Goal: Task Accomplishment & Management: Complete application form

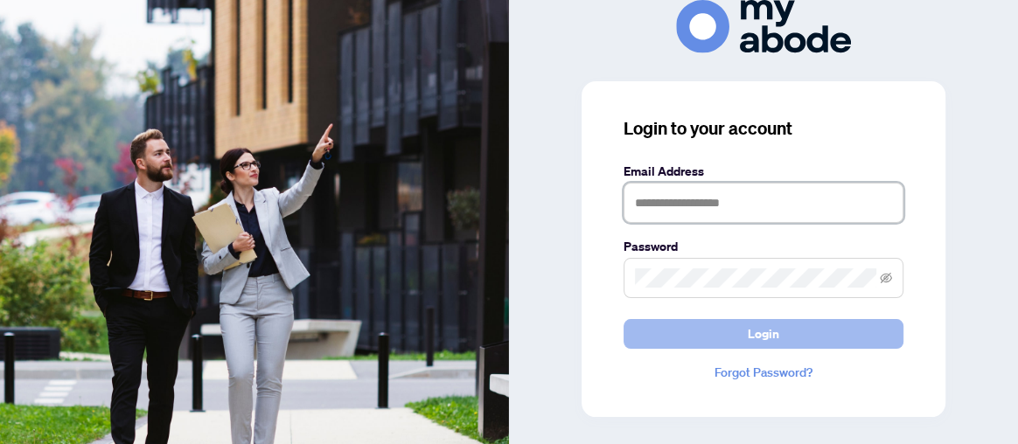
type input "**********"
click at [773, 332] on span "Login" at bounding box center [763, 334] width 31 height 28
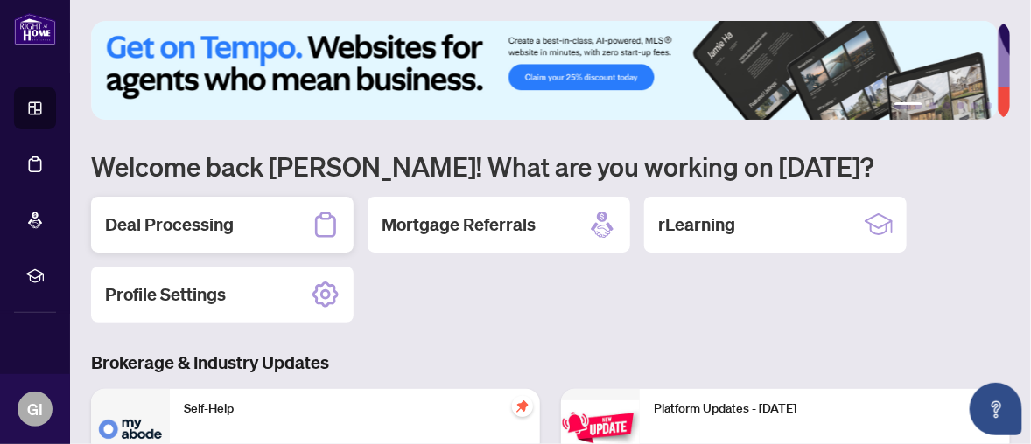
click at [250, 220] on div "Deal Processing" at bounding box center [222, 225] width 262 height 56
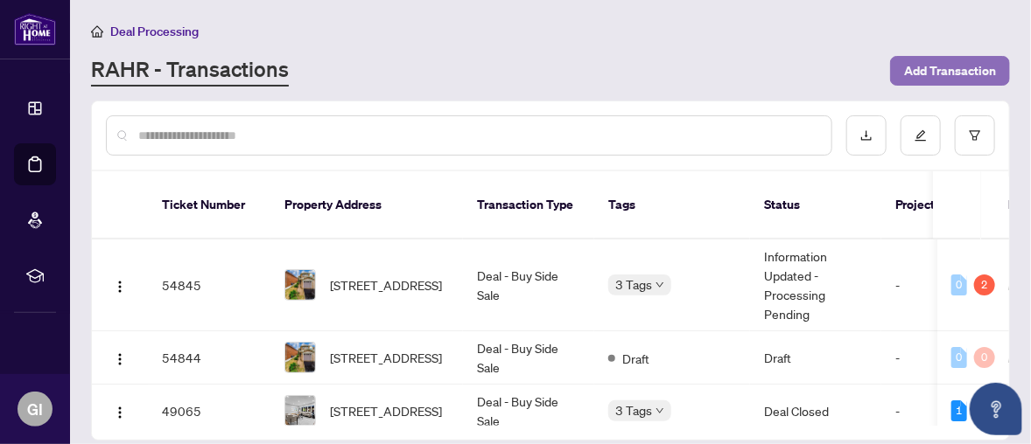
click at [938, 62] on span "Add Transaction" at bounding box center [950, 71] width 92 height 28
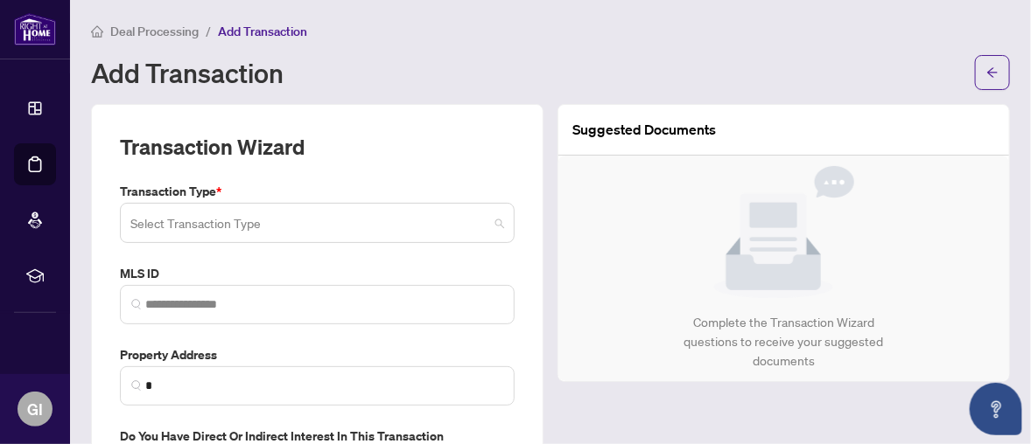
click at [494, 222] on div "Select Transaction Type 13 14 Listing Listing - Lease Deal - Buy Side Lease Dea…" at bounding box center [317, 223] width 395 height 40
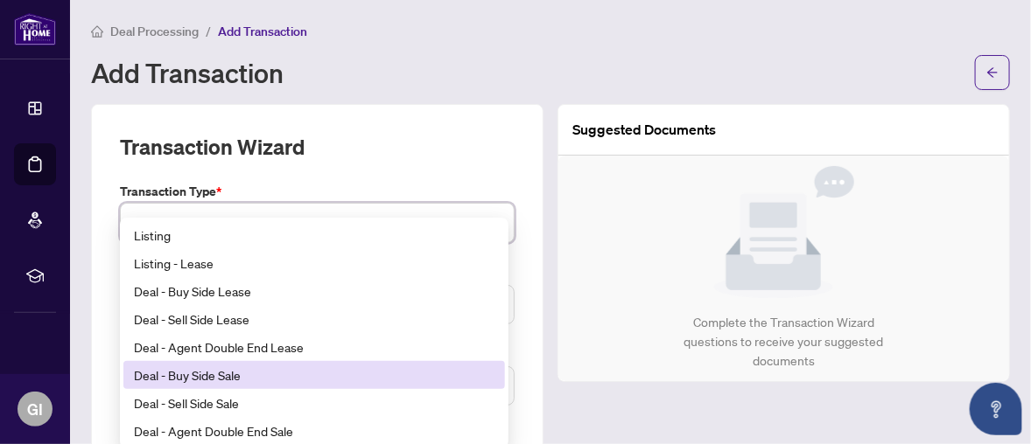
click at [200, 367] on div "Deal - Buy Side Sale" at bounding box center [314, 375] width 360 height 19
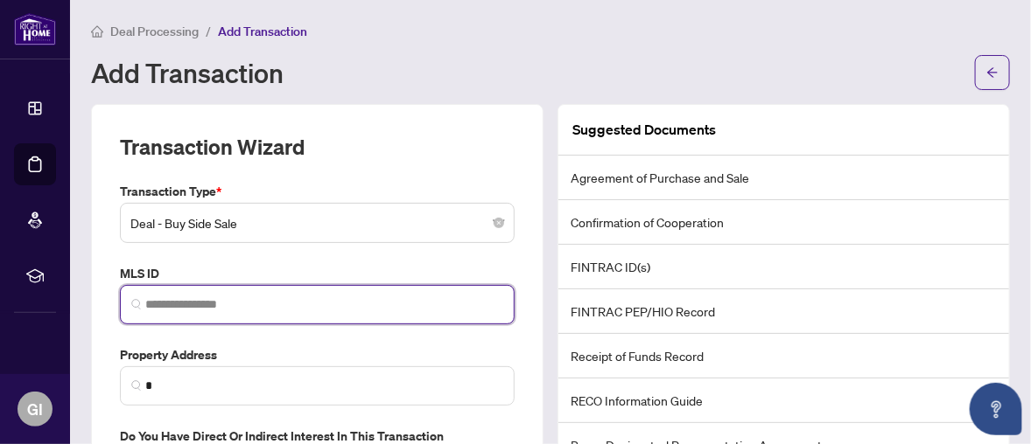
click at [157, 305] on input "search" at bounding box center [324, 305] width 358 height 18
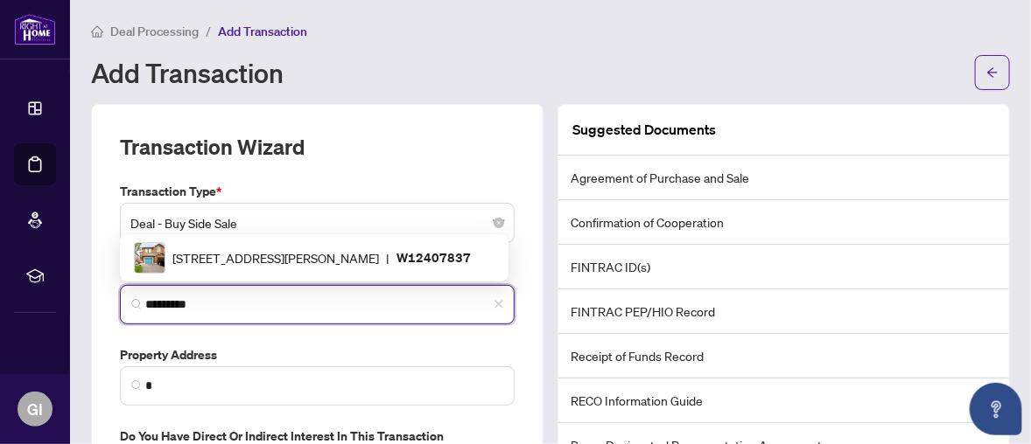
scroll to position [87, 0]
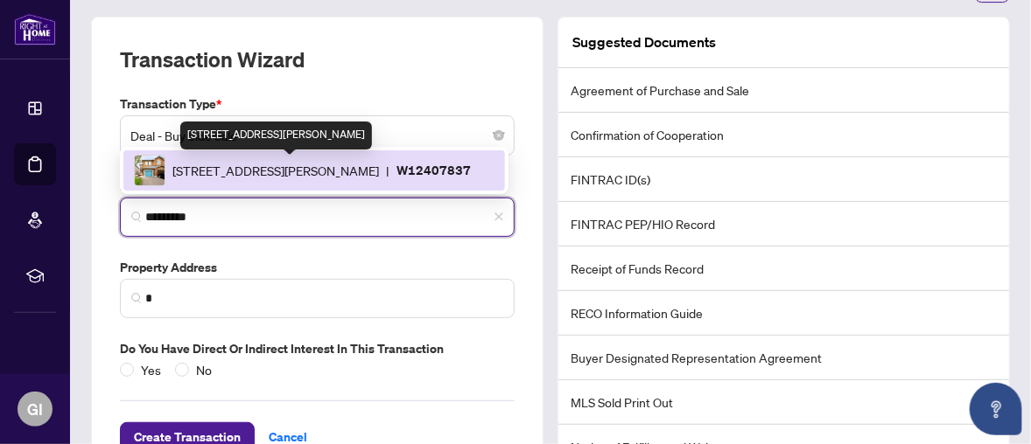
click at [294, 166] on span "[STREET_ADDRESS][PERSON_NAME]" at bounding box center [275, 170] width 206 height 19
type input "*********"
type input "**********"
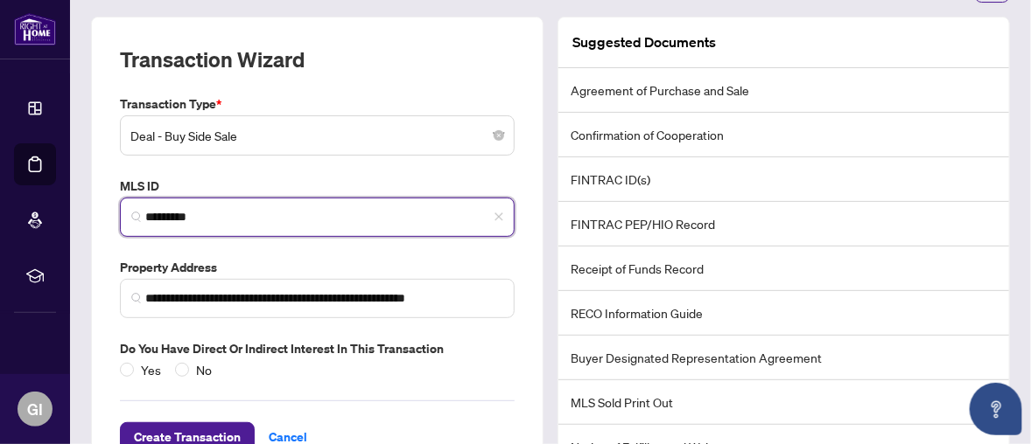
scroll to position [143, 0]
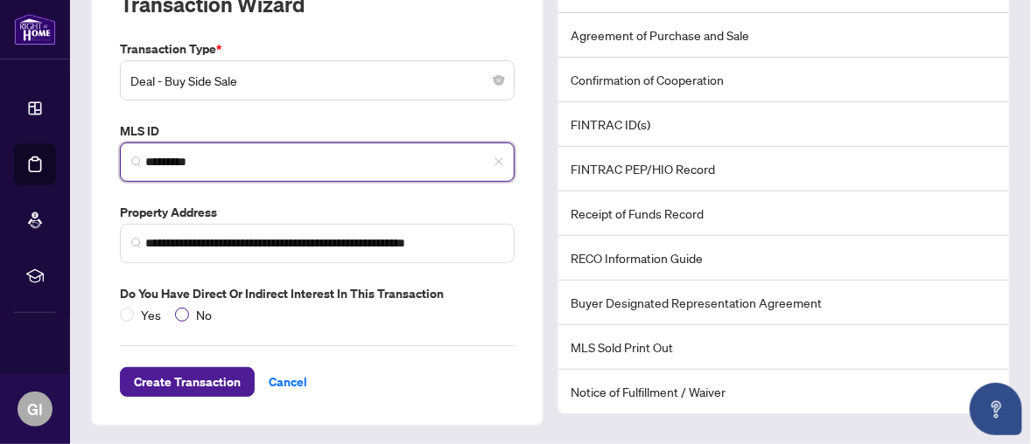
type input "*********"
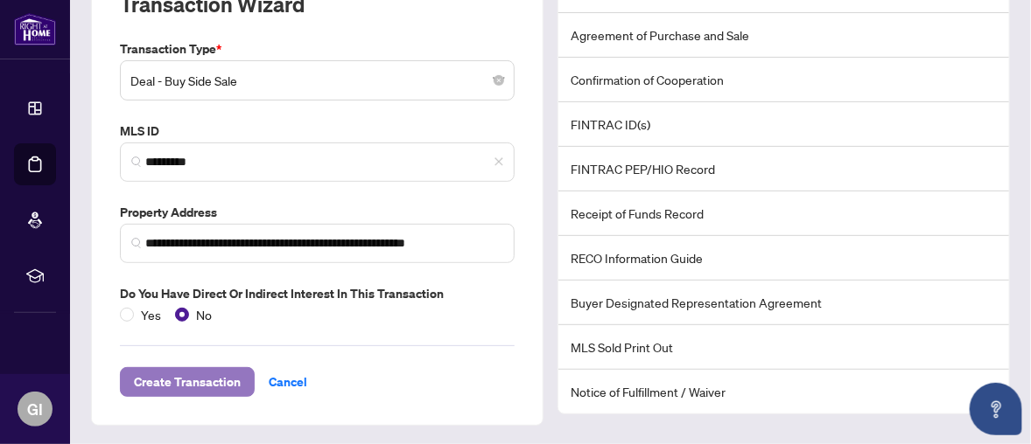
click at [214, 381] on span "Create Transaction" at bounding box center [187, 382] width 107 height 28
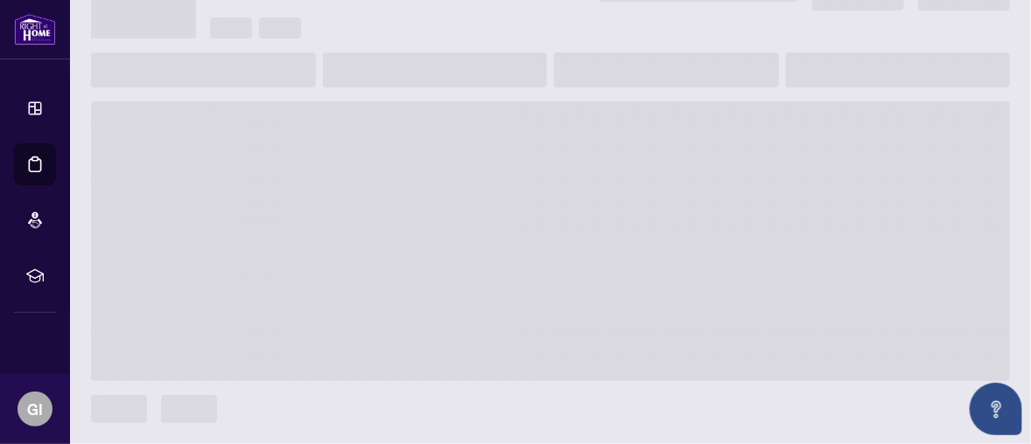
scroll to position [120, 0]
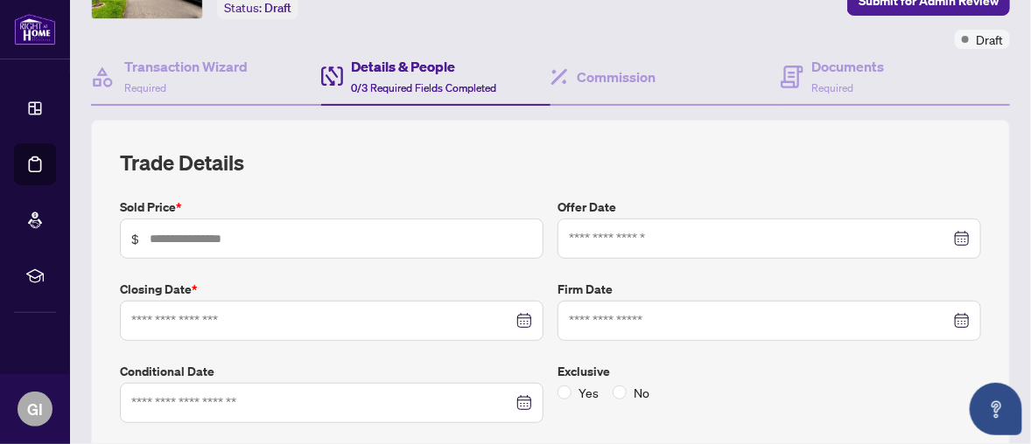
click at [147, 238] on span "$" at bounding box center [331, 239] width 423 height 40
click at [944, 234] on div at bounding box center [769, 238] width 401 height 19
type input "*******"
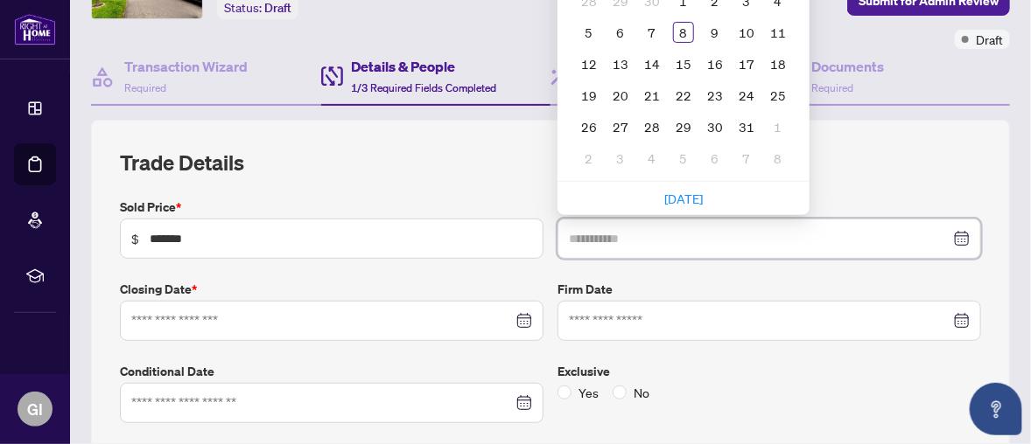
type input "**********"
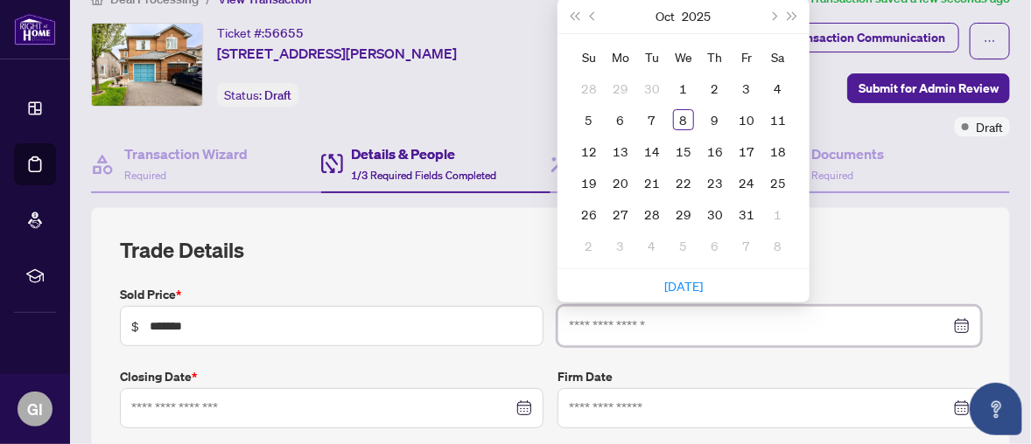
scroll to position [0, 0]
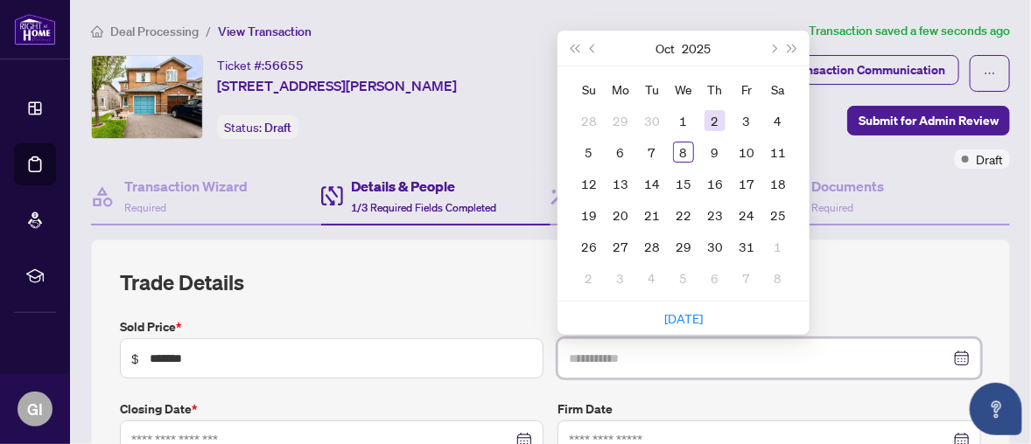
type input "**********"
click at [709, 113] on div "2" at bounding box center [714, 120] width 21 height 21
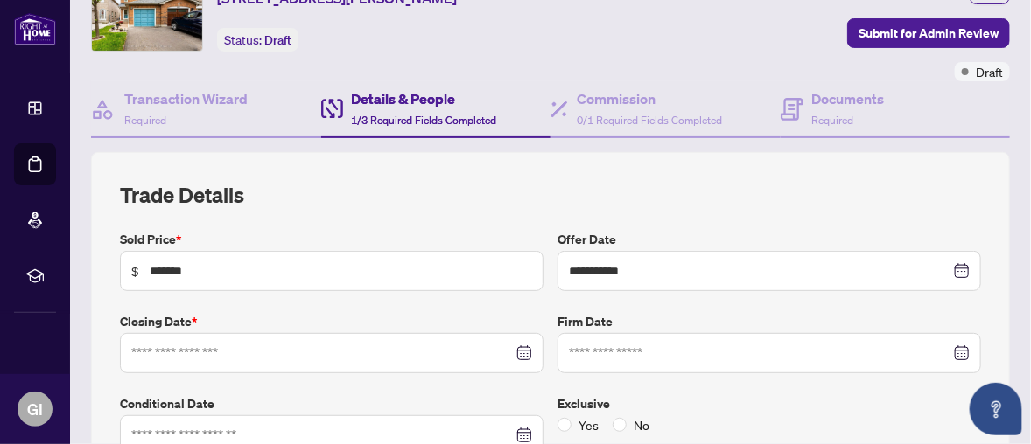
scroll to position [175, 0]
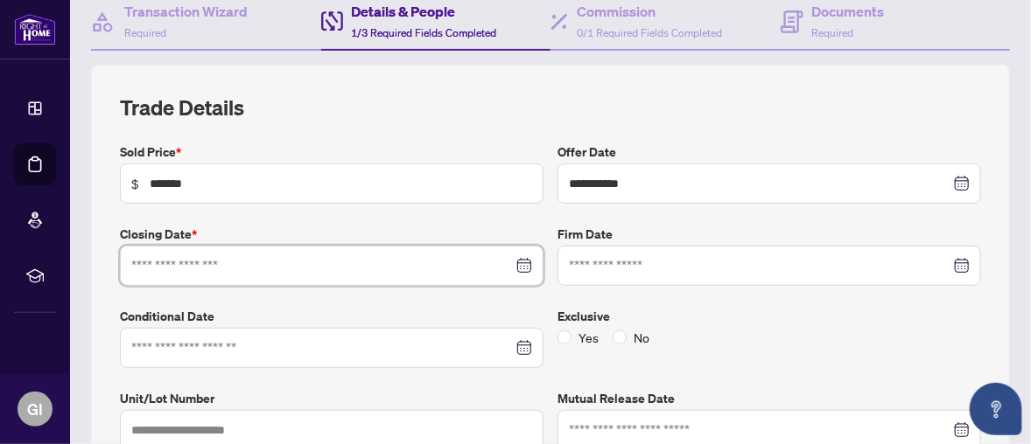
click at [143, 262] on input at bounding box center [321, 265] width 381 height 19
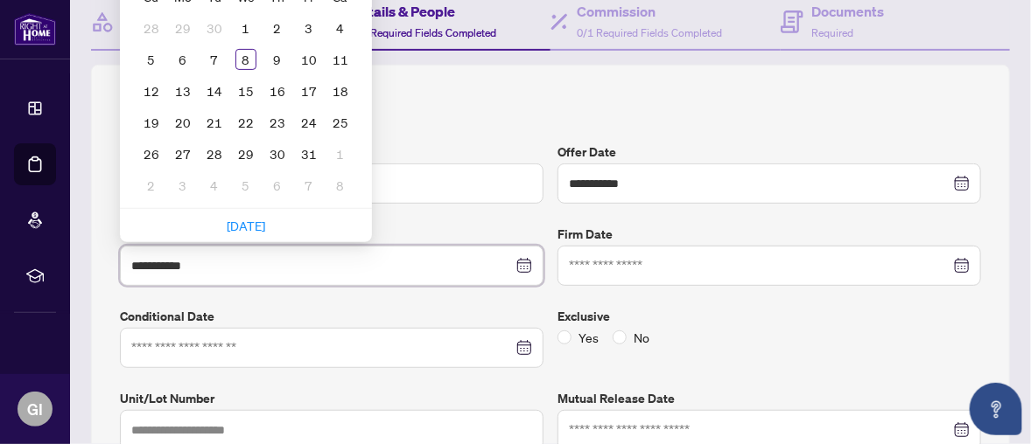
scroll to position [87, 0]
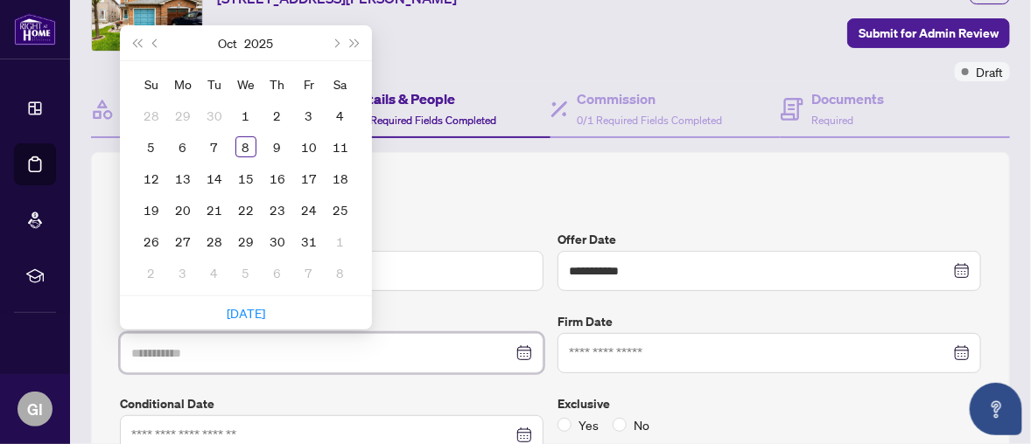
type input "**********"
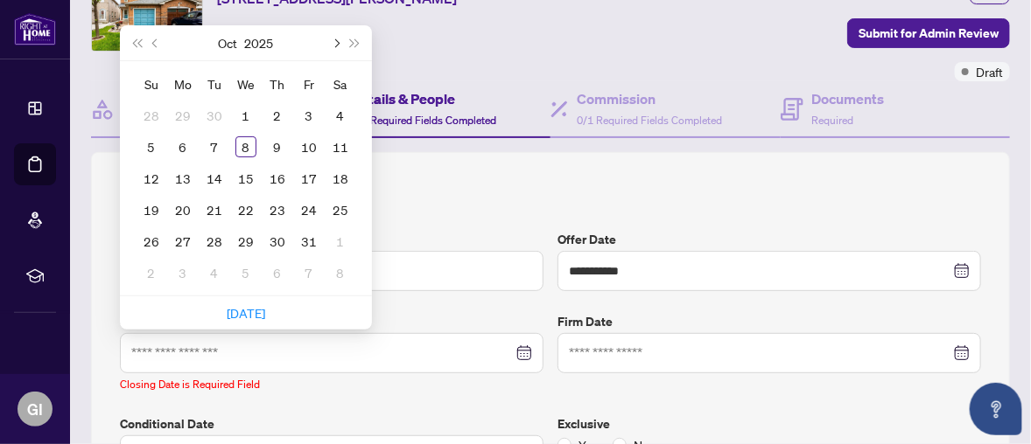
click at [337, 36] on button "Next month (PageDown)" at bounding box center [334, 42] width 19 height 35
type input "**********"
click at [242, 140] on div "5" at bounding box center [245, 146] width 21 height 21
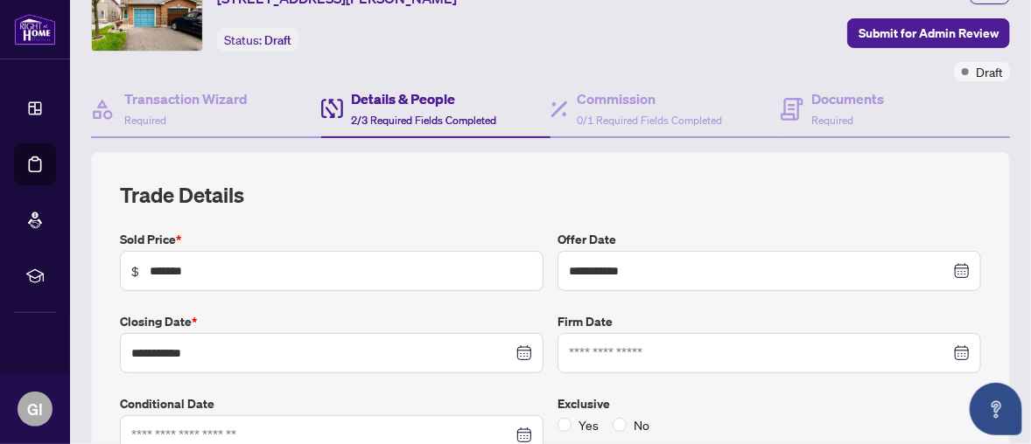
click at [947, 346] on div at bounding box center [769, 353] width 401 height 19
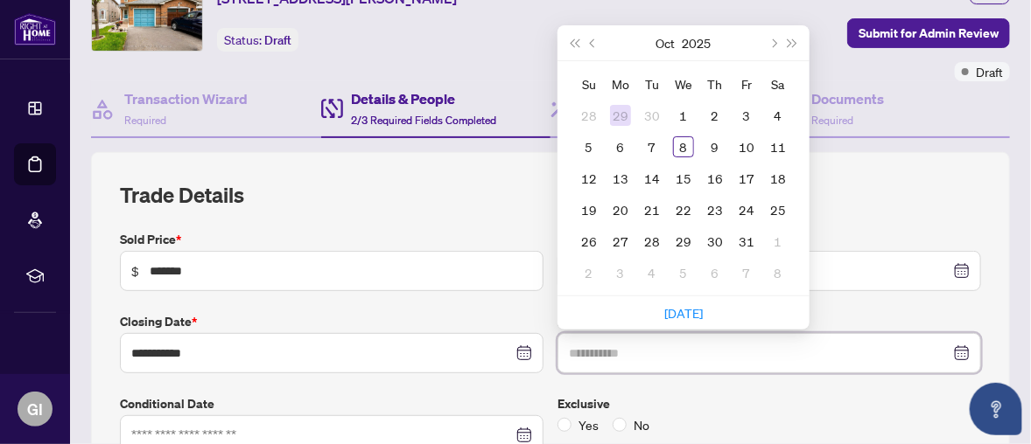
type input "**********"
click at [742, 140] on div "10" at bounding box center [746, 146] width 21 height 21
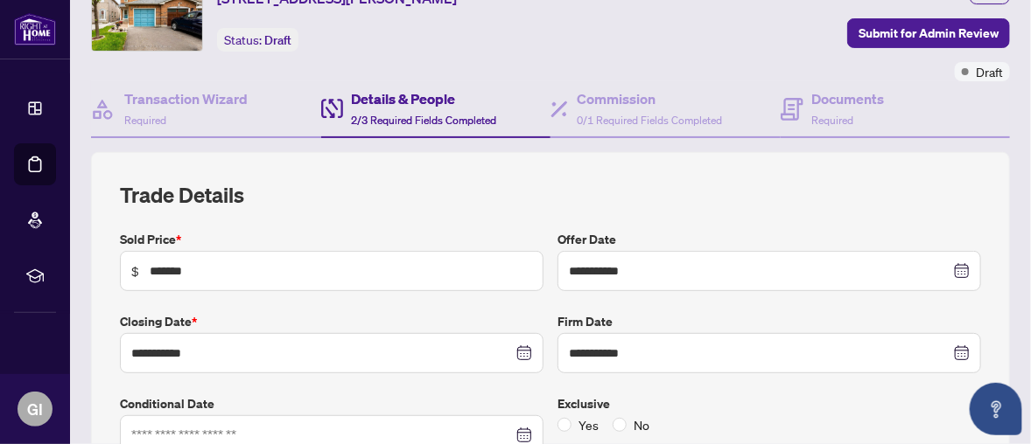
scroll to position [175, 0]
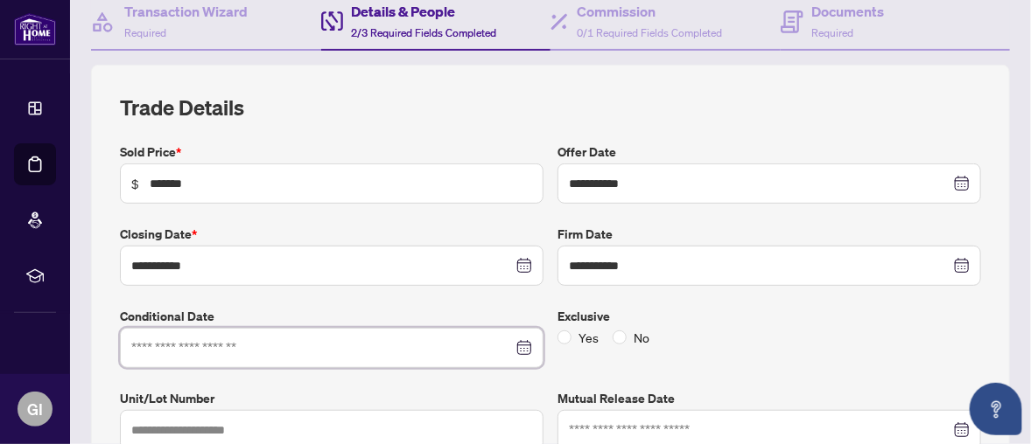
click at [157, 344] on input at bounding box center [321, 348] width 381 height 19
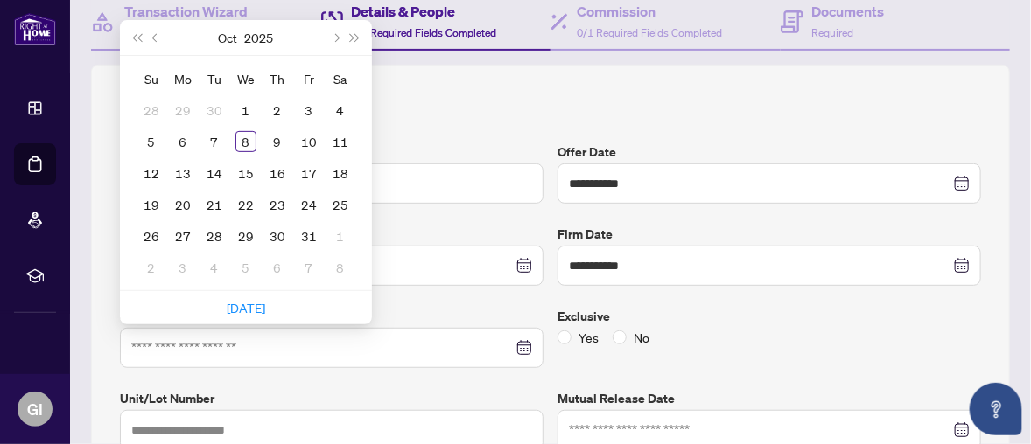
drag, startPoint x: 535, startPoint y: 118, endPoint x: 514, endPoint y: 120, distance: 21.1
click at [533, 118] on div "**********" at bounding box center [550, 357] width 861 height 527
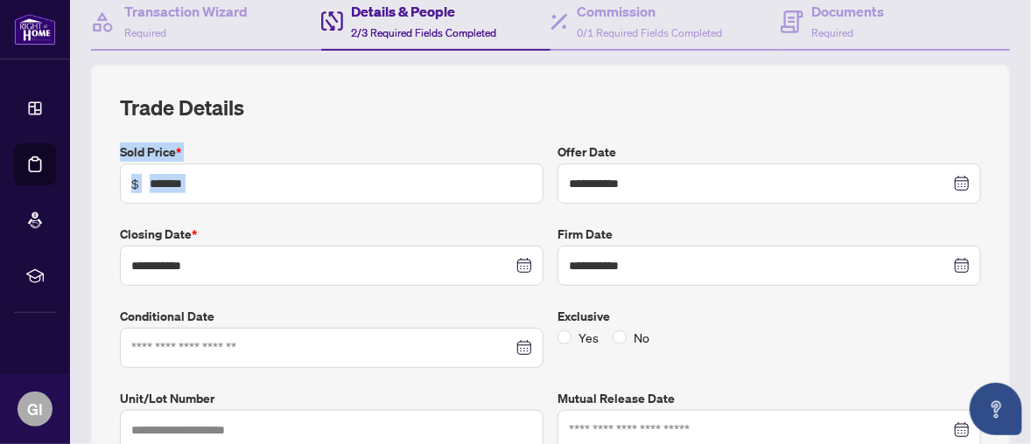
click at [519, 342] on div at bounding box center [331, 348] width 401 height 19
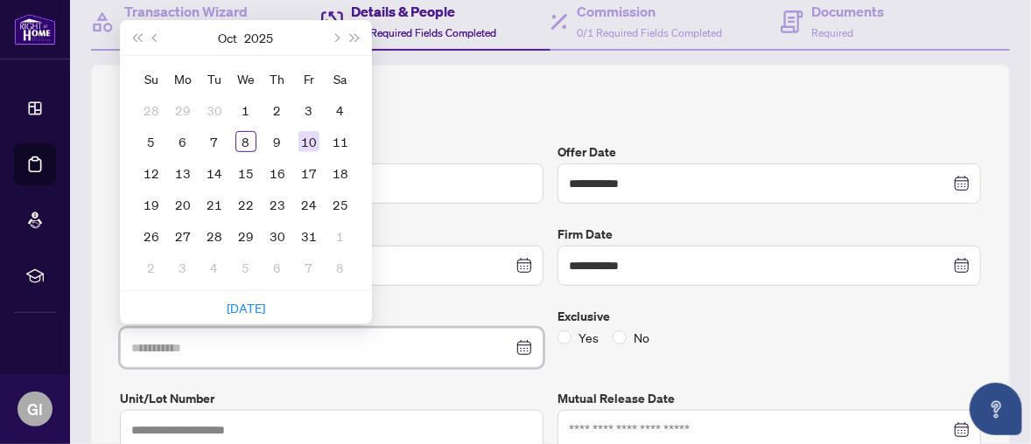
type input "**********"
click at [311, 133] on div "10" at bounding box center [308, 141] width 21 height 21
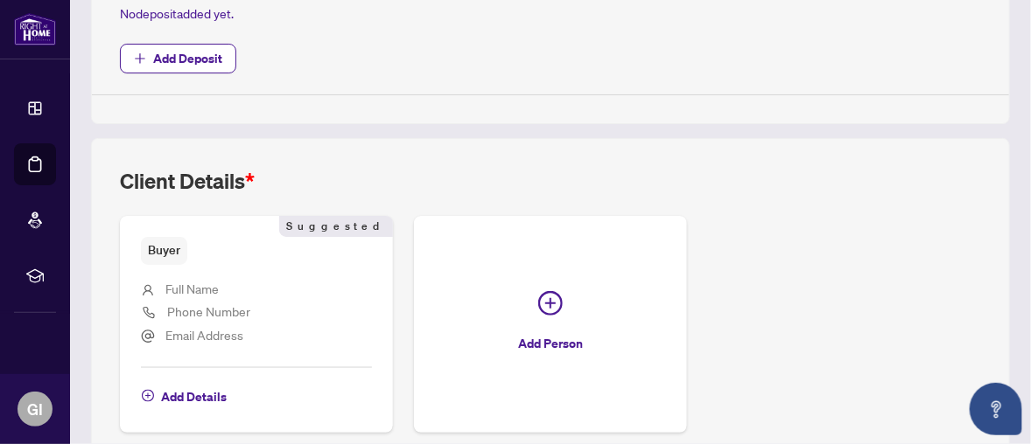
scroll to position [776, 0]
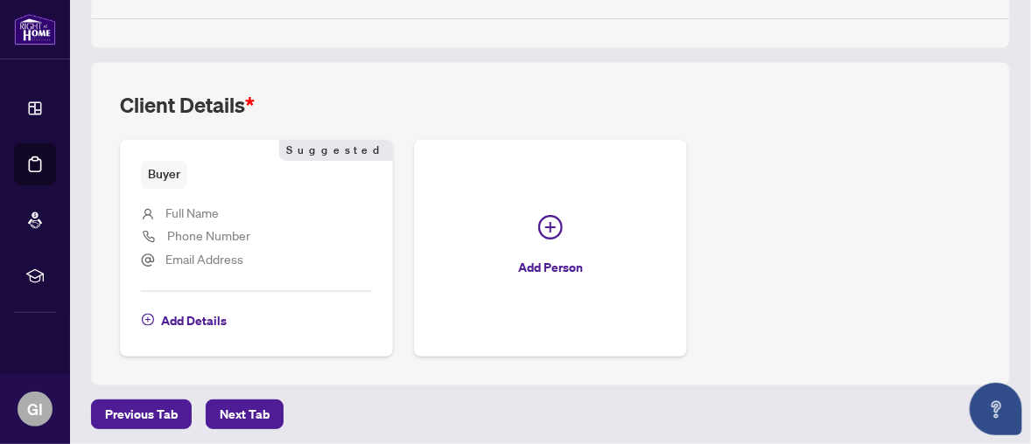
click at [184, 205] on span "Full Name" at bounding box center [191, 213] width 53 height 16
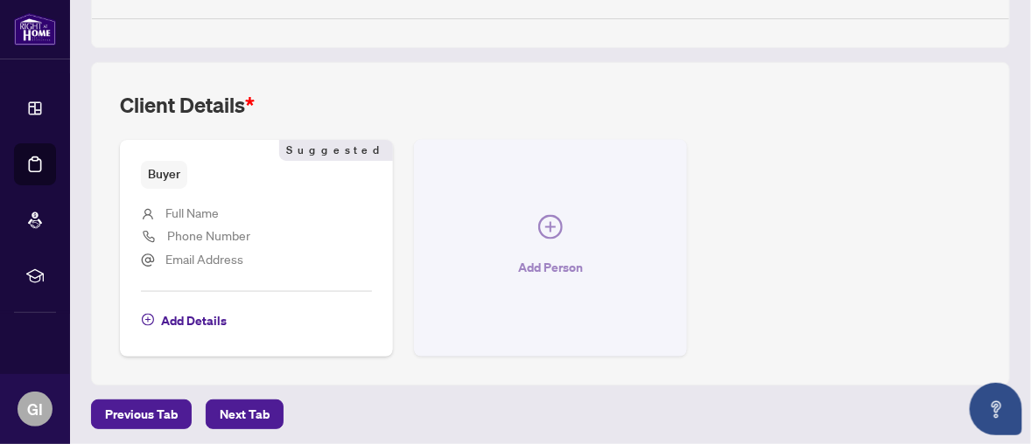
click at [542, 218] on icon "plus-circle" at bounding box center [550, 227] width 24 height 24
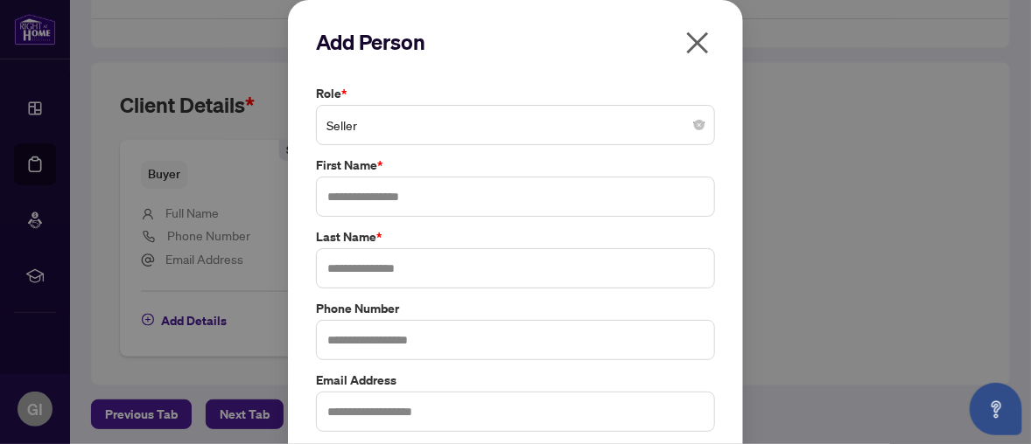
click at [338, 126] on span "Seller" at bounding box center [515, 124] width 378 height 33
click at [640, 55] on h2 "Add Person" at bounding box center [515, 42] width 399 height 28
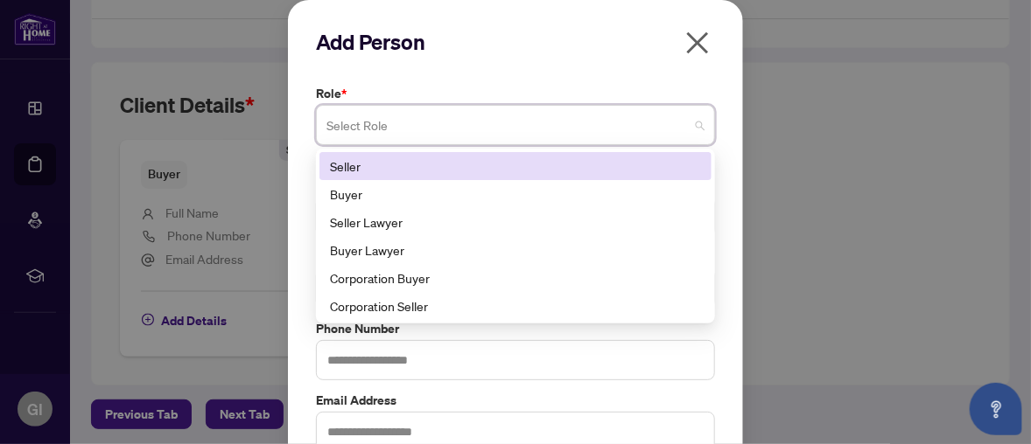
click at [693, 123] on span at bounding box center [515, 124] width 378 height 33
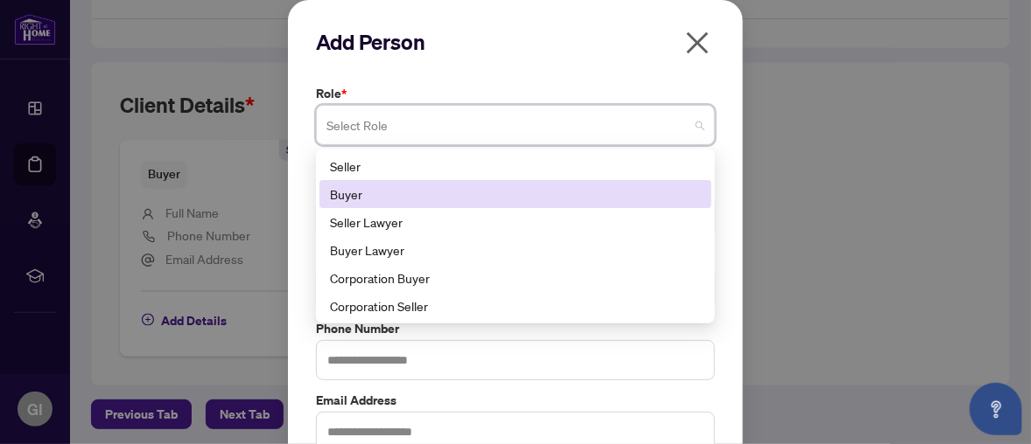
click at [372, 193] on div "Buyer" at bounding box center [515, 194] width 371 height 19
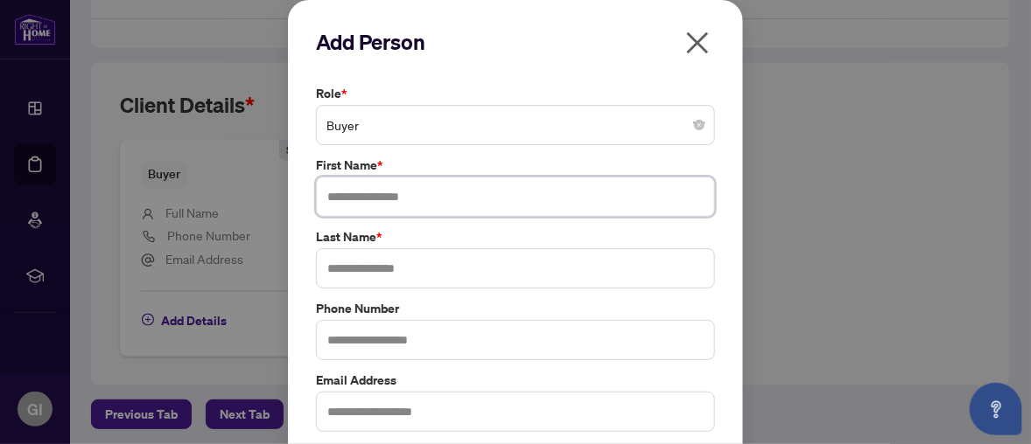
click at [333, 200] on input "text" at bounding box center [515, 197] width 399 height 40
type input "******"
click at [326, 267] on input "text" at bounding box center [515, 268] width 399 height 40
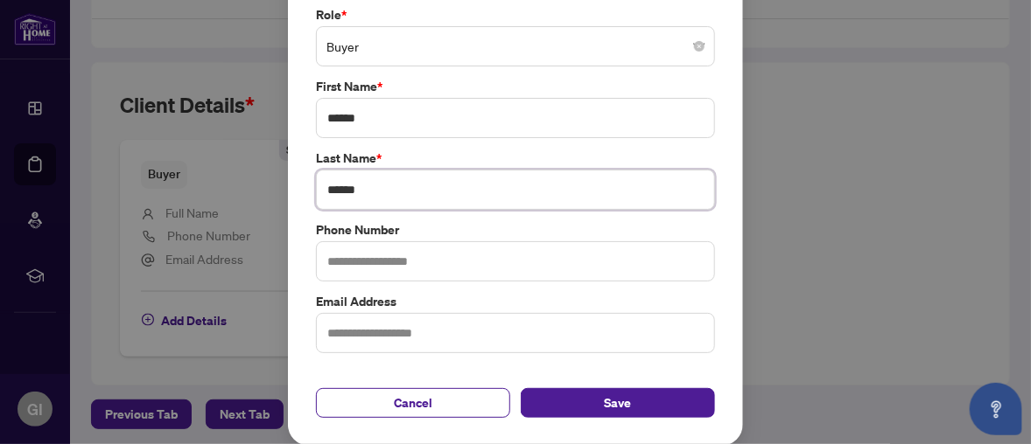
type input "******"
click at [322, 258] on input "text" at bounding box center [515, 261] width 399 height 40
type input "**********"
click at [337, 331] on input "text" at bounding box center [515, 333] width 399 height 40
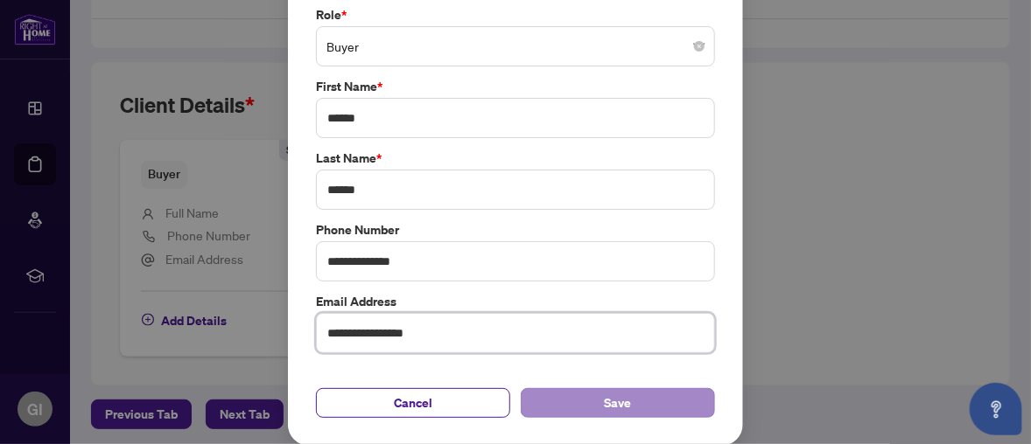
type input "**********"
click at [606, 394] on span "Save" at bounding box center [618, 403] width 27 height 28
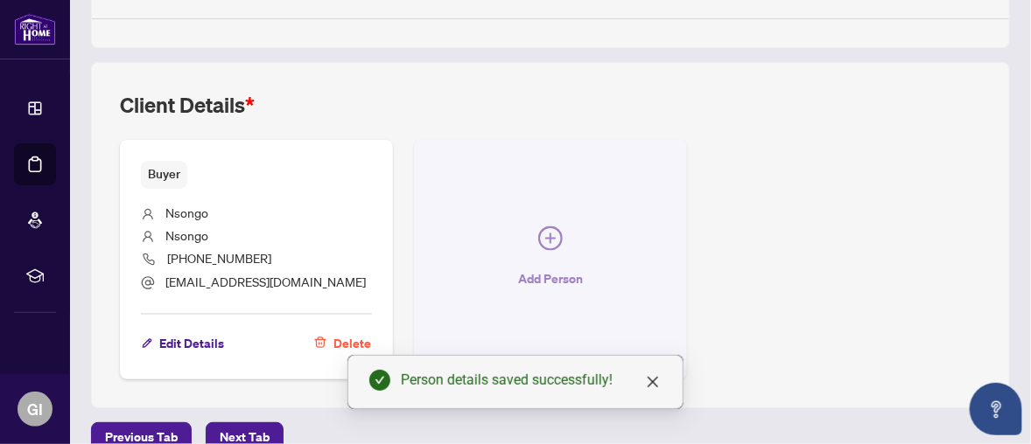
click at [545, 234] on icon "plus-circle" at bounding box center [550, 239] width 10 height 10
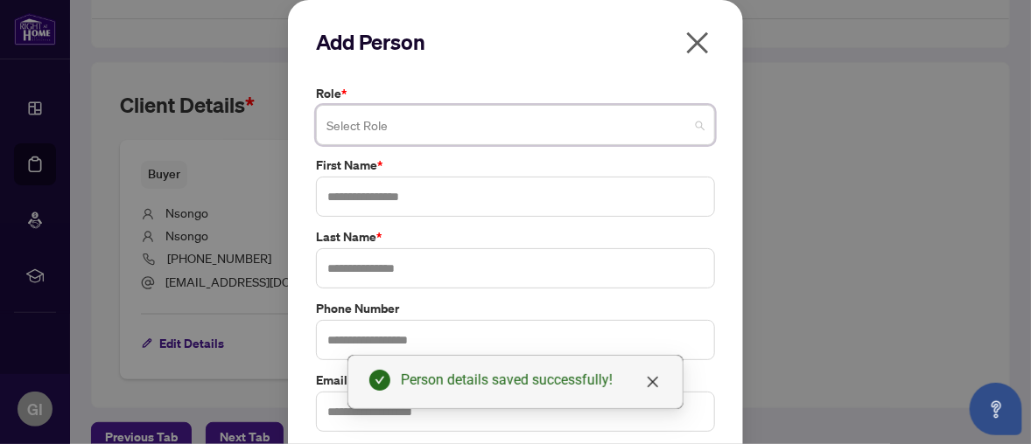
click at [695, 123] on span at bounding box center [515, 124] width 378 height 33
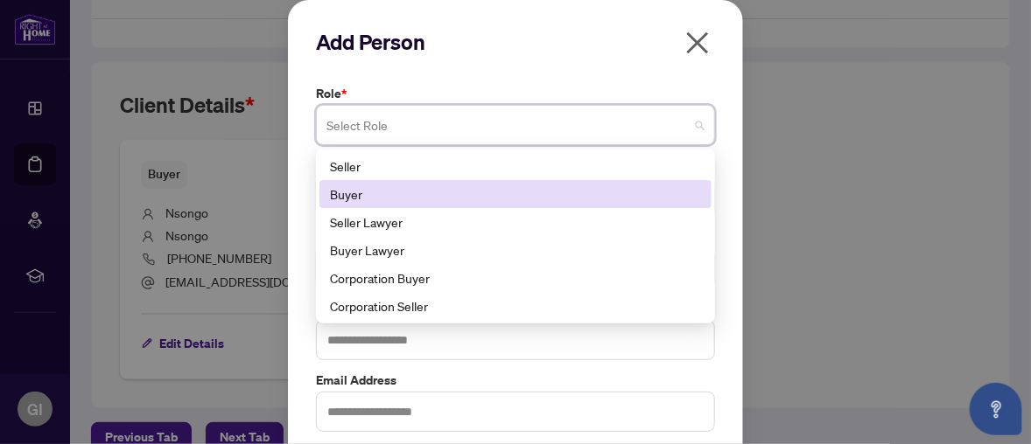
click at [348, 189] on div "Buyer" at bounding box center [515, 194] width 371 height 19
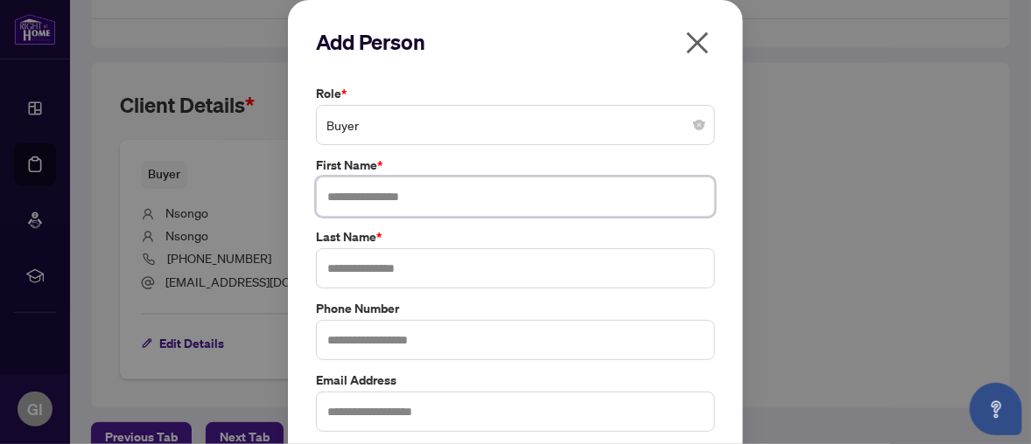
click at [346, 195] on input "text" at bounding box center [515, 197] width 399 height 40
type input "******"
click at [342, 264] on input "text" at bounding box center [515, 268] width 399 height 40
type input "******"
click at [340, 339] on input "text" at bounding box center [515, 340] width 399 height 40
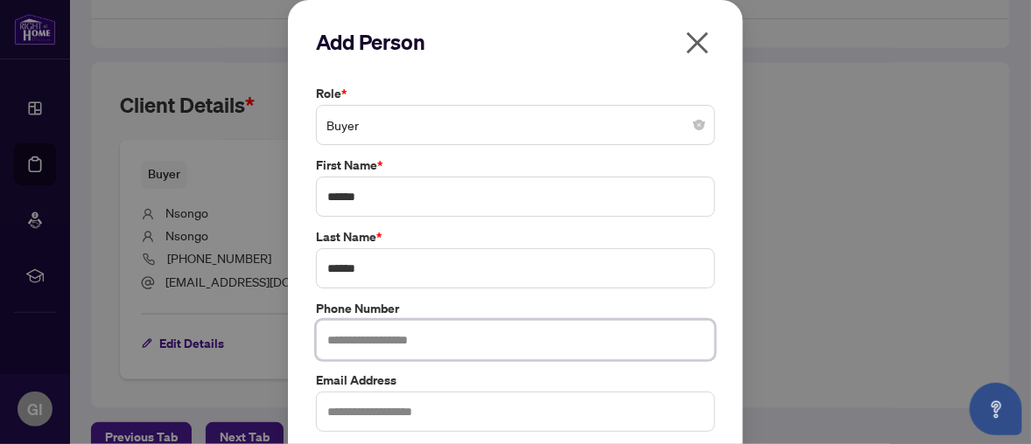
click at [339, 344] on input "text" at bounding box center [515, 340] width 399 height 40
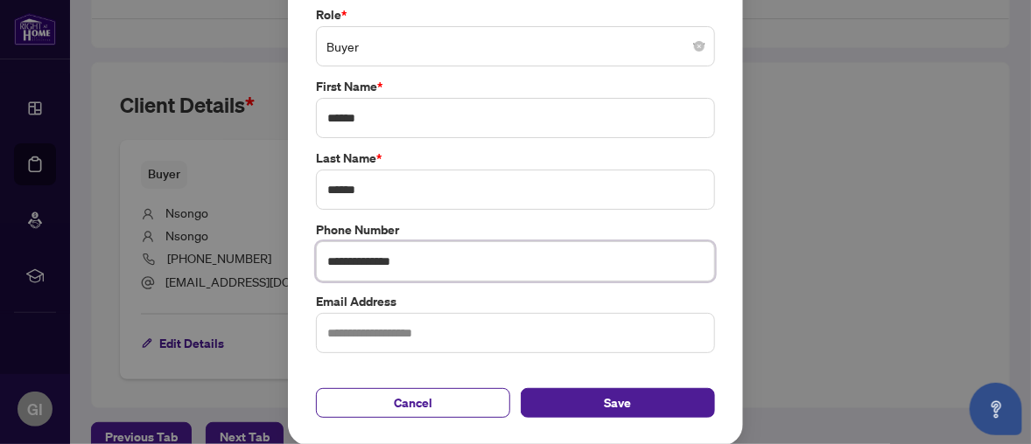
type input "**********"
click at [329, 329] on input "text" at bounding box center [515, 333] width 399 height 40
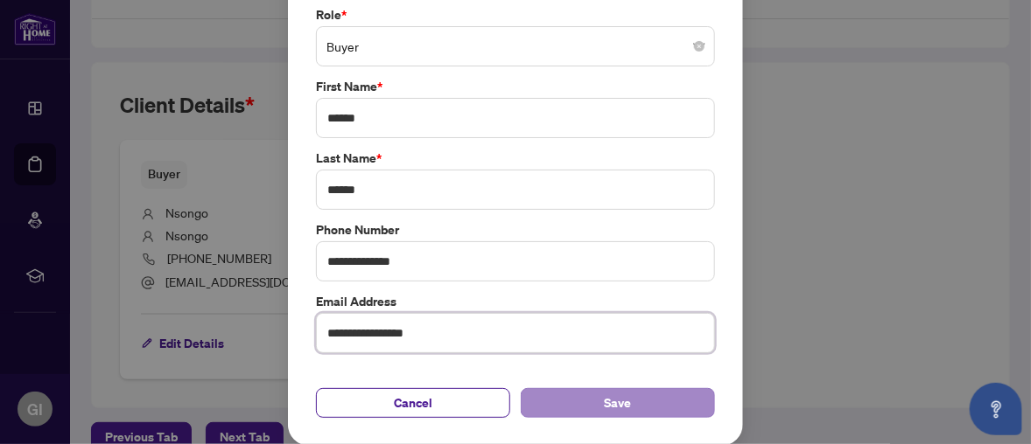
type input "**********"
click at [612, 402] on span "Save" at bounding box center [618, 403] width 27 height 28
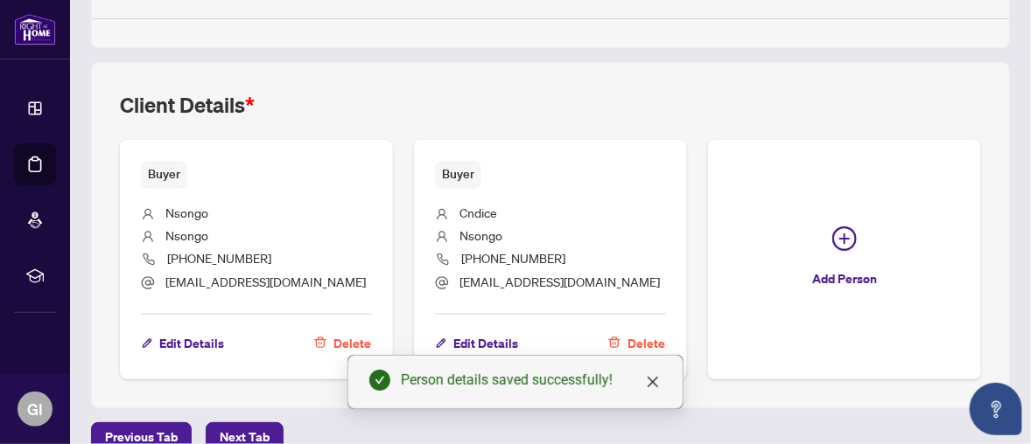
scroll to position [799, 0]
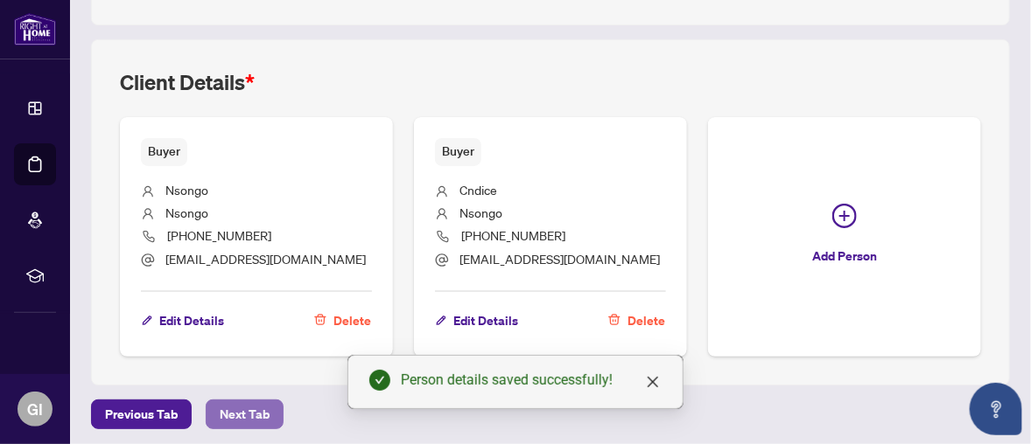
click at [255, 401] on span "Next Tab" at bounding box center [245, 415] width 50 height 28
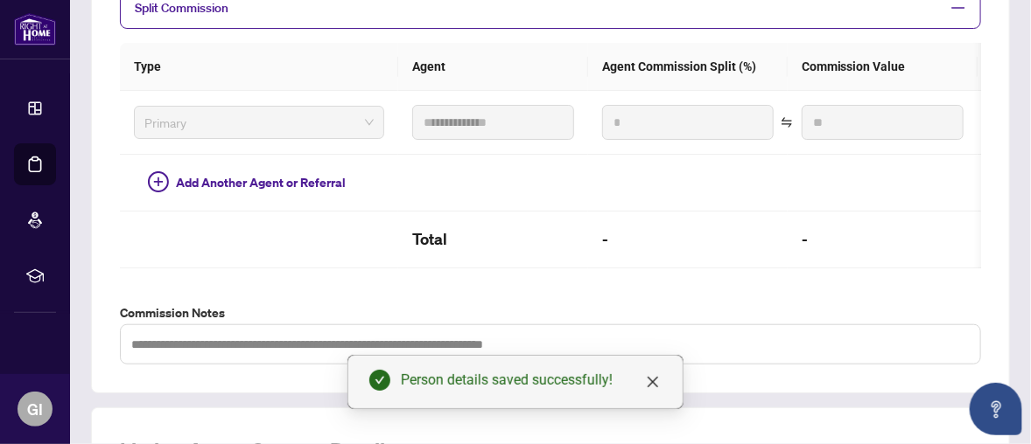
scroll to position [731, 0]
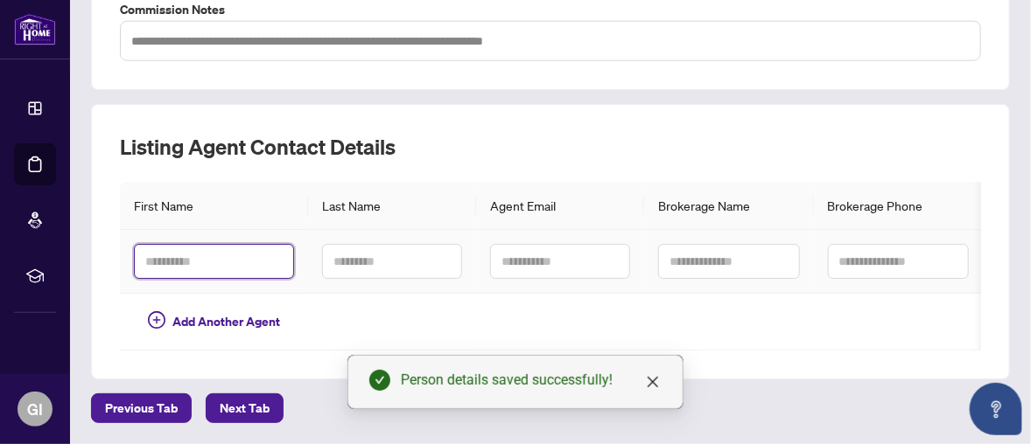
click at [158, 259] on input "text" at bounding box center [214, 261] width 160 height 35
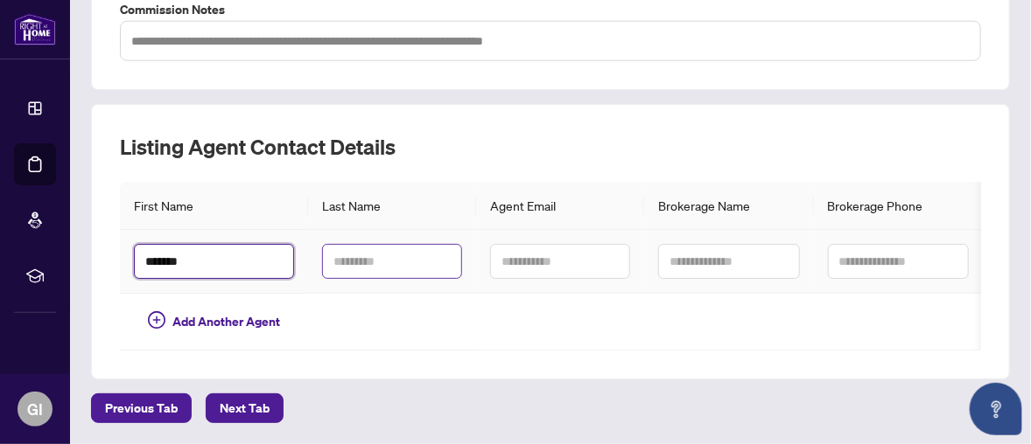
type input "*******"
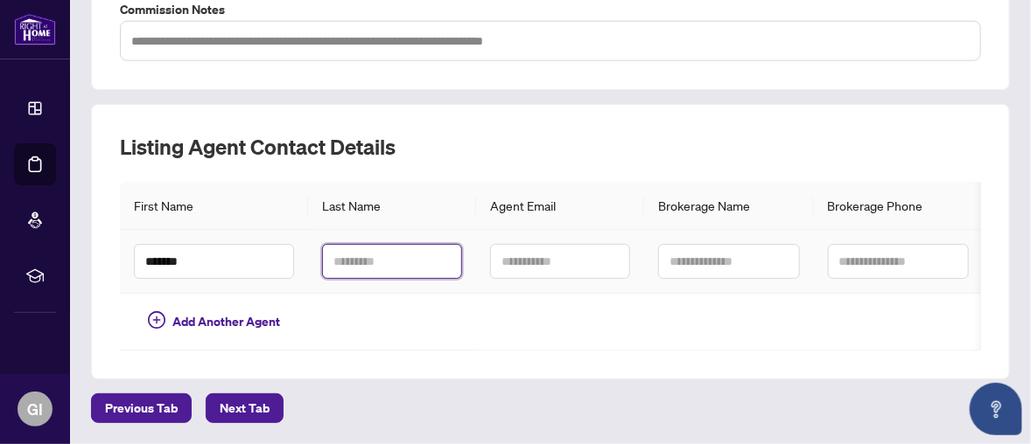
click at [345, 249] on input "text" at bounding box center [392, 261] width 140 height 35
click at [347, 253] on input "text" at bounding box center [392, 261] width 140 height 35
type input "*******"
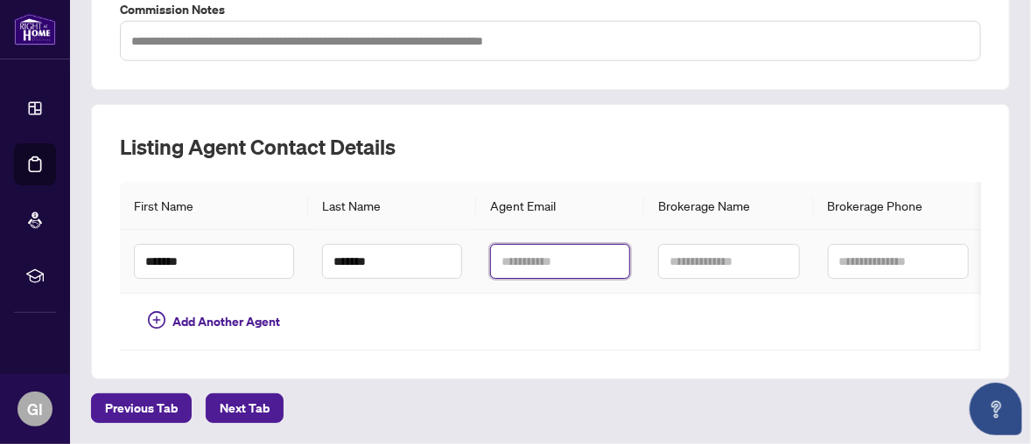
click at [506, 251] on input "text" at bounding box center [560, 261] width 140 height 35
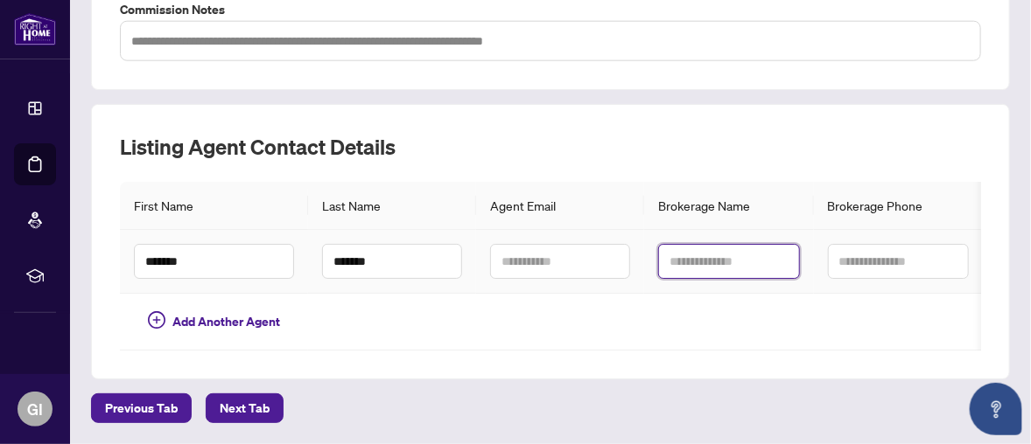
click at [682, 255] on input "text" at bounding box center [728, 261] width 141 height 35
type input "**********"
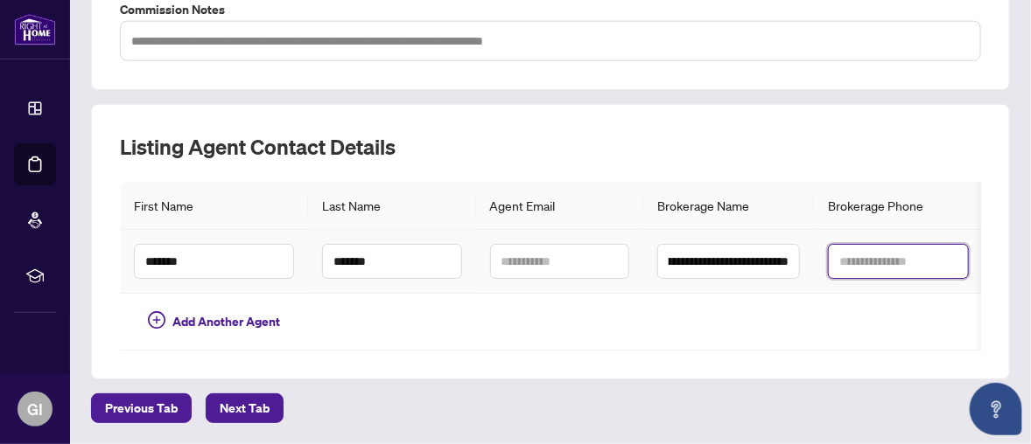
scroll to position [0, 0]
click at [847, 248] on input "text" at bounding box center [898, 261] width 141 height 35
click at [840, 244] on input "text" at bounding box center [898, 261] width 141 height 35
type input "**********"
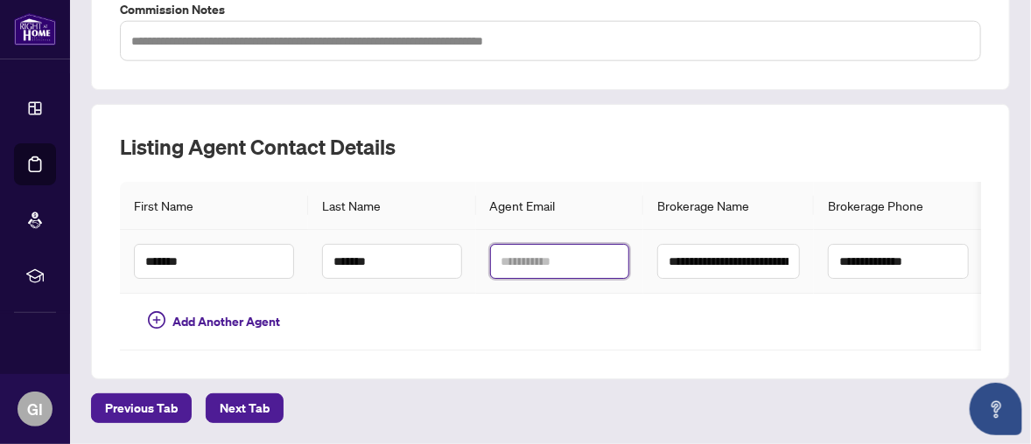
click at [502, 248] on input "text" at bounding box center [560, 261] width 140 height 35
click at [511, 247] on input "text" at bounding box center [560, 261] width 140 height 35
type input "**********"
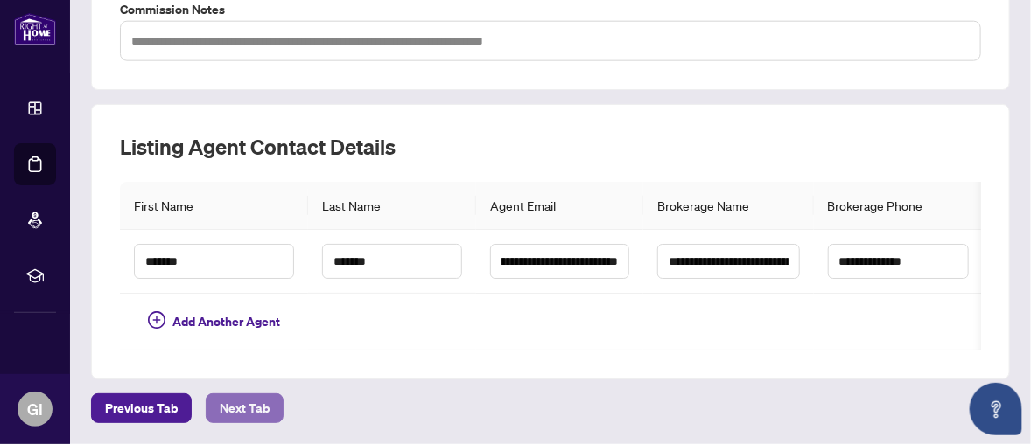
scroll to position [0, 0]
click at [235, 405] on span "Next Tab" at bounding box center [245, 409] width 50 height 28
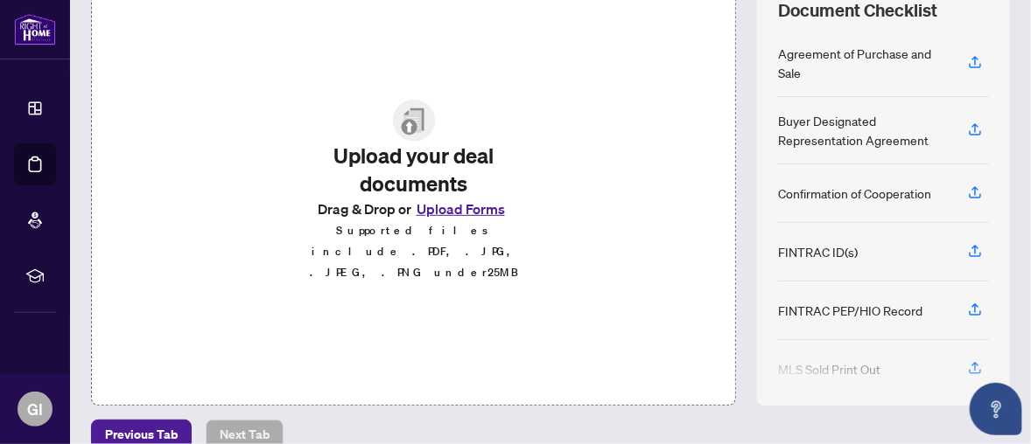
scroll to position [286, 0]
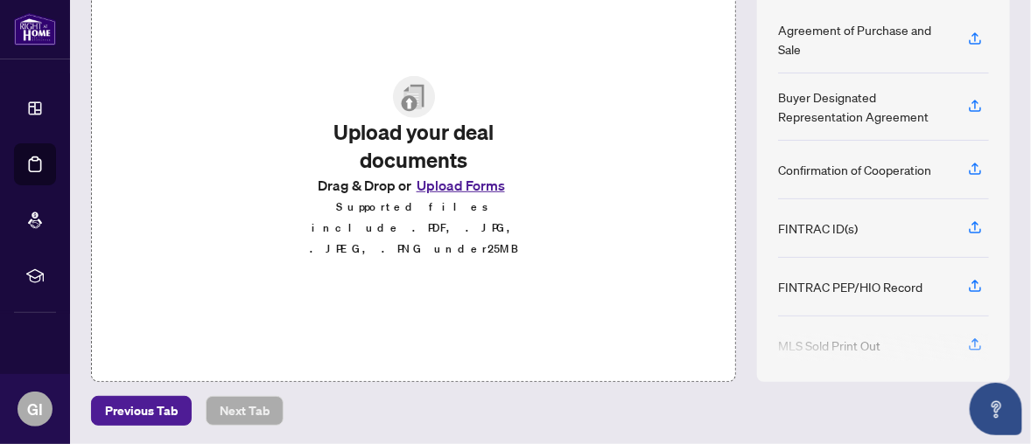
click at [471, 192] on button "Upload Forms" at bounding box center [460, 185] width 99 height 23
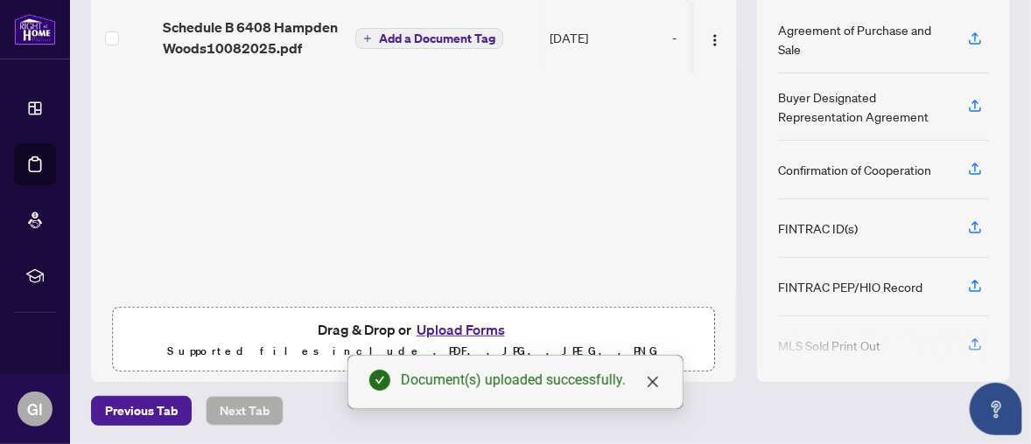
click at [449, 322] on button "Upload Forms" at bounding box center [460, 329] width 99 height 23
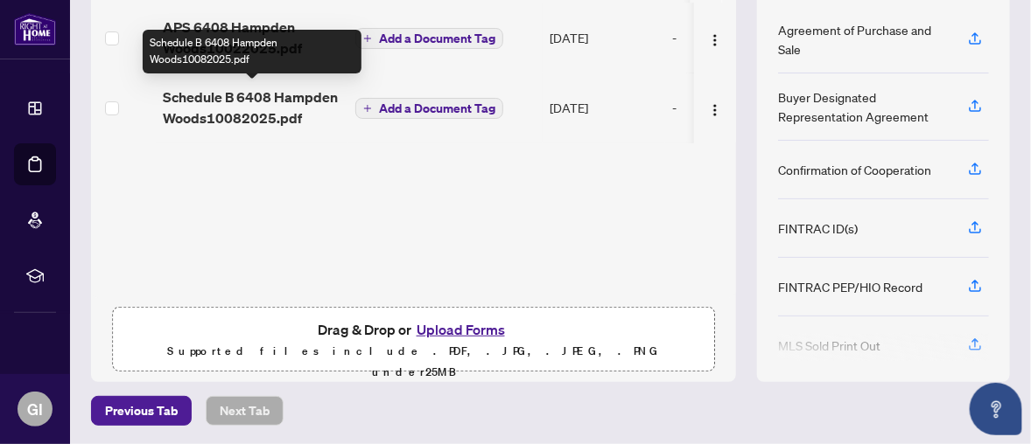
click at [220, 99] on span "Schedule B 6408 Hampden Woods10082025.pdf" at bounding box center [252, 108] width 178 height 42
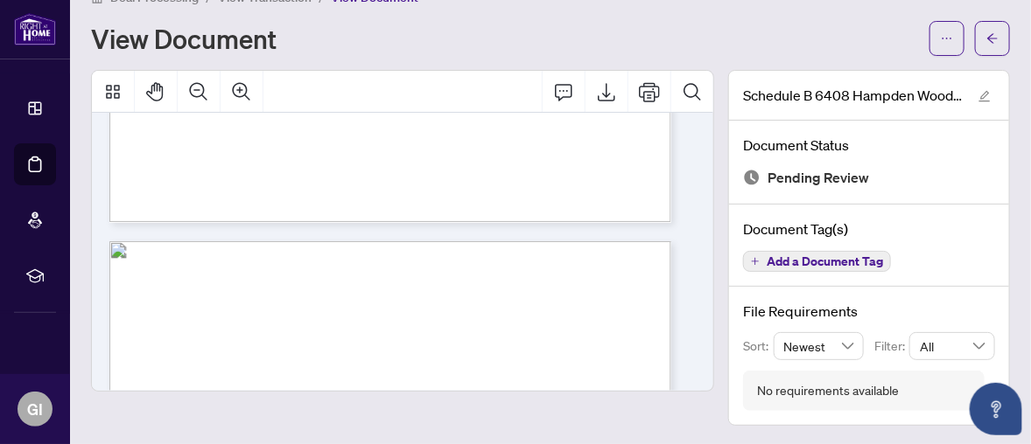
scroll to position [465, 0]
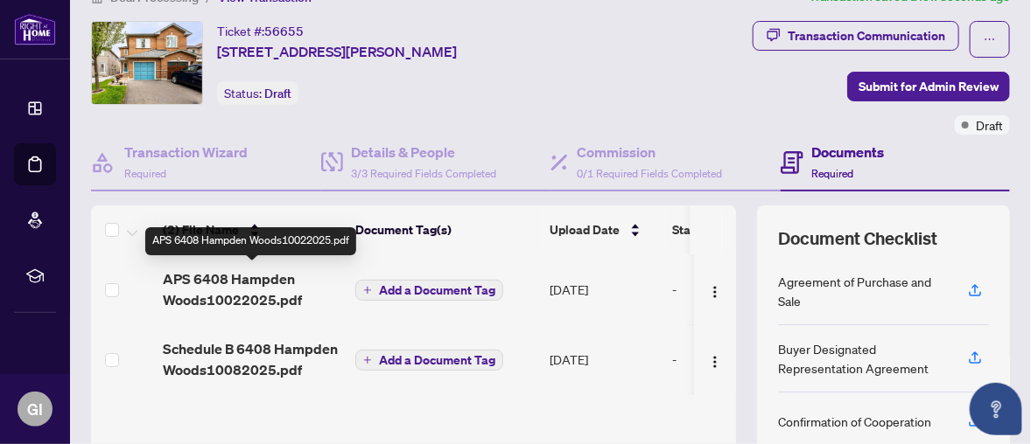
click at [234, 289] on span "APS 6408 Hampden Woods10022025.pdf" at bounding box center [252, 290] width 178 height 42
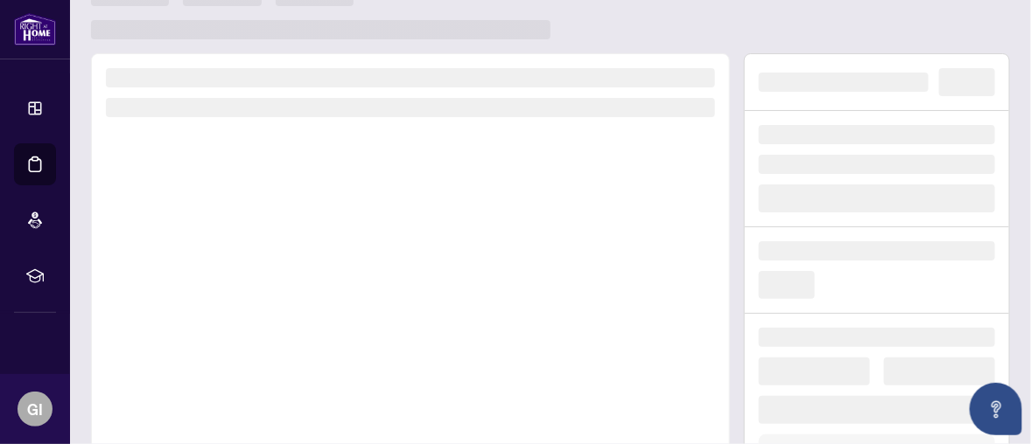
click at [234, 289] on div at bounding box center [410, 296] width 639 height 487
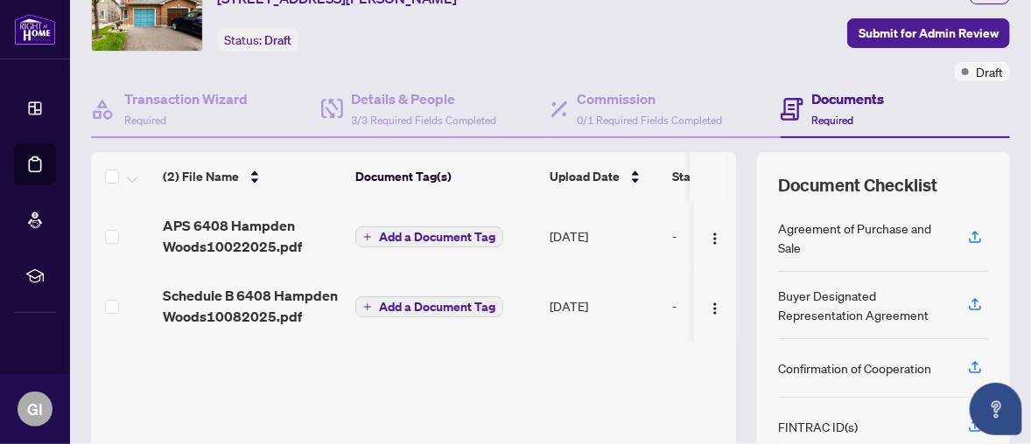
scroll to position [175, 0]
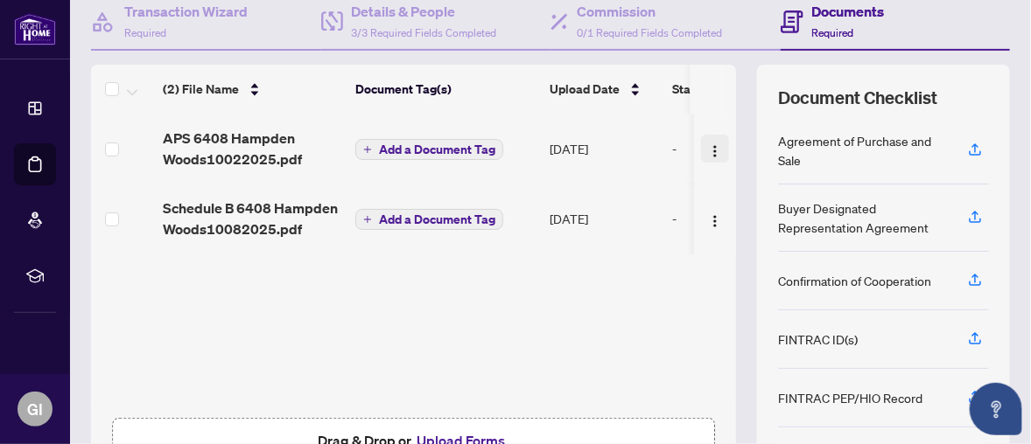
click at [708, 144] on img "button" at bounding box center [715, 151] width 14 height 14
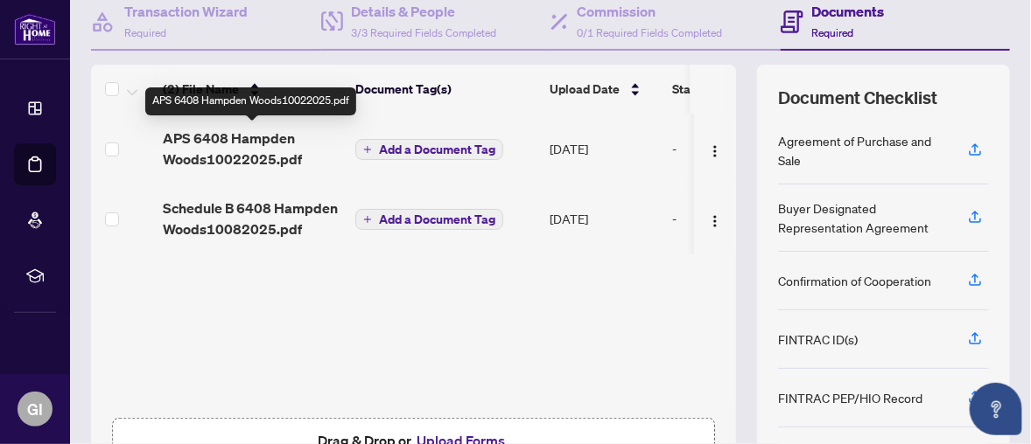
click at [290, 138] on span "APS 6408 Hampden Woods10022025.pdf" at bounding box center [252, 149] width 178 height 42
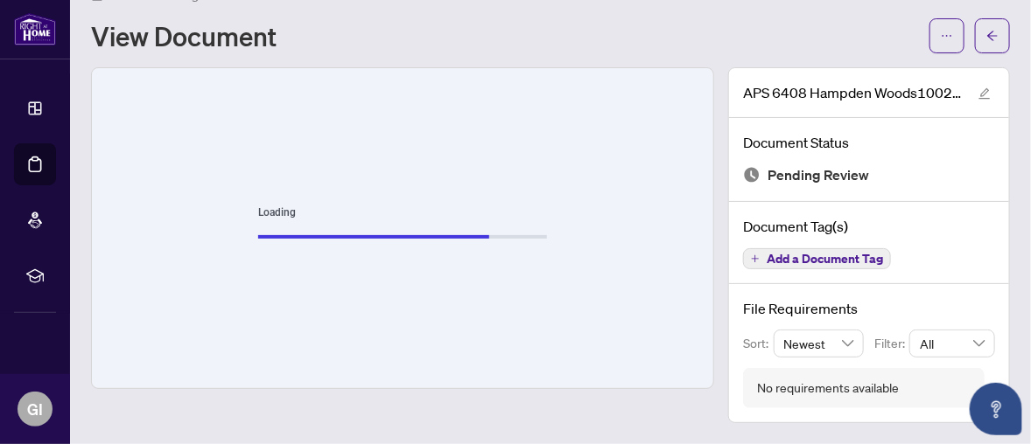
scroll to position [34, 0]
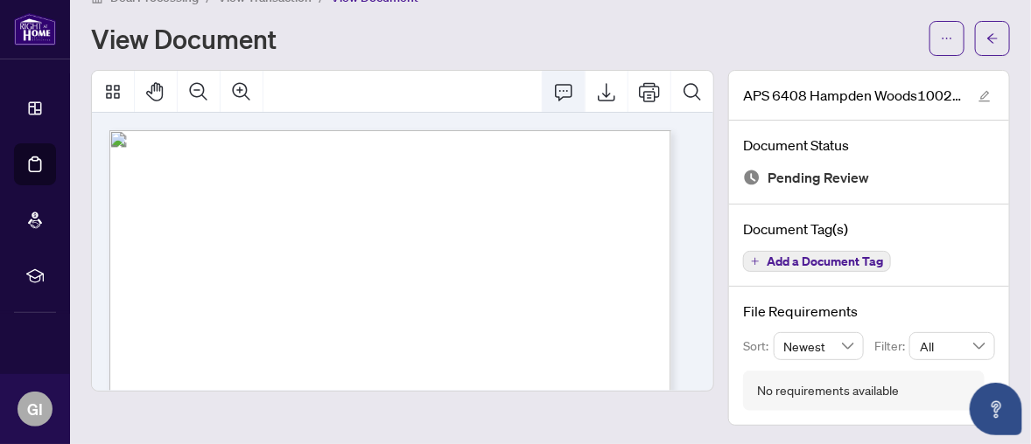
click at [553, 85] on icon "Comment" at bounding box center [563, 91] width 21 height 21
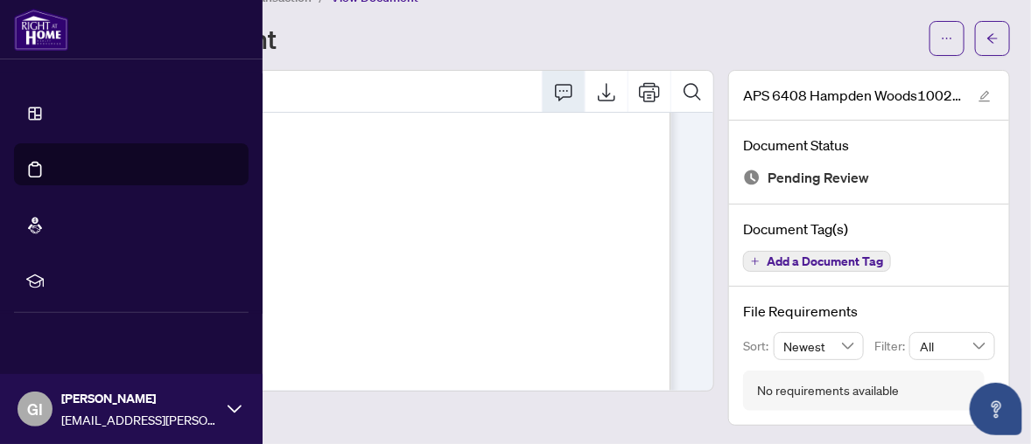
scroll to position [0, 0]
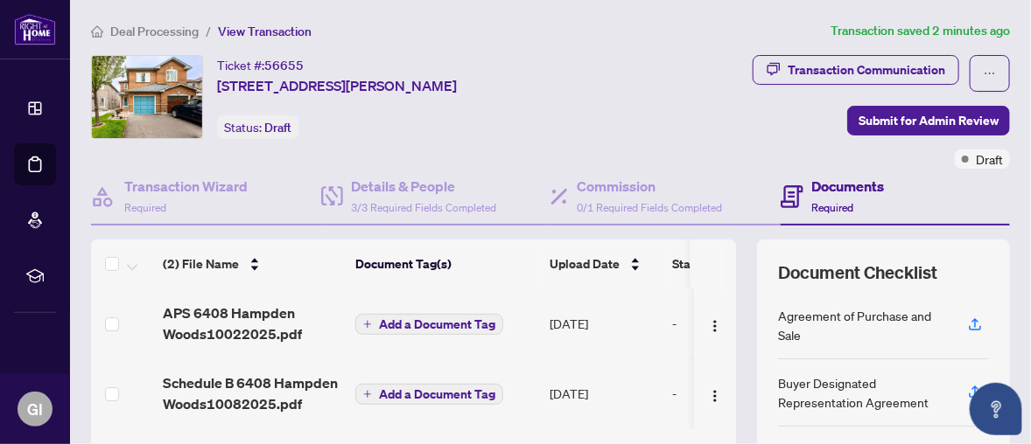
drag, startPoint x: 594, startPoint y: 314, endPoint x: 503, endPoint y: 10, distance: 317.8
click at [503, 9] on main "Deal Processing / View Transaction Transaction saved 2 minutes ago Ticket #: 56…" at bounding box center [550, 222] width 961 height 444
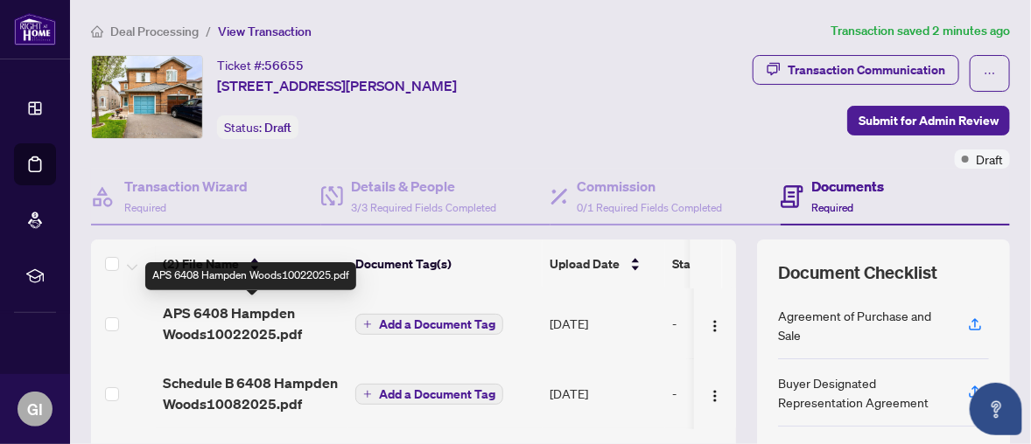
drag, startPoint x: 241, startPoint y: 315, endPoint x: 149, endPoint y: 326, distance: 92.6
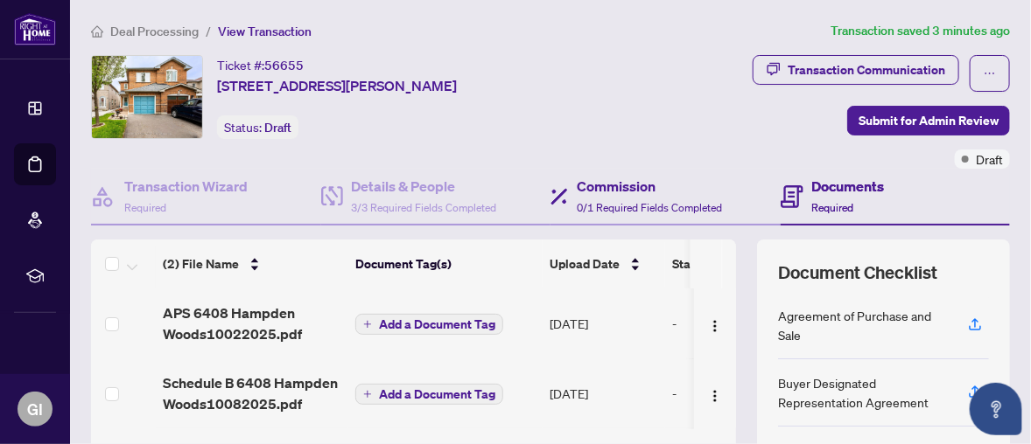
drag, startPoint x: 383, startPoint y: 315, endPoint x: 744, endPoint y: 167, distance: 389.6
click at [755, 169] on div "Commission 0/1 Required Fields Completed" at bounding box center [665, 197] width 230 height 57
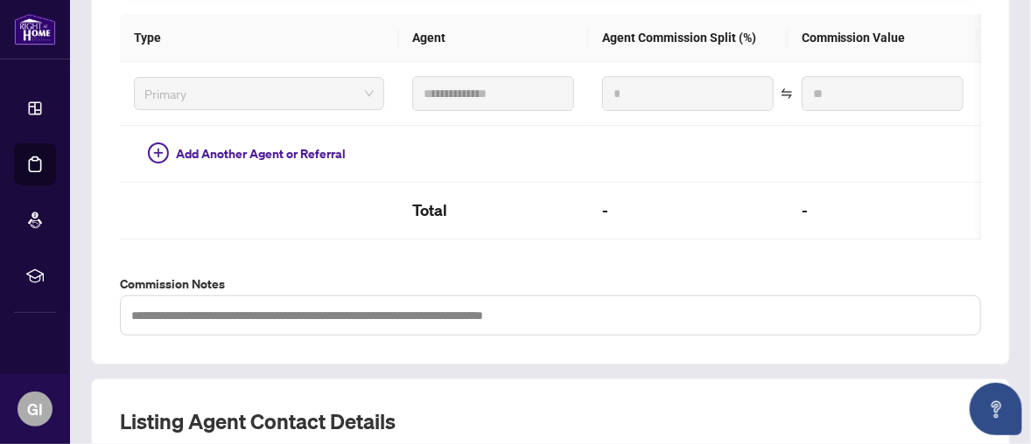
scroll to position [350, 0]
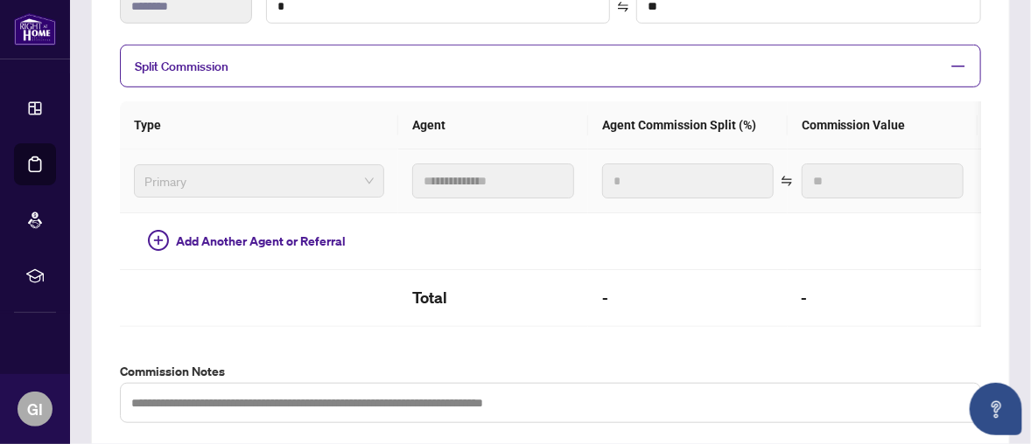
click at [360, 176] on span "Primary" at bounding box center [258, 181] width 229 height 26
click at [360, 181] on span "Primary" at bounding box center [258, 181] width 229 height 26
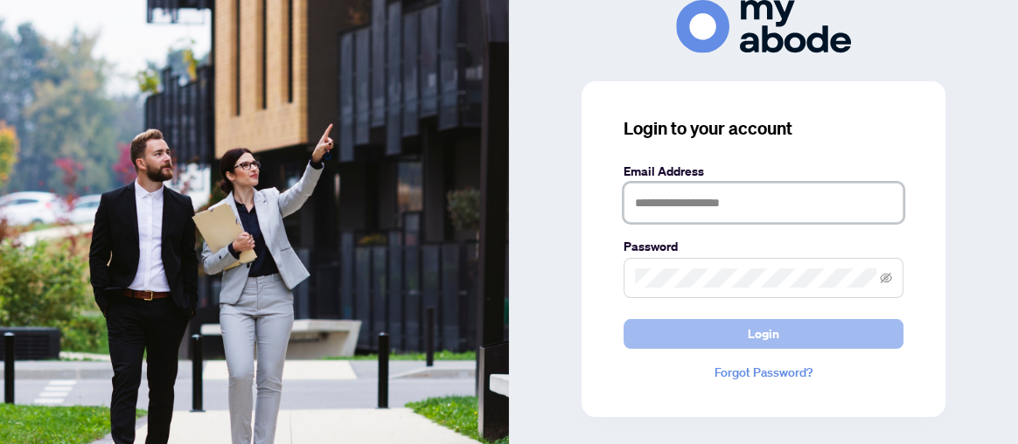
type input "**********"
click at [801, 333] on button "Login" at bounding box center [764, 334] width 280 height 30
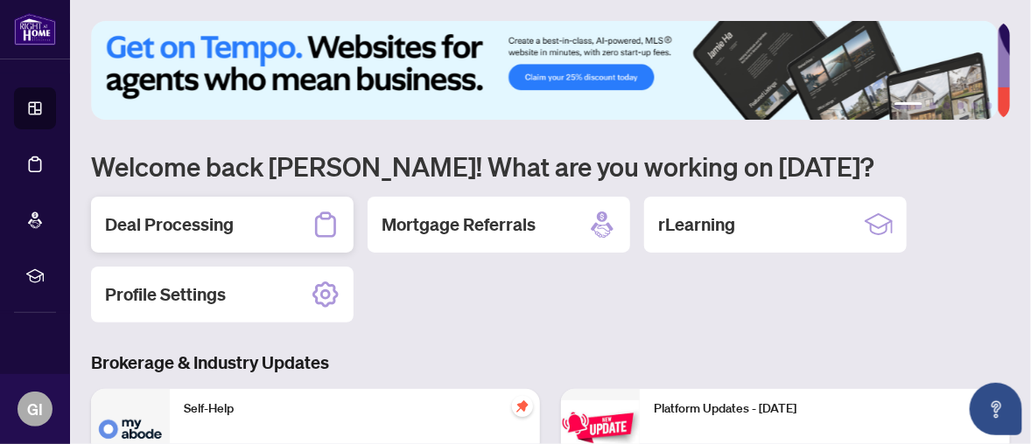
click at [207, 221] on h2 "Deal Processing" at bounding box center [169, 225] width 129 height 24
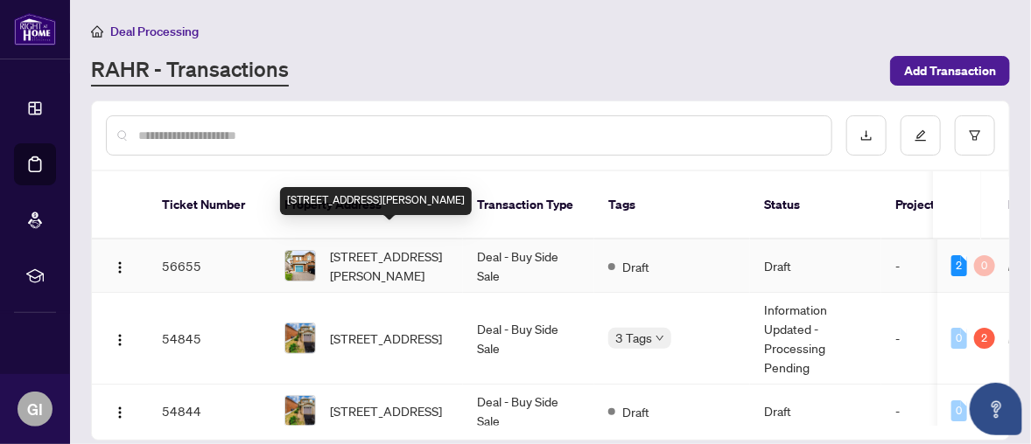
click at [374, 247] on span "[STREET_ADDRESS][PERSON_NAME]" at bounding box center [389, 266] width 119 height 38
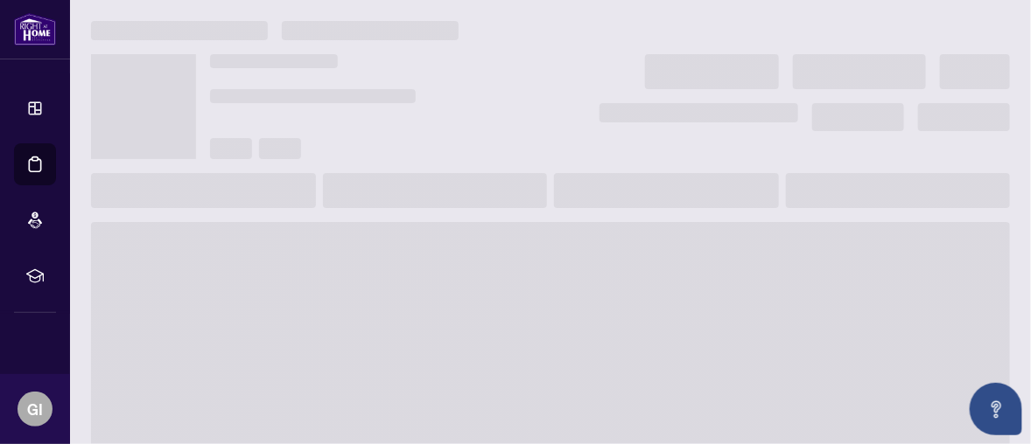
click at [374, 232] on main at bounding box center [550, 222] width 961 height 444
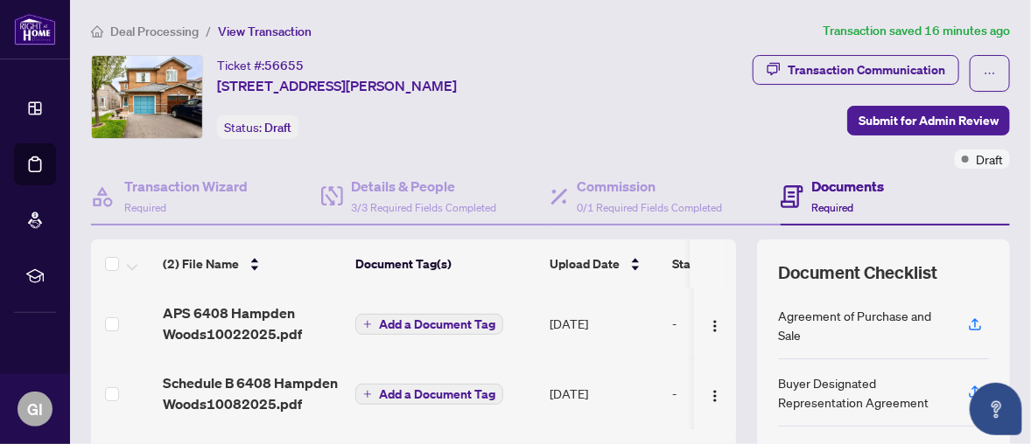
scroll to position [175, 0]
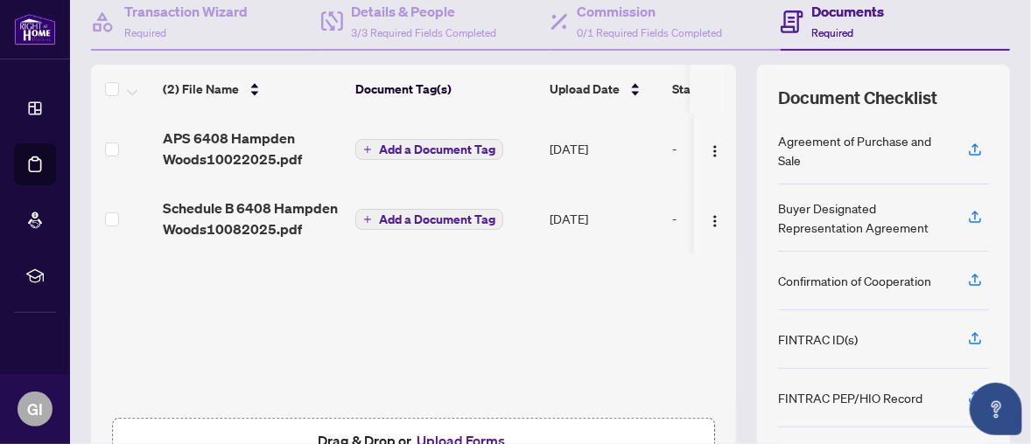
drag, startPoint x: 380, startPoint y: 143, endPoint x: 227, endPoint y: 147, distance: 152.3
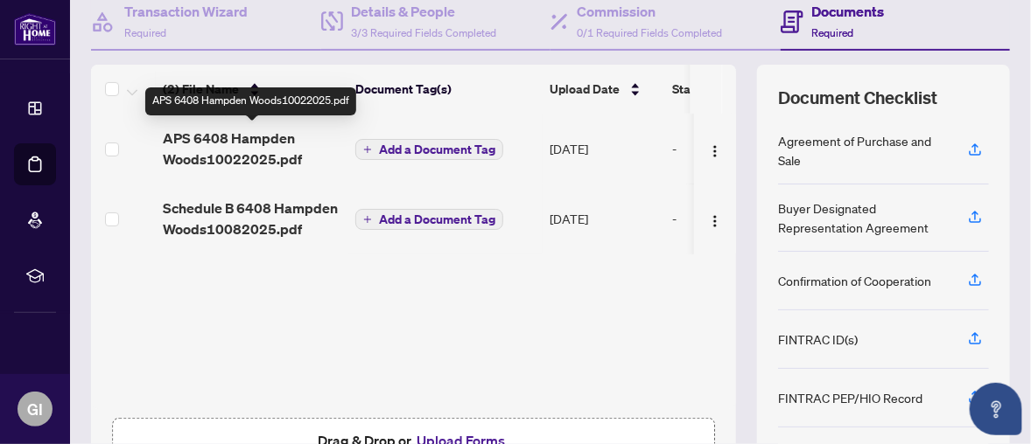
drag, startPoint x: 227, startPoint y: 147, endPoint x: 640, endPoint y: 274, distance: 431.1
click at [640, 274] on div "(2) File Name Document Tag(s) Upload Date Status APS 6408 Hampden Woods10022025…" at bounding box center [413, 262] width 645 height 296
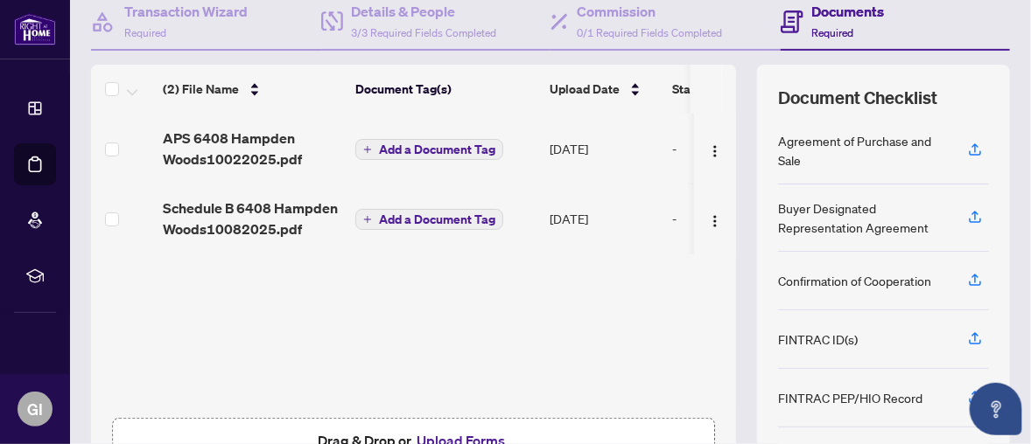
scroll to position [286, 0]
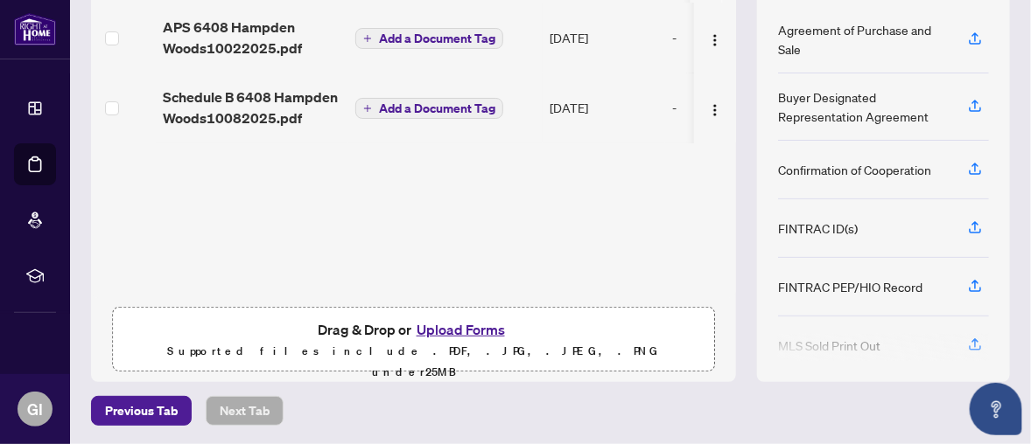
click at [443, 320] on button "Upload Forms" at bounding box center [460, 329] width 99 height 23
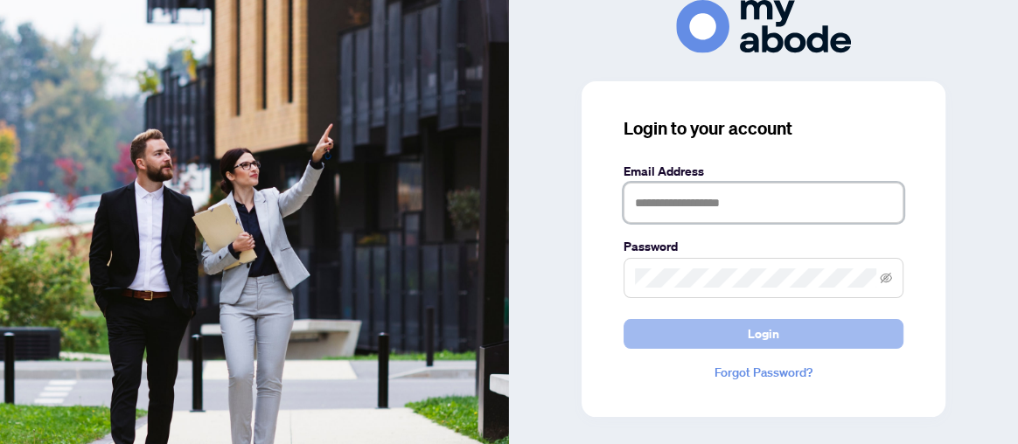
type input "**********"
click at [764, 335] on span "Login" at bounding box center [763, 334] width 31 height 28
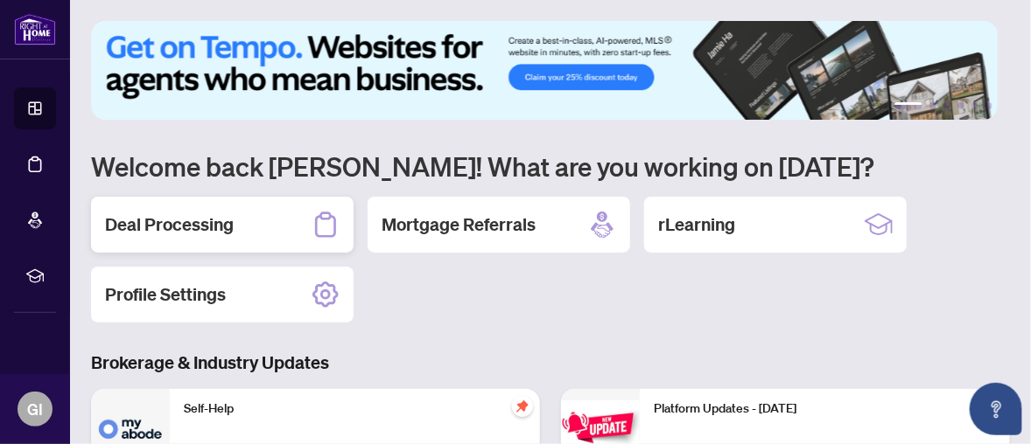
click at [182, 224] on h2 "Deal Processing" at bounding box center [169, 225] width 129 height 24
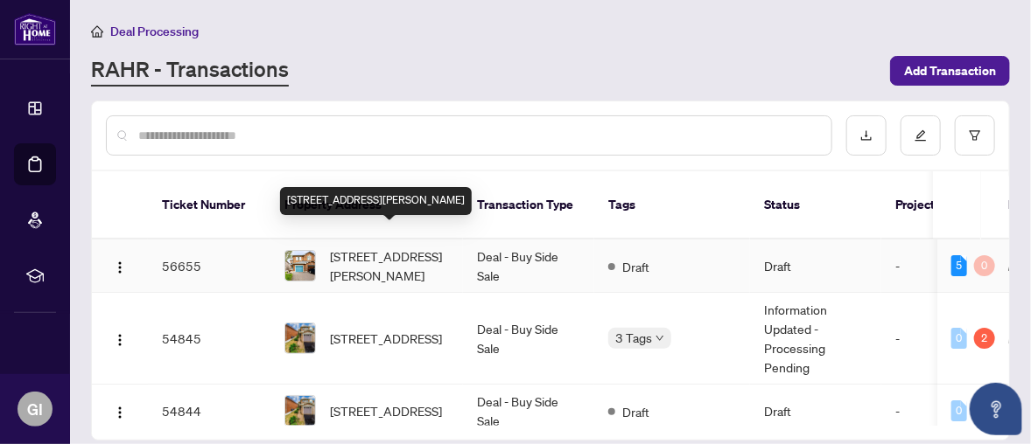
click at [347, 247] on span "6408 Hampden Woods Rd, Mississauga, Ontario L5N 7V3, Canada" at bounding box center [389, 266] width 119 height 38
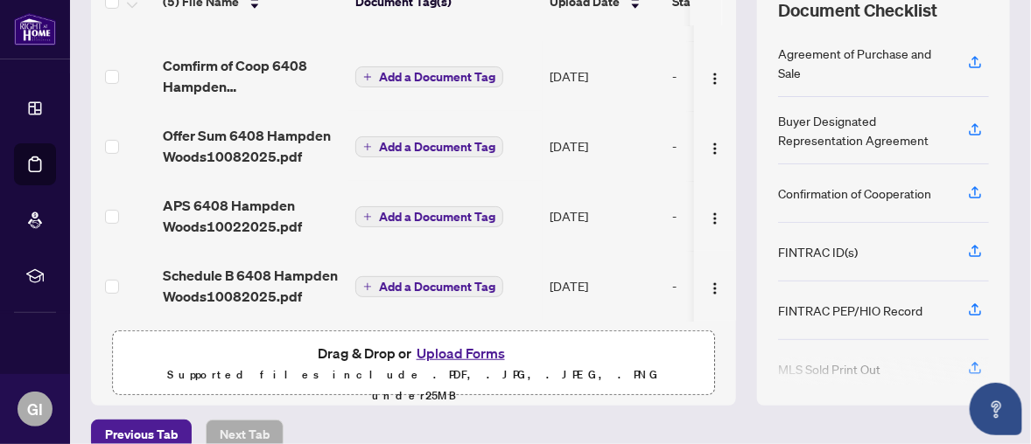
scroll to position [286, 0]
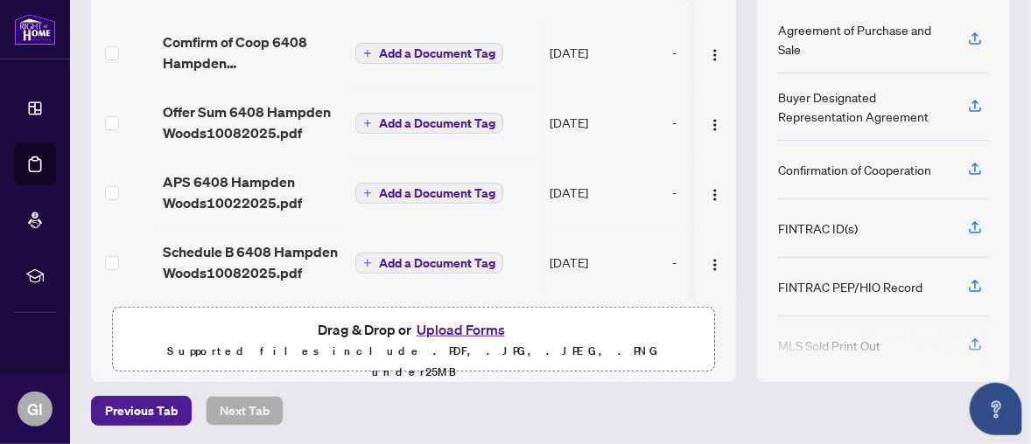
click at [465, 322] on button "Upload Forms" at bounding box center [460, 329] width 99 height 23
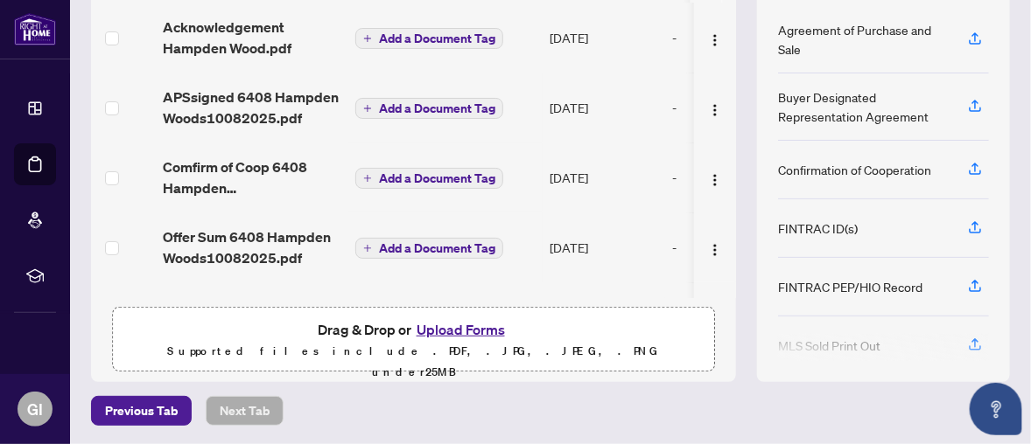
scroll to position [0, 0]
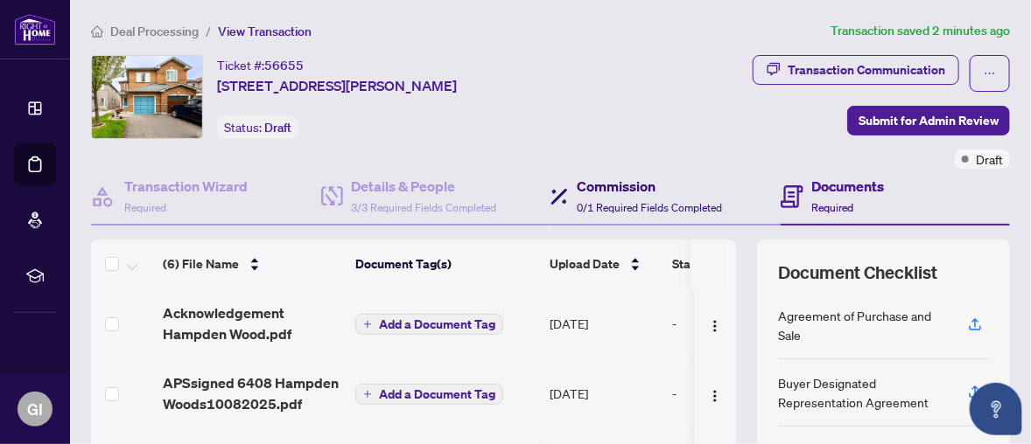
click at [605, 189] on h4 "Commission" at bounding box center [649, 186] width 145 height 21
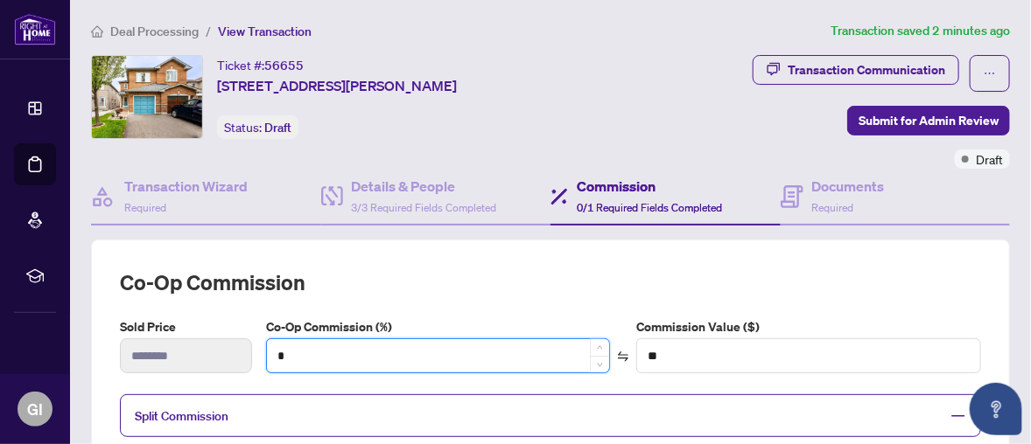
click at [295, 347] on input "*" at bounding box center [438, 355] width 343 height 33
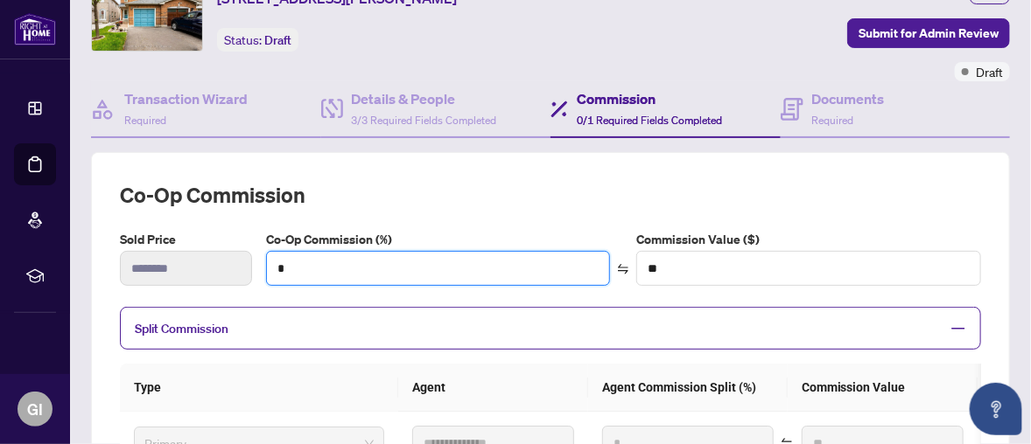
scroll to position [175, 0]
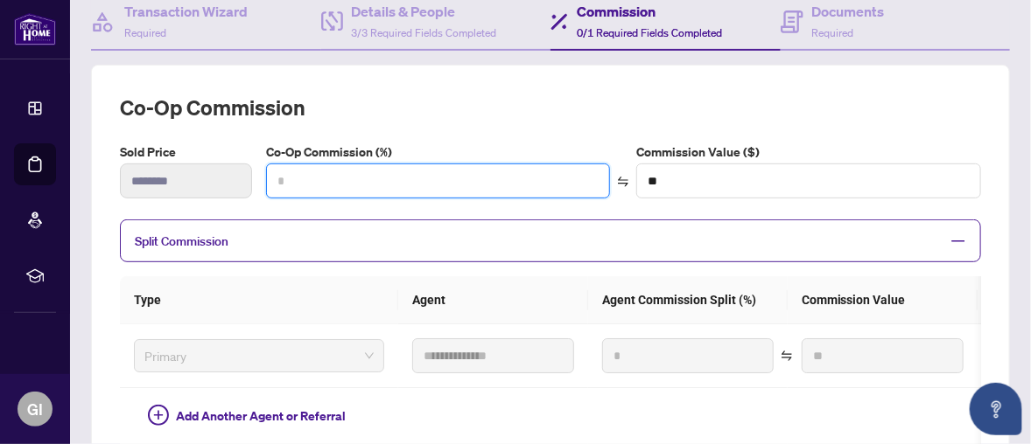
type input "*"
type input "*******"
type input "***"
type input "*******"
type input "**"
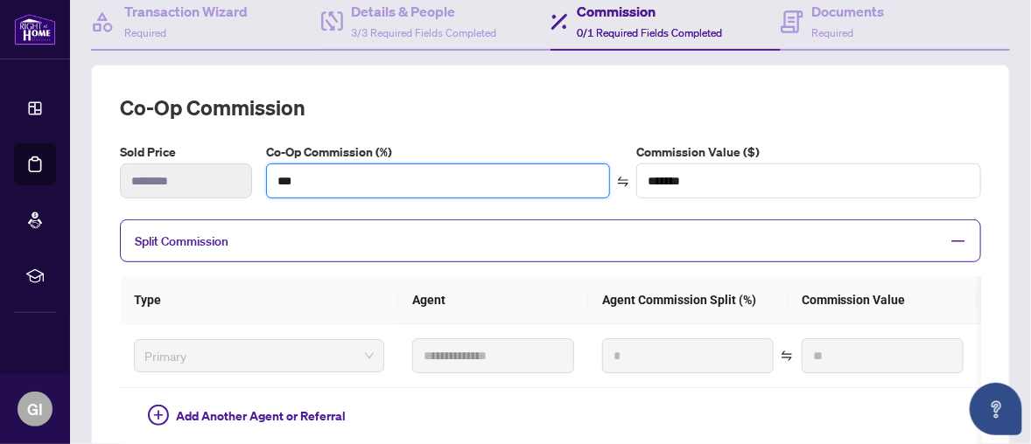
type input "*******"
type input "***"
type input "*******"
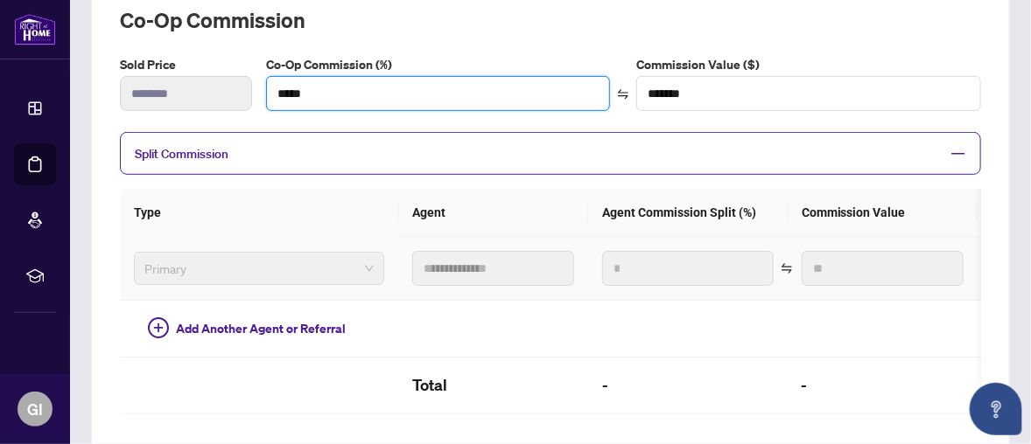
click at [160, 266] on span "Primary" at bounding box center [258, 268] width 229 height 26
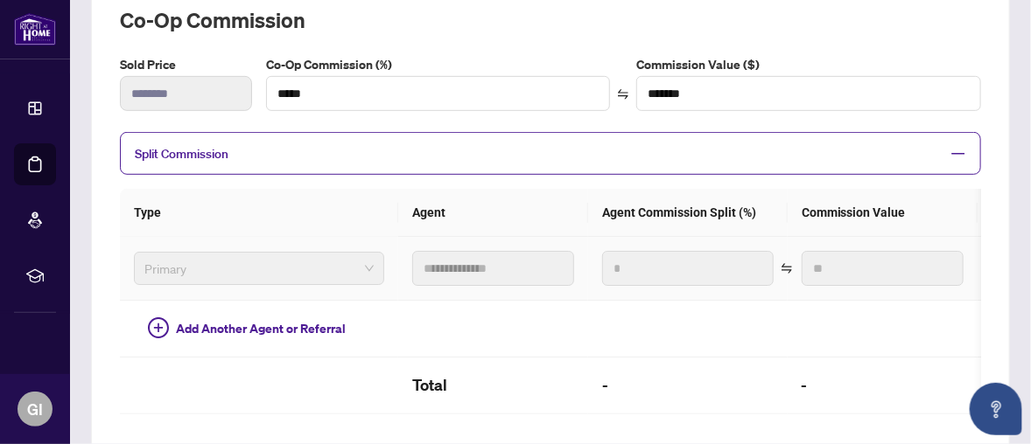
type input "***"
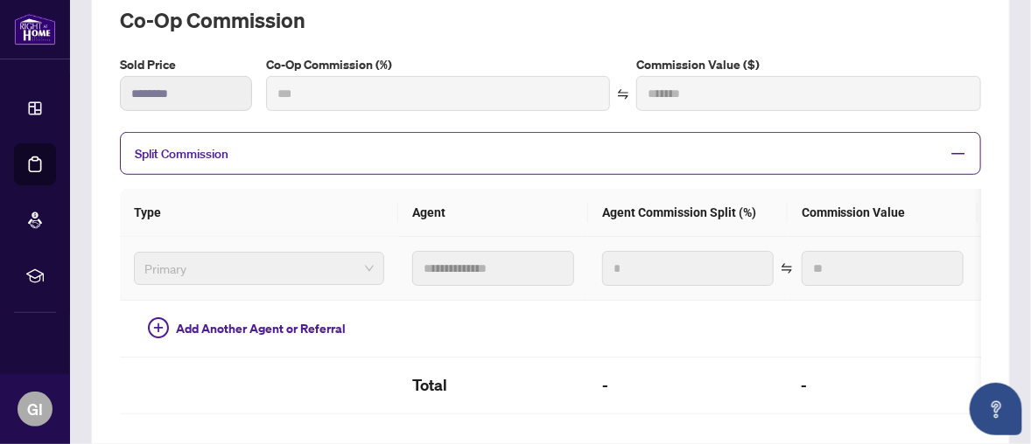
type input "***"
type input "*******"
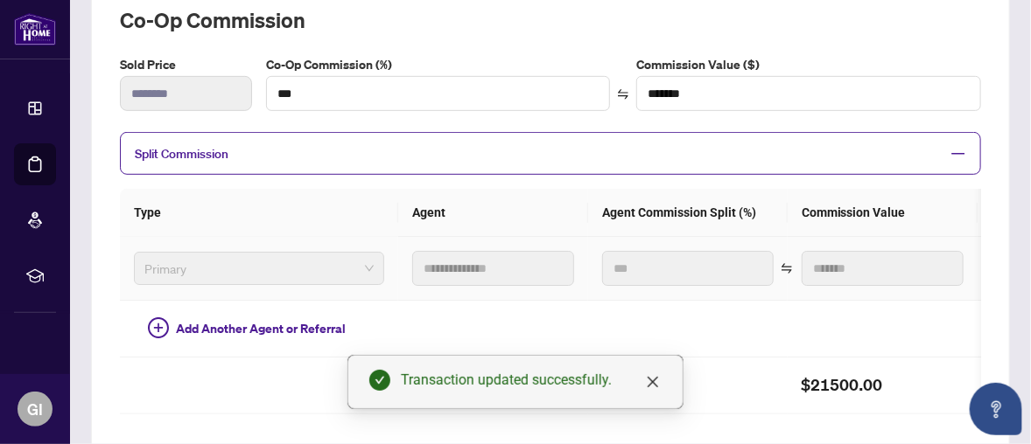
click at [154, 269] on span "Primary" at bounding box center [258, 268] width 229 height 26
click at [153, 269] on span "Primary" at bounding box center [258, 268] width 229 height 26
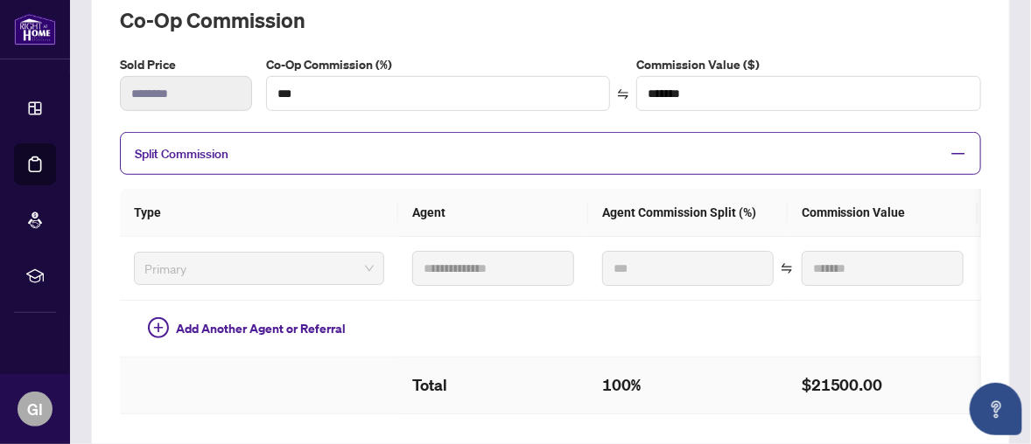
scroll to position [350, 0]
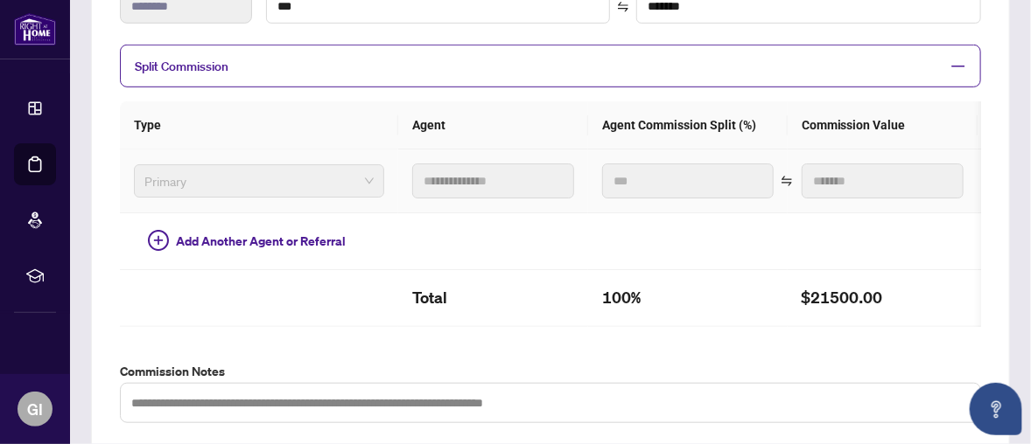
click at [164, 179] on span "Primary" at bounding box center [258, 181] width 229 height 26
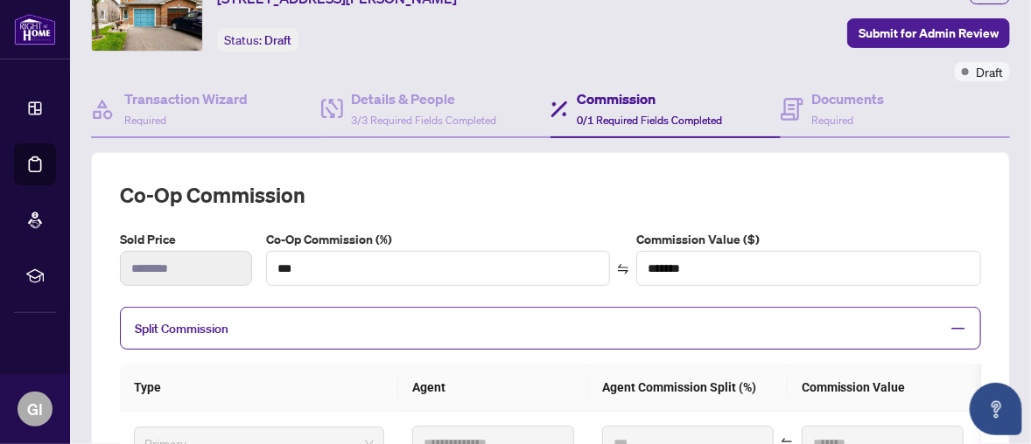
scroll to position [0, 0]
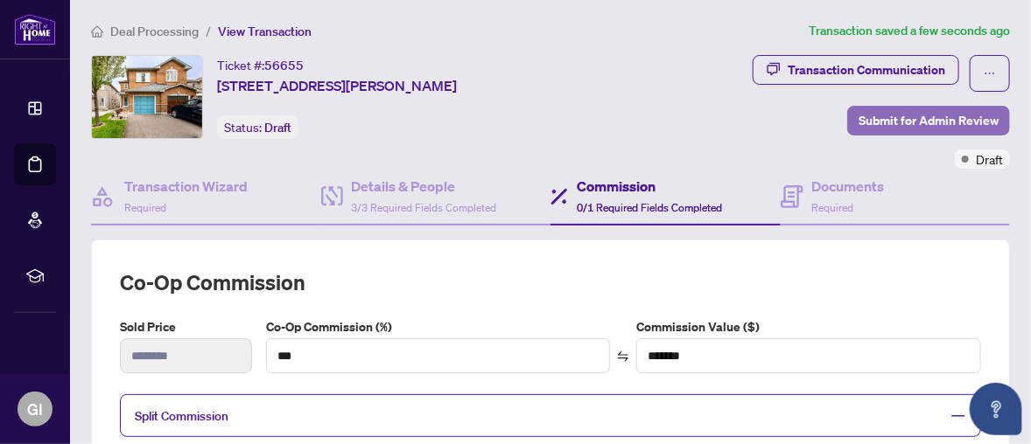
click at [902, 113] on span "Submit for Admin Review" at bounding box center [928, 121] width 140 height 28
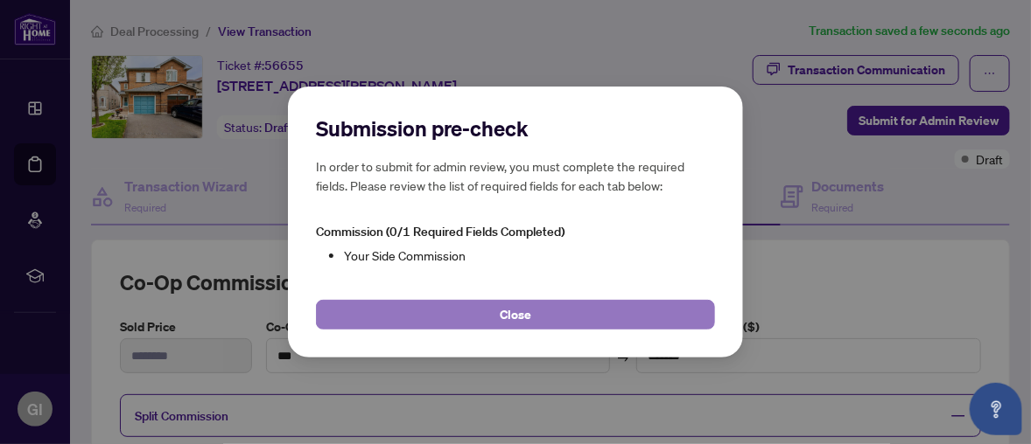
click at [525, 310] on span "Close" at bounding box center [515, 315] width 31 height 28
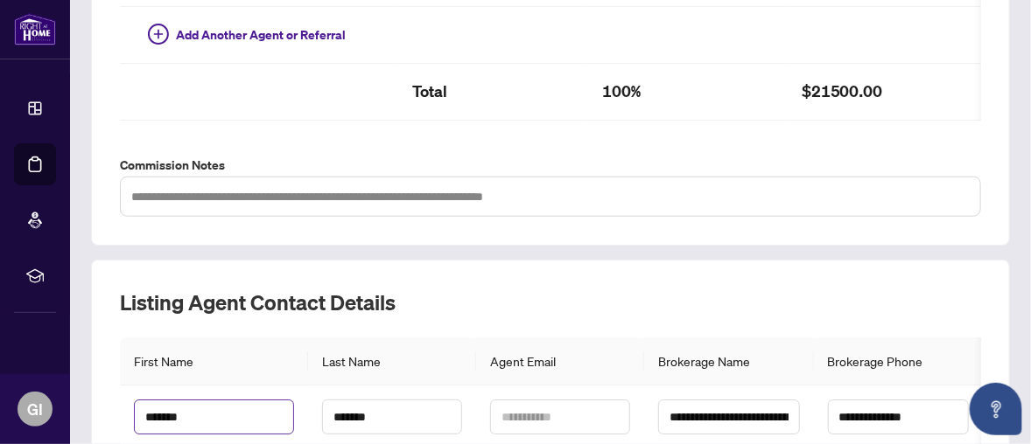
scroll to position [731, 0]
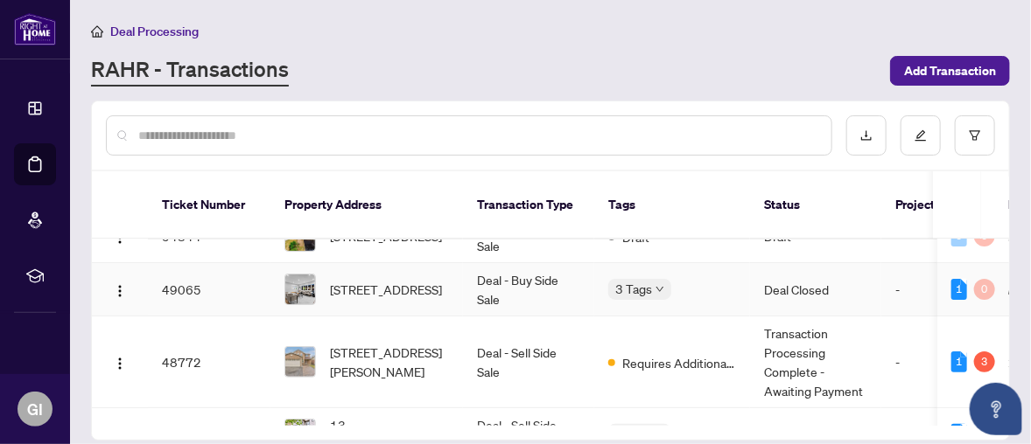
scroll to position [87, 0]
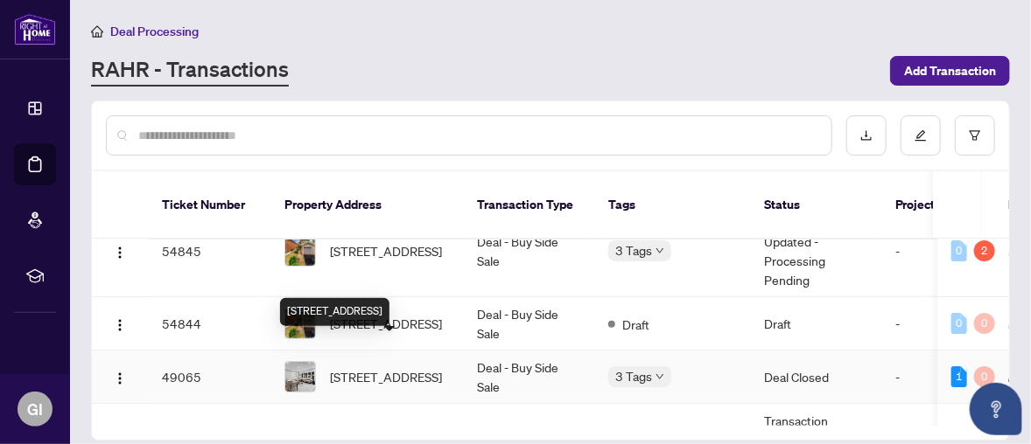
click at [388, 367] on span "[STREET_ADDRESS]" at bounding box center [386, 376] width 112 height 19
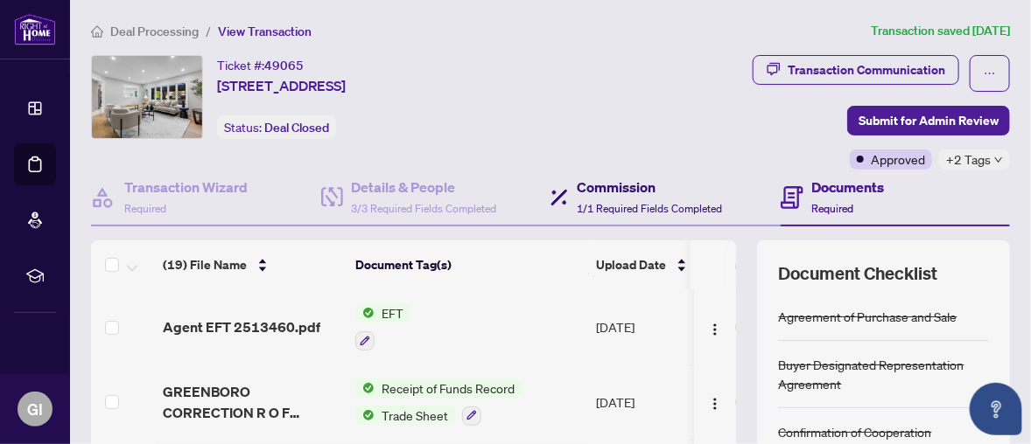
click at [606, 189] on h4 "Commission" at bounding box center [649, 187] width 145 height 21
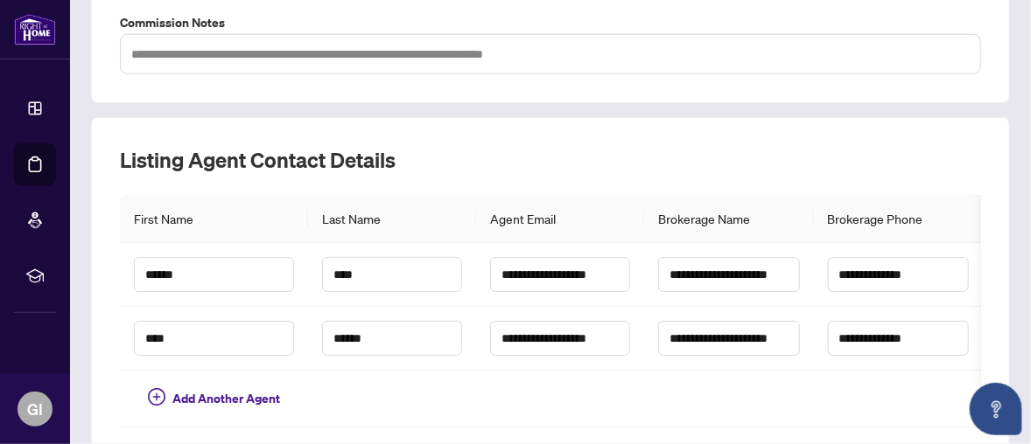
scroll to position [175, 0]
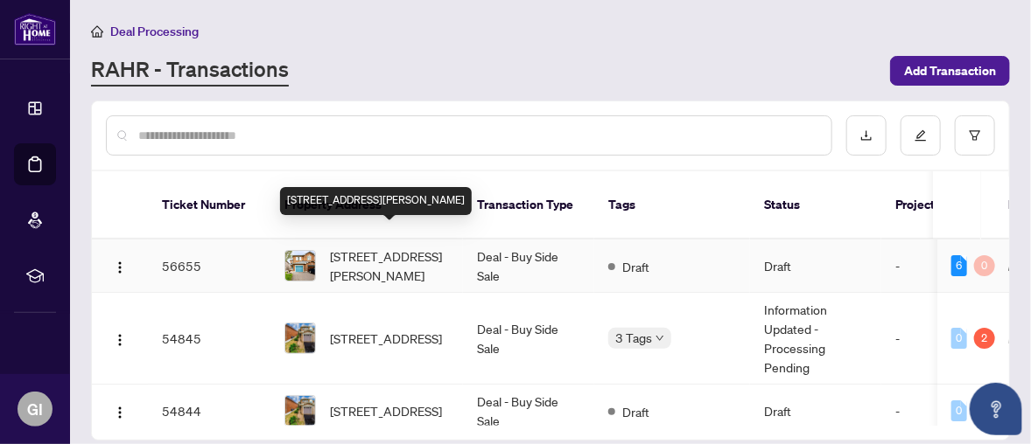
click at [368, 247] on span "[STREET_ADDRESS][PERSON_NAME]" at bounding box center [389, 266] width 119 height 38
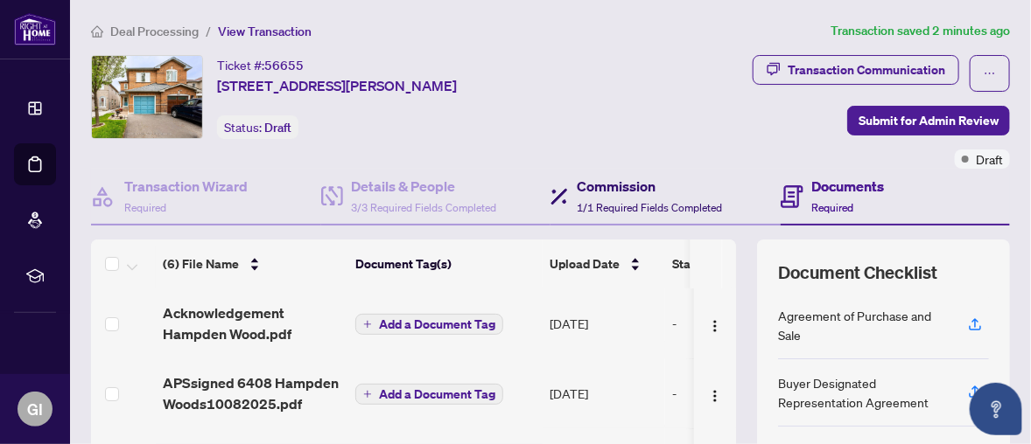
click at [594, 179] on h4 "Commission" at bounding box center [649, 186] width 145 height 21
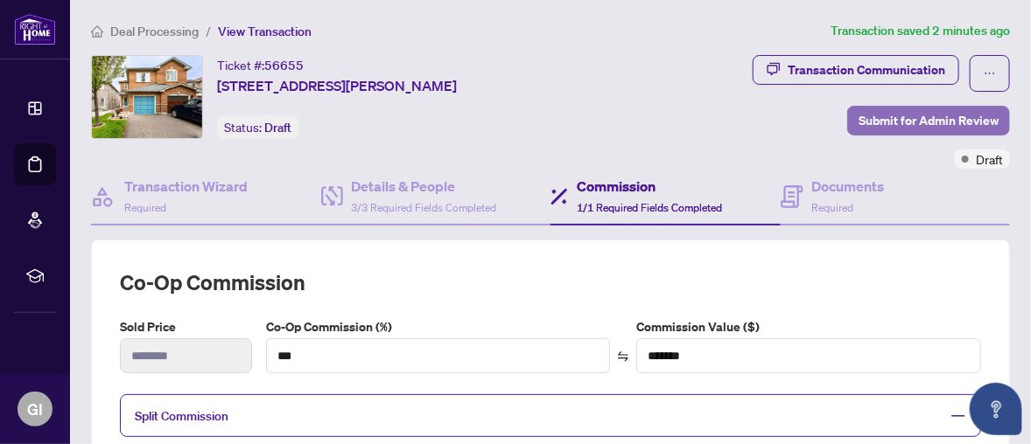
click at [888, 115] on span "Submit for Admin Review" at bounding box center [928, 121] width 140 height 28
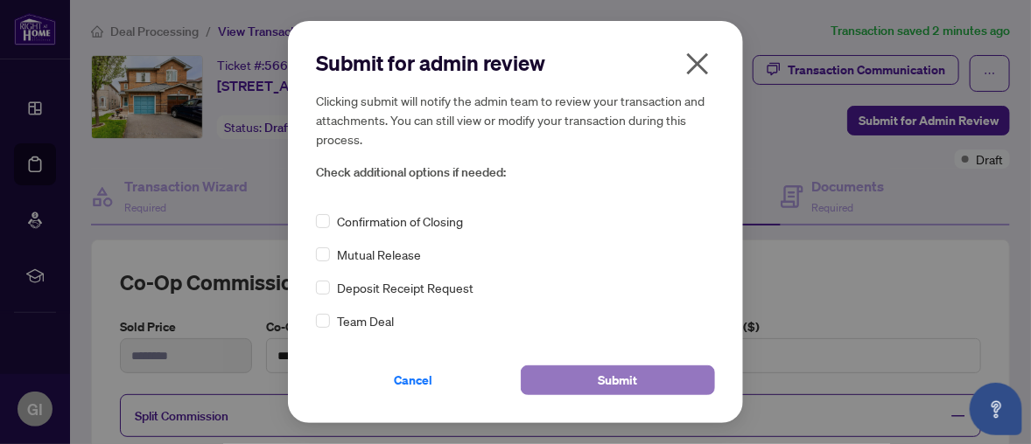
click at [612, 378] on span "Submit" at bounding box center [617, 381] width 39 height 28
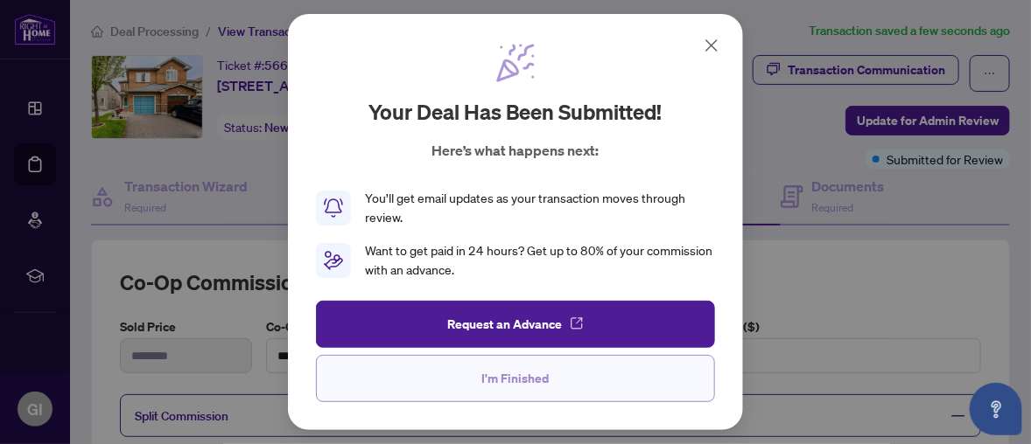
click at [574, 375] on button "I'm Finished" at bounding box center [515, 378] width 399 height 47
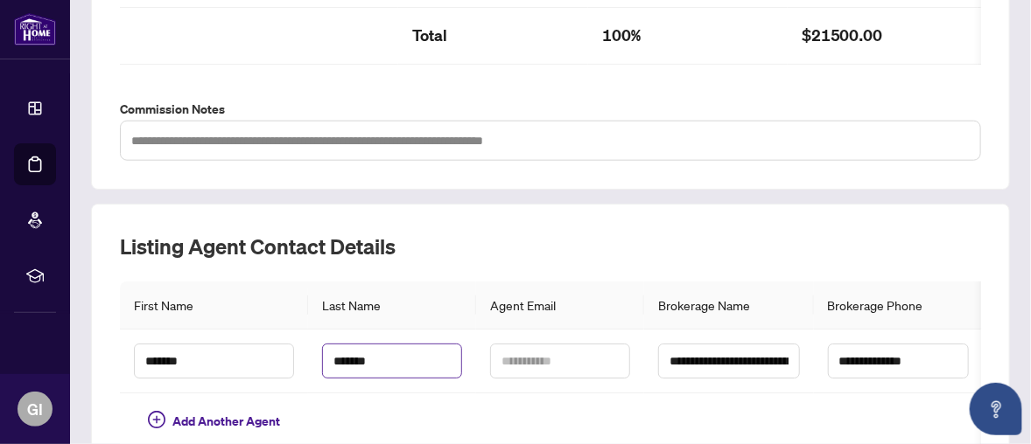
scroll to position [731, 0]
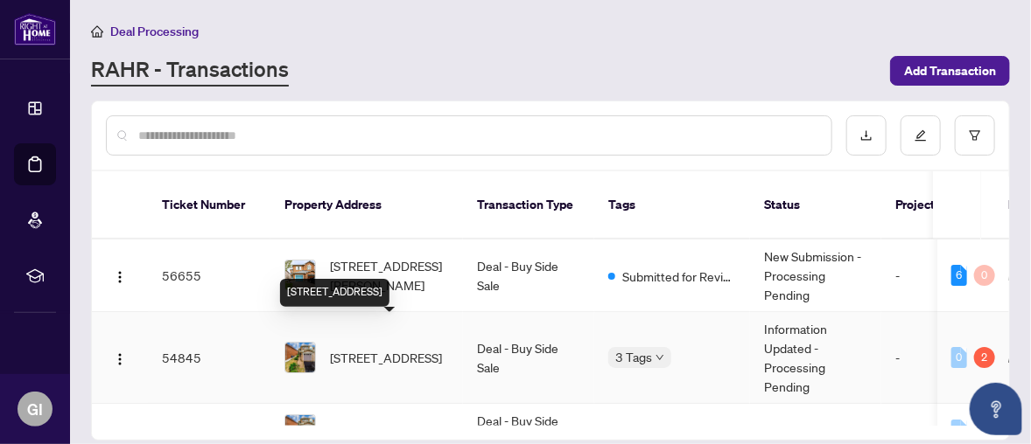
click at [409, 348] on span "[STREET_ADDRESS]" at bounding box center [386, 357] width 112 height 19
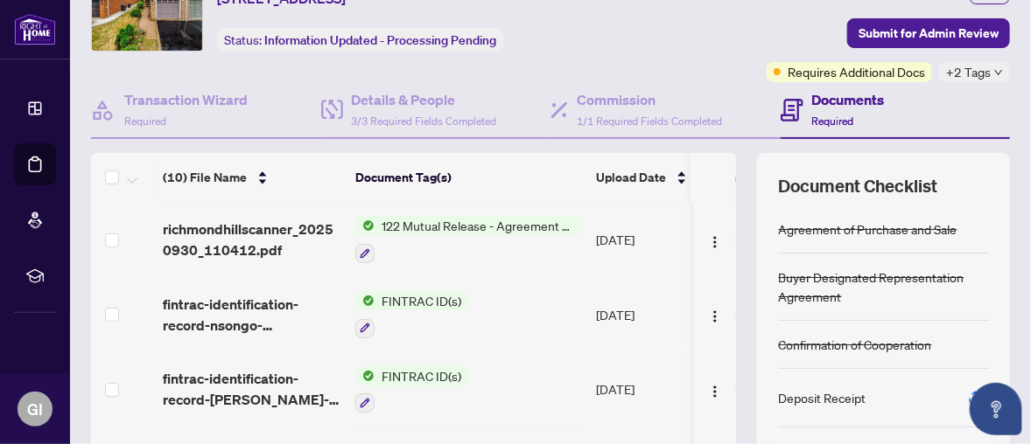
scroll to position [175, 0]
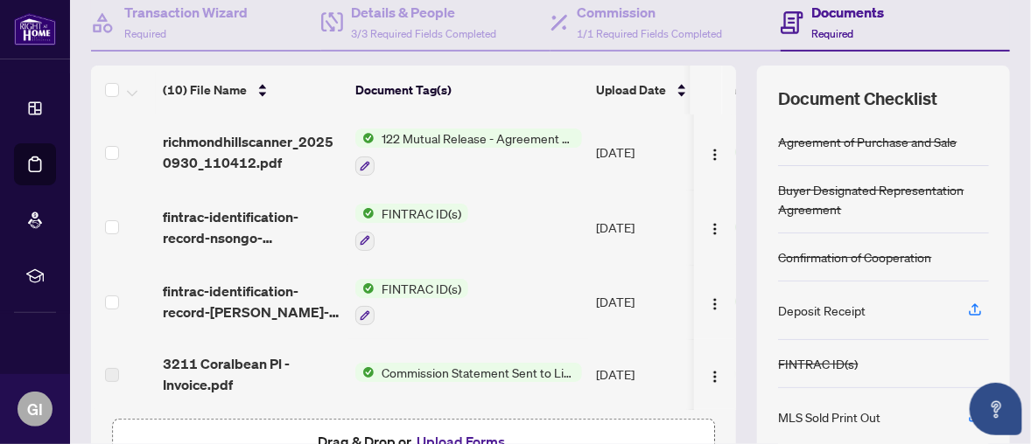
click at [415, 213] on span "FINTRAC ID(s)" at bounding box center [421, 213] width 94 height 19
click at [560, 231] on td "FINTRAC ID(s)" at bounding box center [468, 227] width 241 height 75
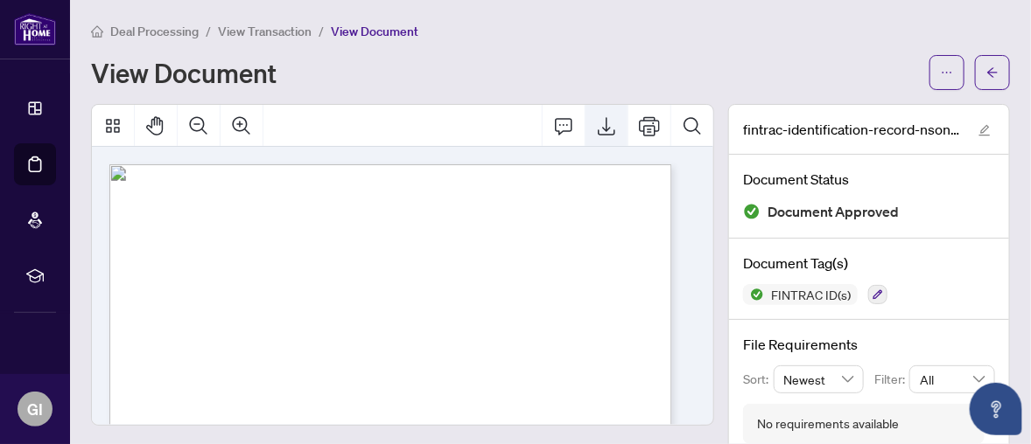
click at [596, 122] on icon "Export" at bounding box center [606, 125] width 21 height 21
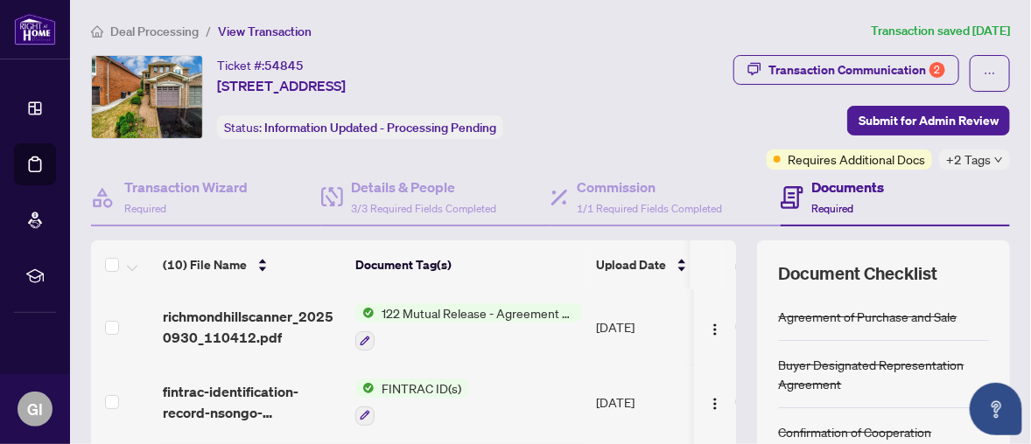
scroll to position [87, 0]
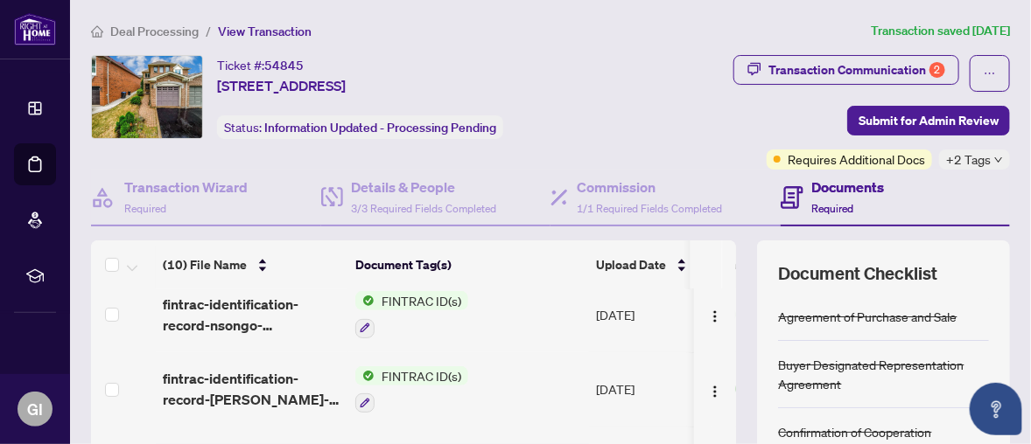
click at [405, 373] on span "FINTRAC ID(s)" at bounding box center [421, 376] width 94 height 19
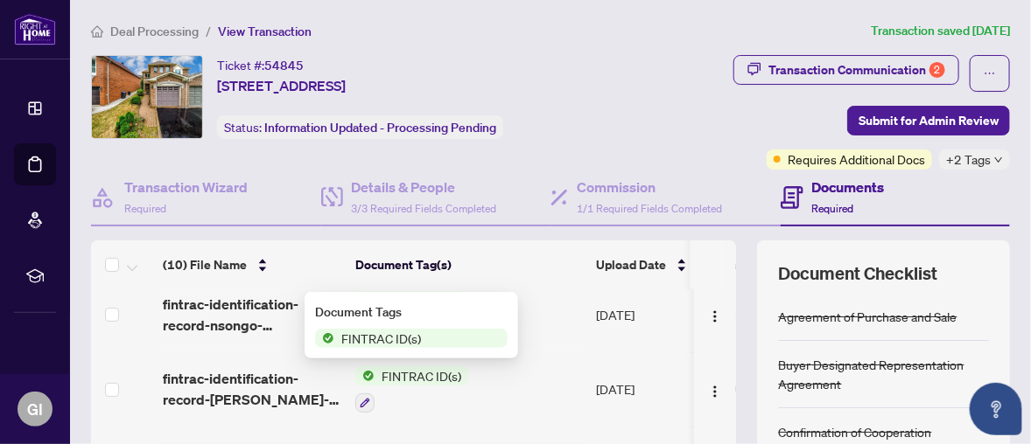
click at [409, 369] on span "FINTRAC ID(s)" at bounding box center [421, 376] width 94 height 19
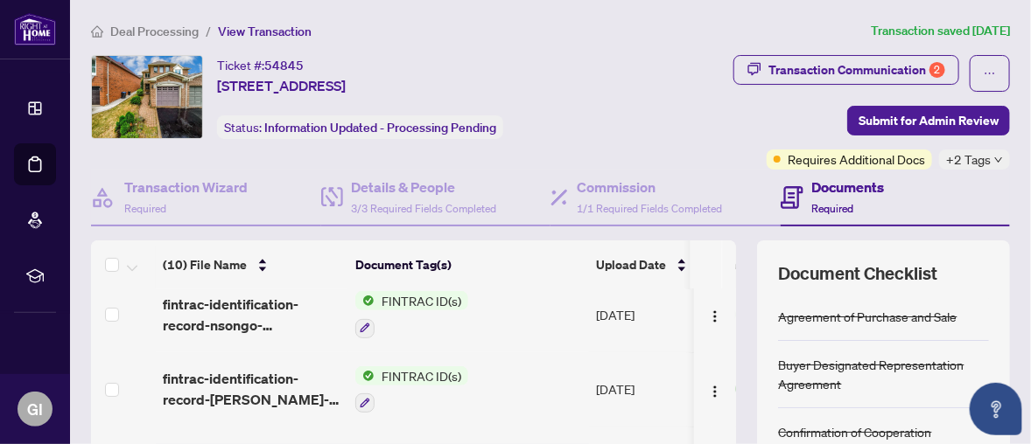
click at [409, 369] on span "FINTRAC ID(s)" at bounding box center [421, 376] width 94 height 19
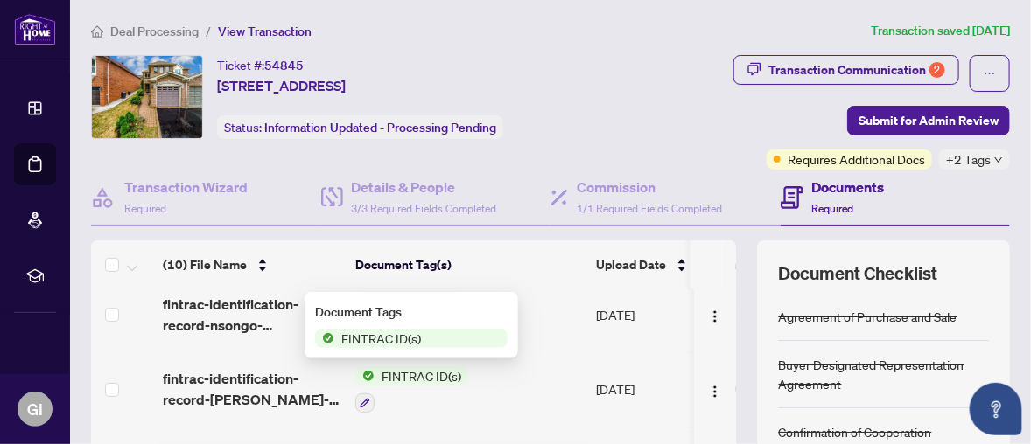
click at [374, 334] on span "FINTRAC ID(s)" at bounding box center [381, 338] width 94 height 19
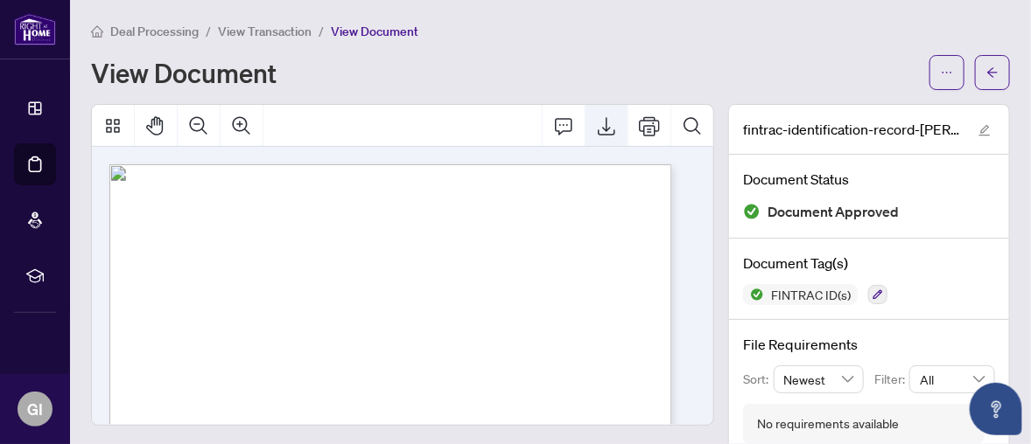
click at [596, 118] on icon "Export" at bounding box center [606, 125] width 21 height 21
click at [596, 123] on icon "Export" at bounding box center [606, 125] width 21 height 21
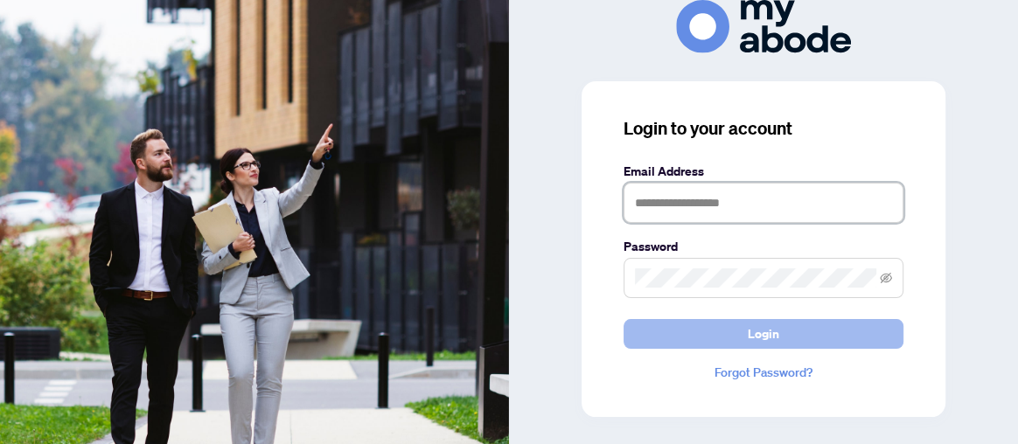
type input "**********"
click at [787, 334] on button "Login" at bounding box center [764, 334] width 280 height 30
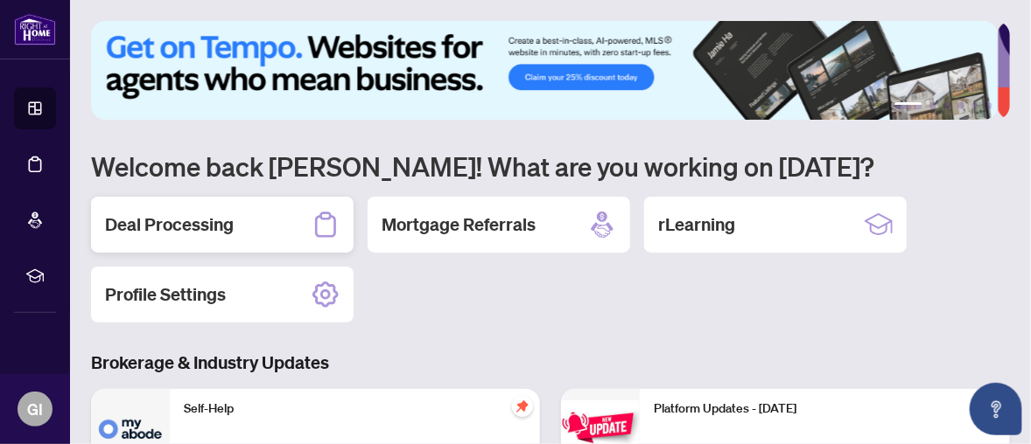
click at [151, 222] on h2 "Deal Processing" at bounding box center [169, 225] width 129 height 24
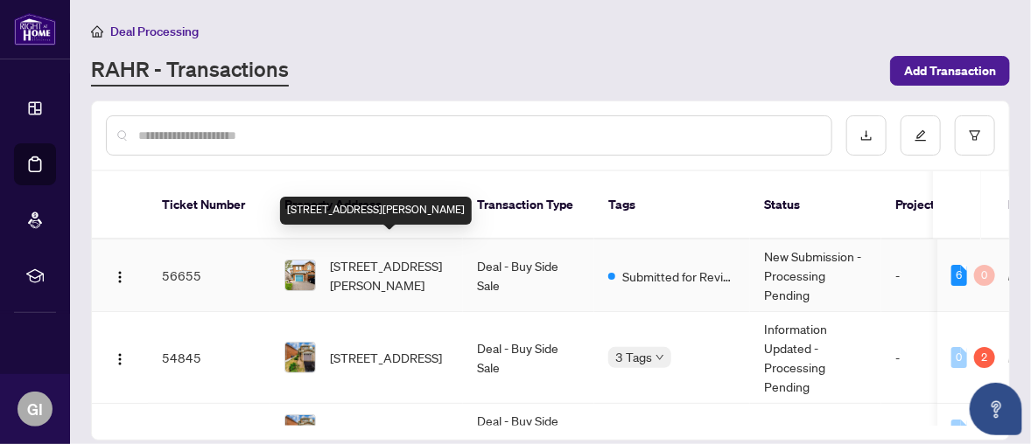
click at [394, 256] on span "[STREET_ADDRESS][PERSON_NAME]" at bounding box center [389, 275] width 119 height 38
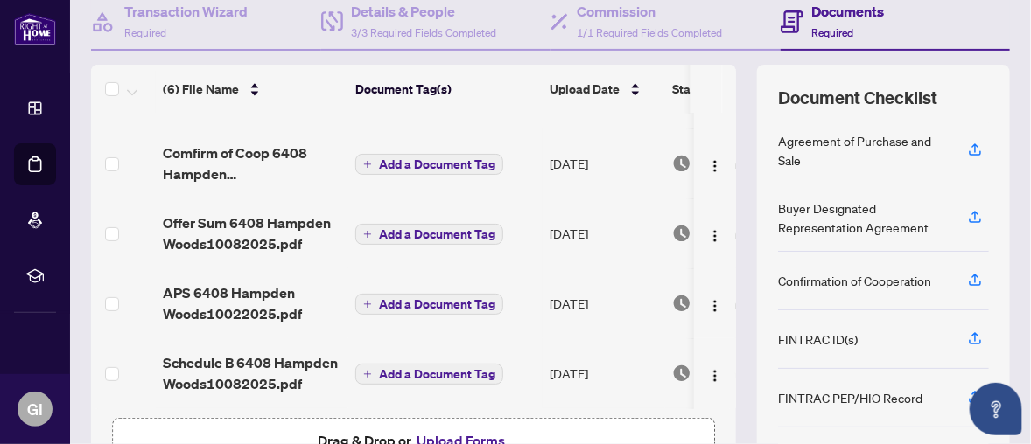
scroll to position [286, 0]
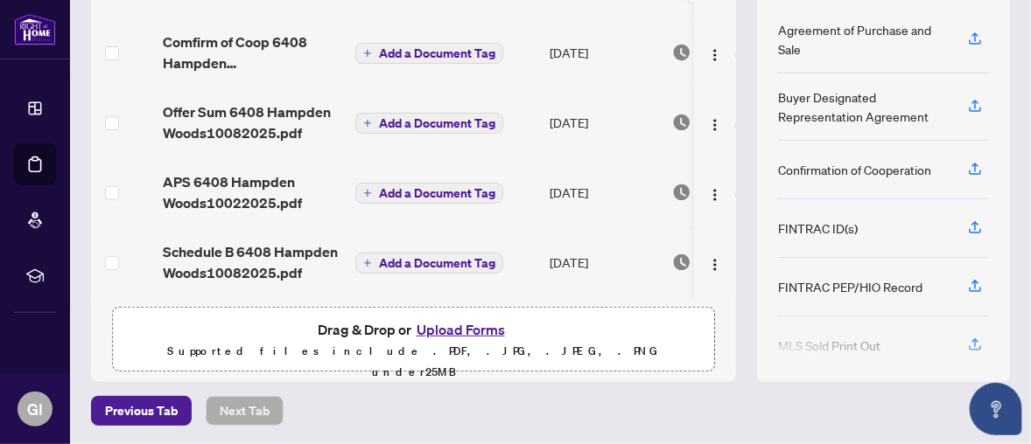
click at [444, 324] on button "Upload Forms" at bounding box center [460, 329] width 99 height 23
click at [445, 326] on button "Upload Forms" at bounding box center [460, 329] width 99 height 23
click at [453, 319] on button "Upload Forms" at bounding box center [460, 329] width 99 height 23
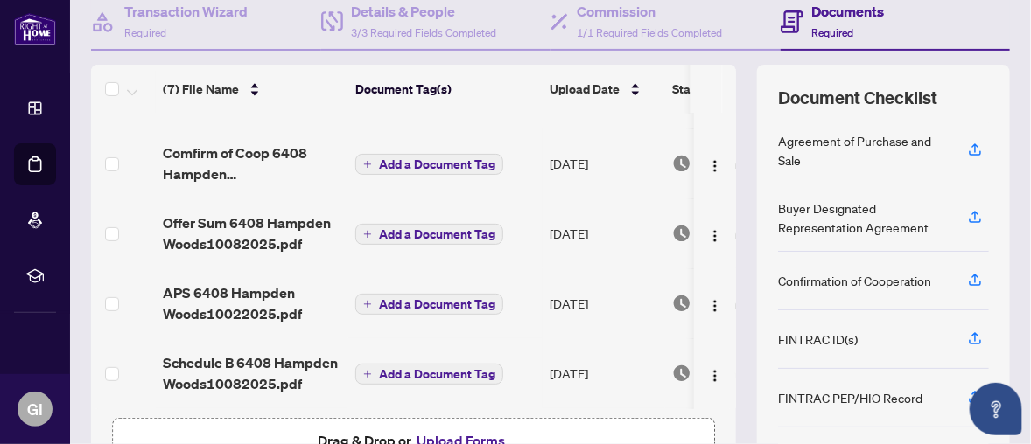
scroll to position [262, 0]
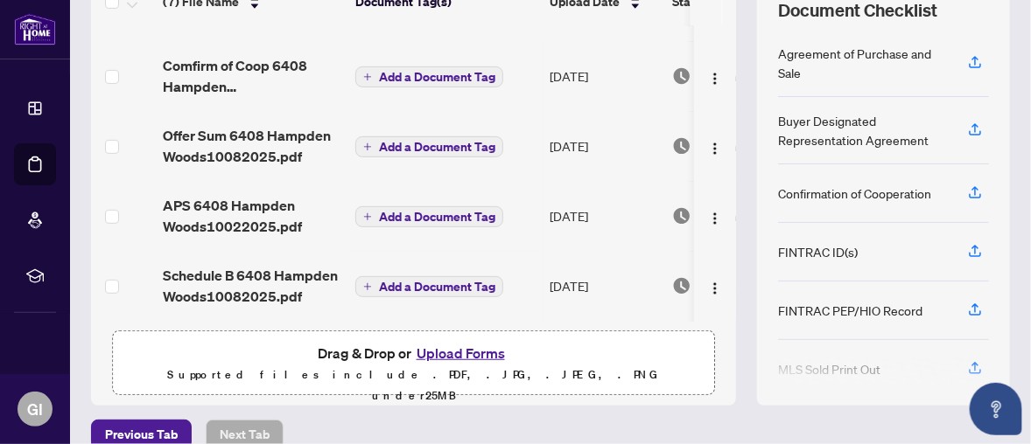
click at [462, 344] on button "Upload Forms" at bounding box center [460, 353] width 99 height 23
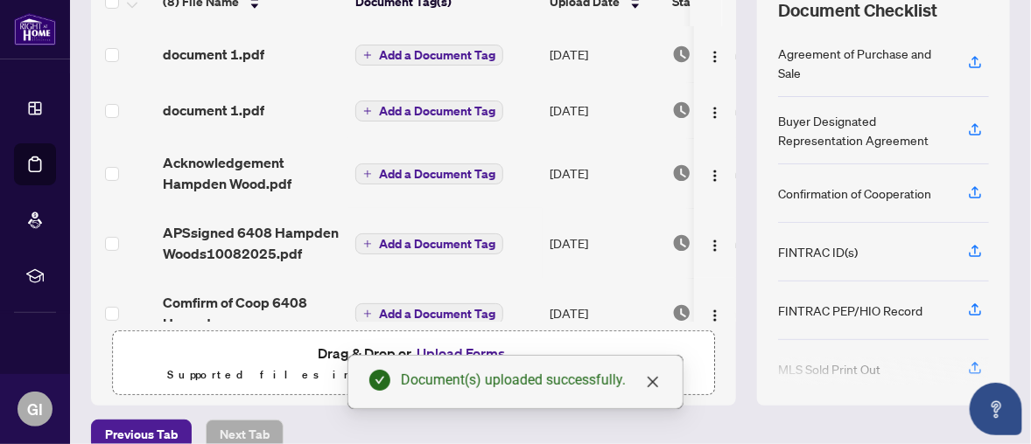
scroll to position [175, 0]
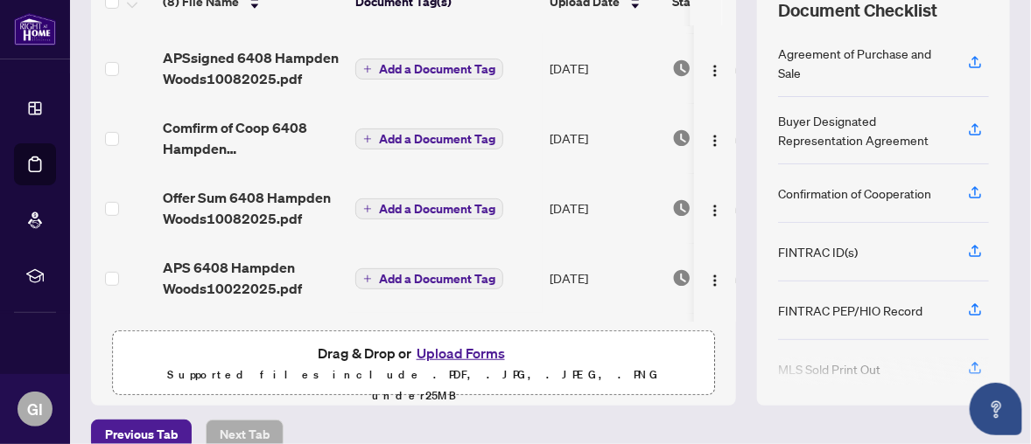
click at [462, 344] on button "Upload Forms" at bounding box center [460, 353] width 99 height 23
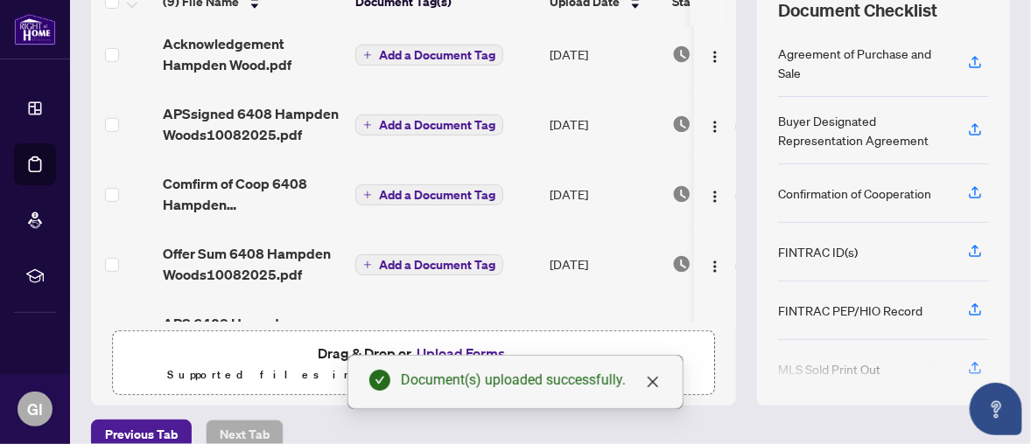
scroll to position [0, 0]
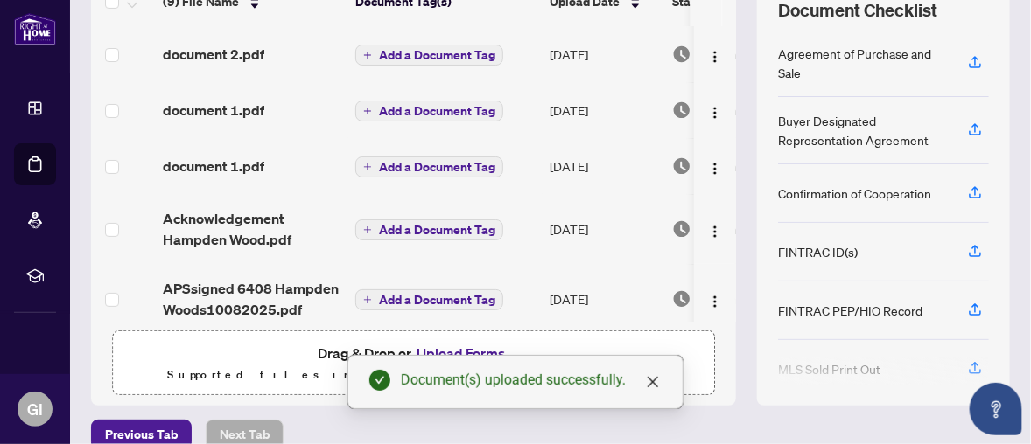
click at [394, 49] on span "Add a Document Tag" at bounding box center [437, 55] width 116 height 12
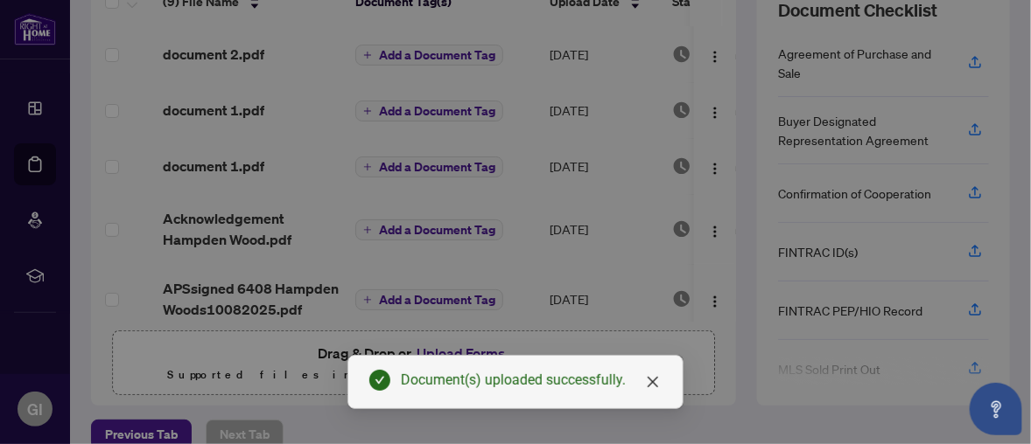
click at [390, 49] on div "Manage document tags Please browse the list or search to apply tags to: documen…" at bounding box center [515, 112] width 399 height 169
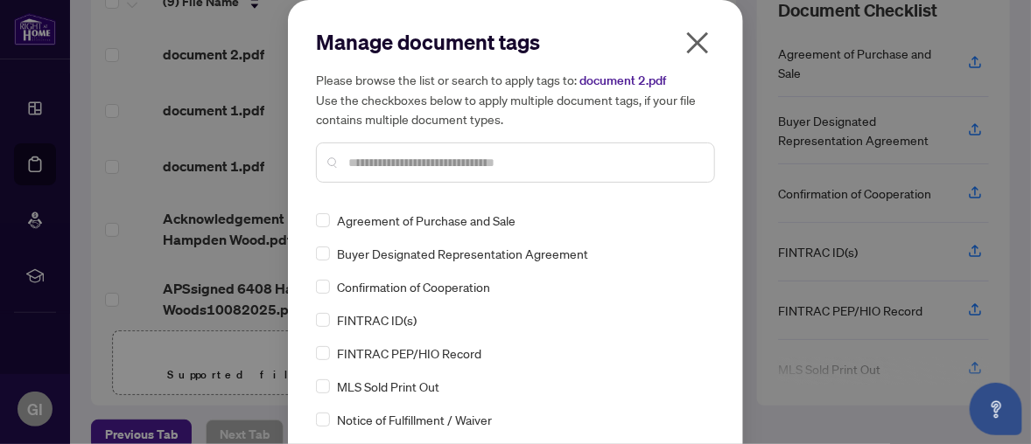
click at [693, 39] on icon "close" at bounding box center [698, 43] width 22 height 22
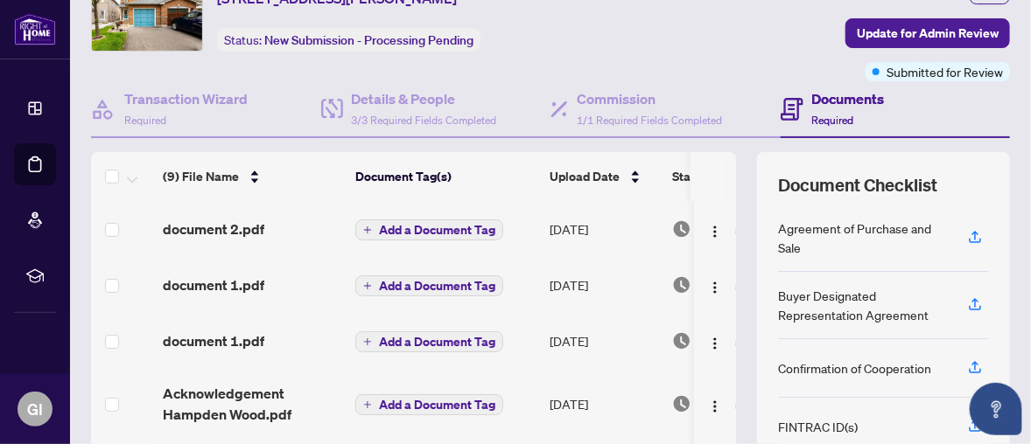
scroll to position [175, 0]
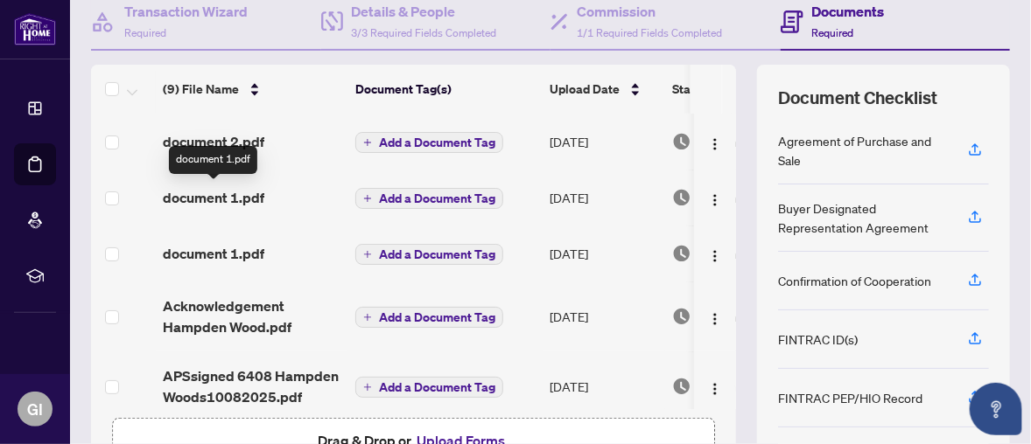
click at [207, 193] on span "document 1.pdf" at bounding box center [213, 197] width 101 height 21
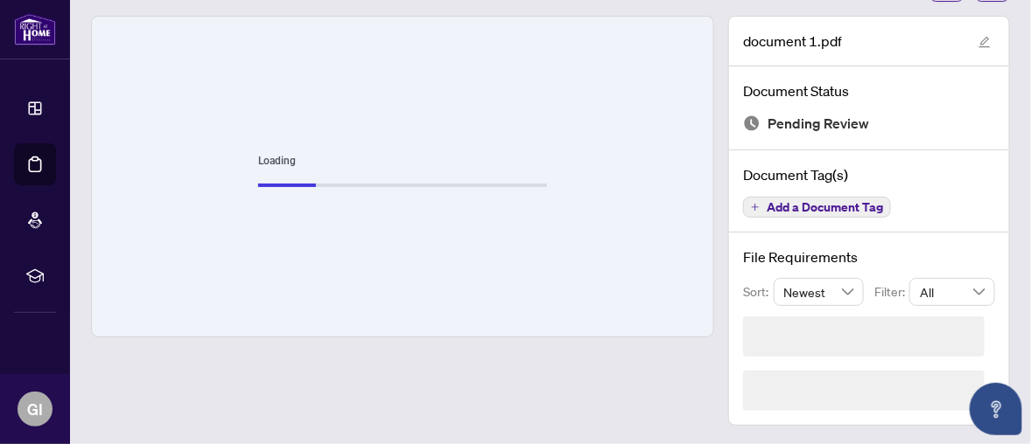
scroll to position [34, 0]
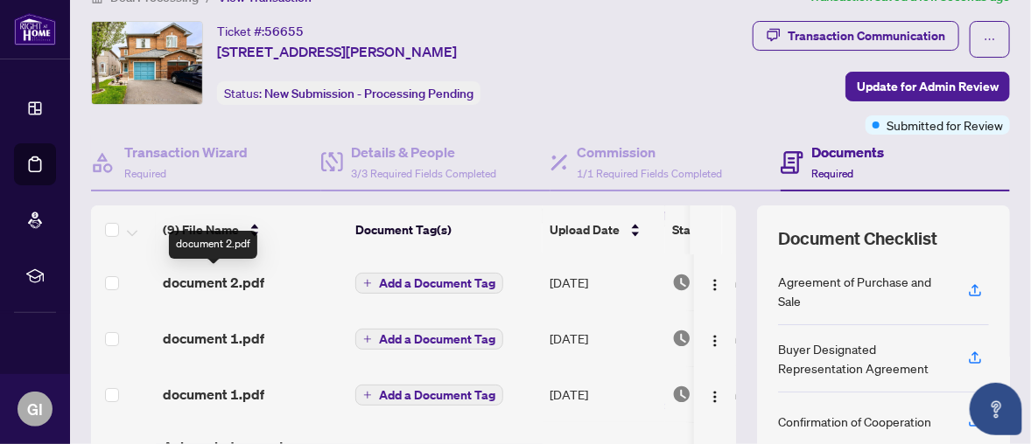
click at [236, 274] on span "document 2.pdf" at bounding box center [213, 282] width 101 height 21
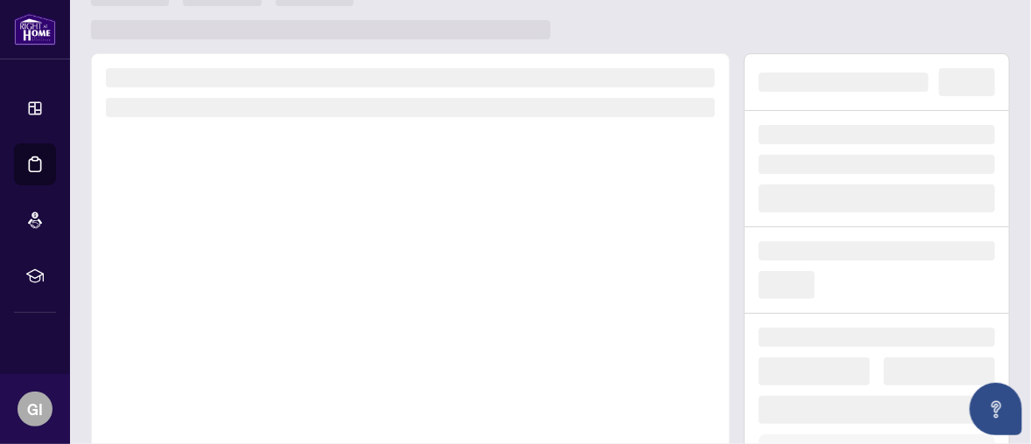
click at [236, 274] on div at bounding box center [410, 296] width 639 height 487
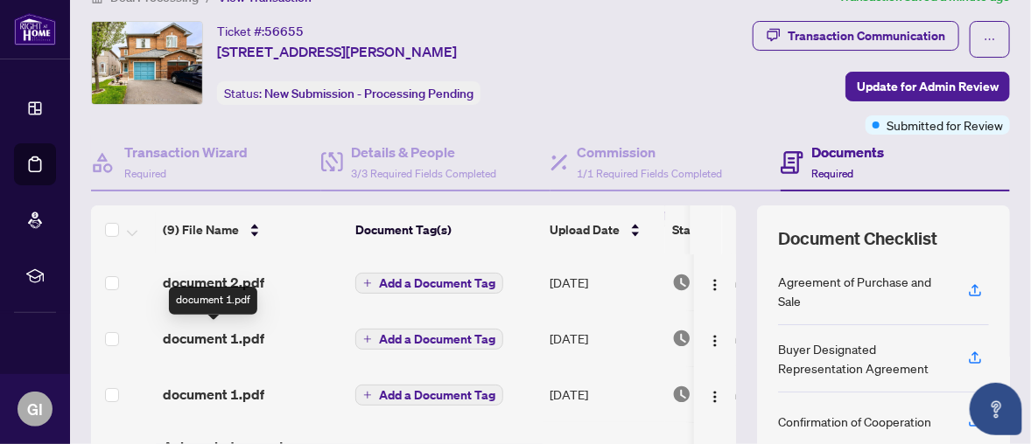
click at [232, 335] on span "document 1.pdf" at bounding box center [213, 338] width 101 height 21
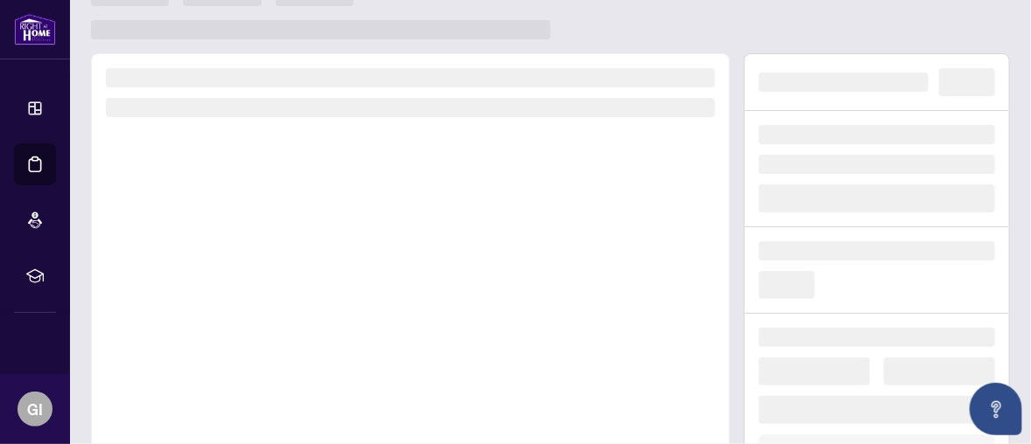
click at [231, 335] on div at bounding box center [410, 296] width 639 height 487
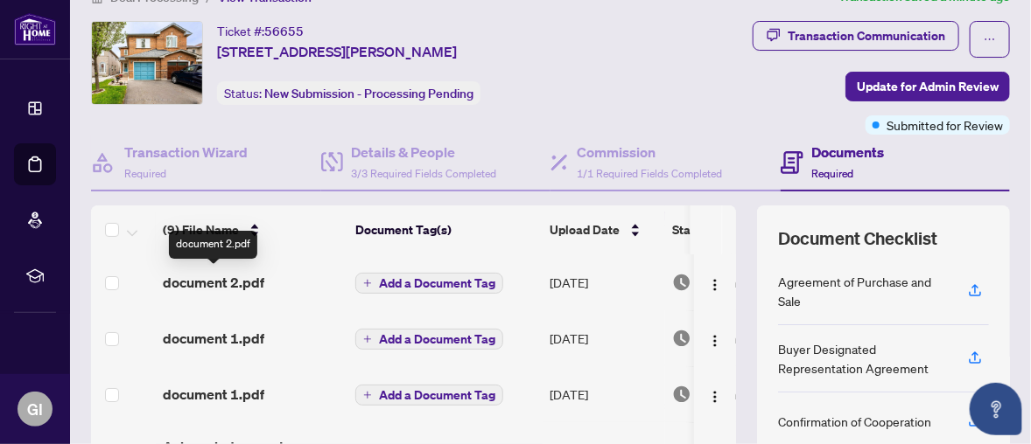
click at [238, 276] on span "document 2.pdf" at bounding box center [213, 282] width 101 height 21
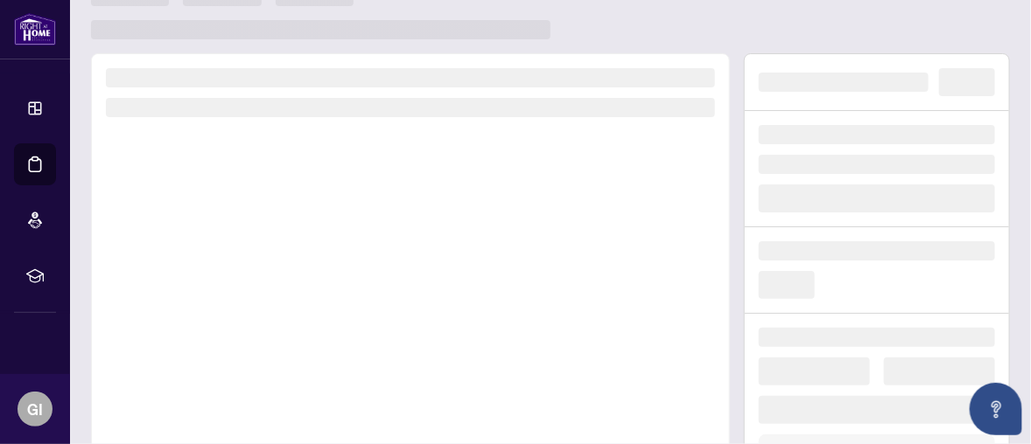
click at [238, 276] on div at bounding box center [410, 296] width 639 height 487
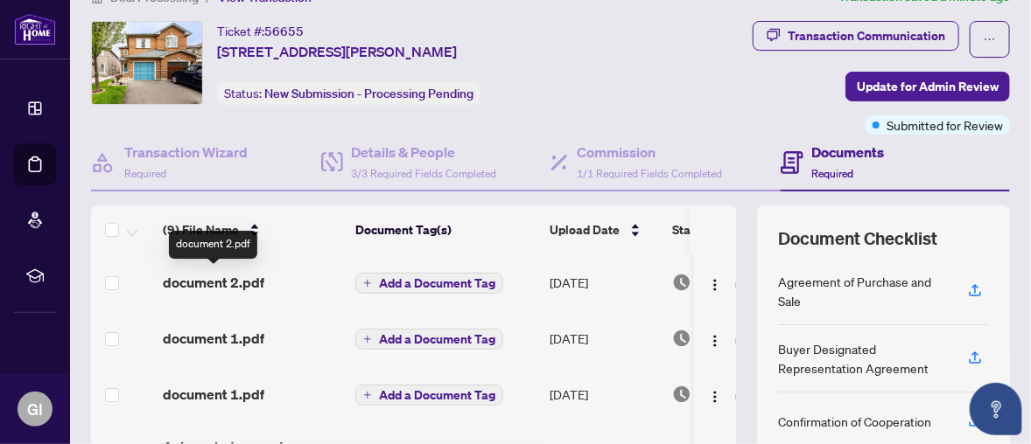
click at [235, 276] on span "document 2.pdf" at bounding box center [213, 282] width 101 height 21
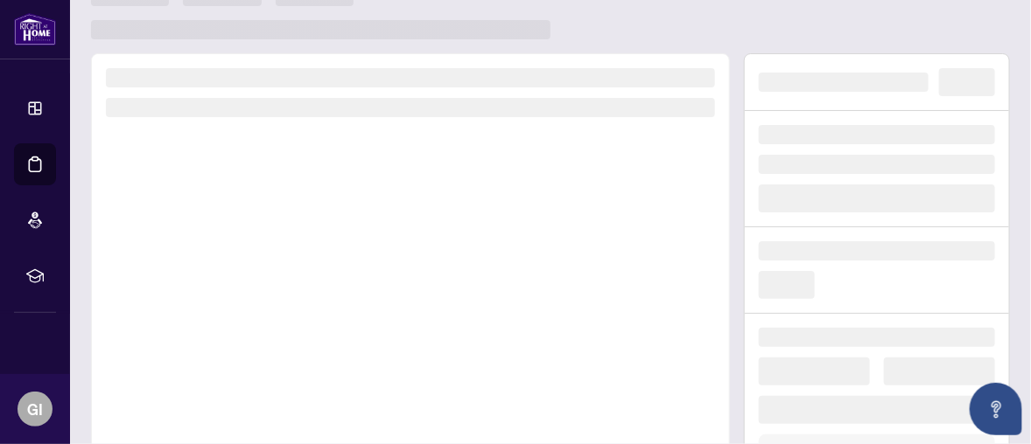
click at [234, 275] on div at bounding box center [410, 296] width 639 height 487
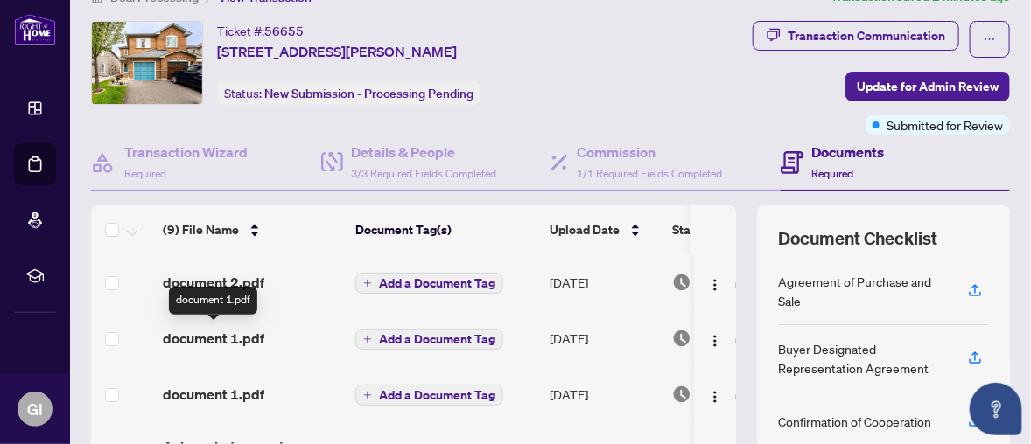
click at [216, 337] on span "document 1.pdf" at bounding box center [213, 338] width 101 height 21
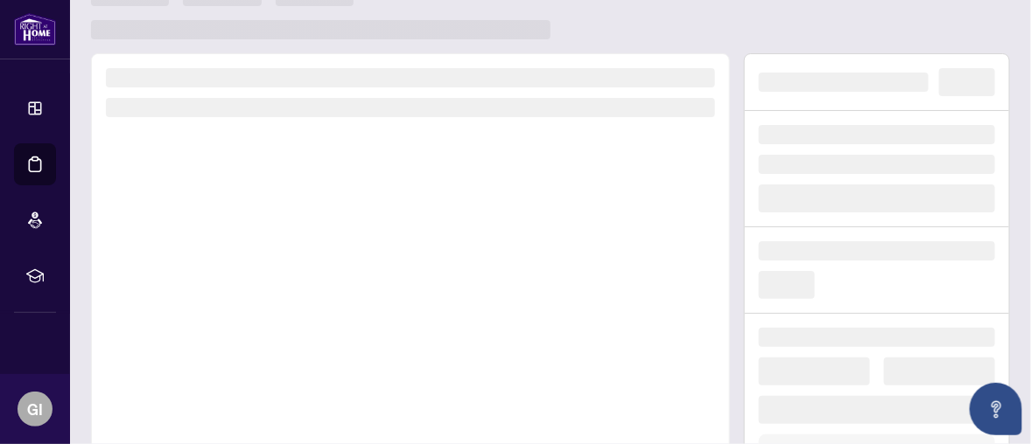
click at [217, 336] on div at bounding box center [410, 296] width 639 height 487
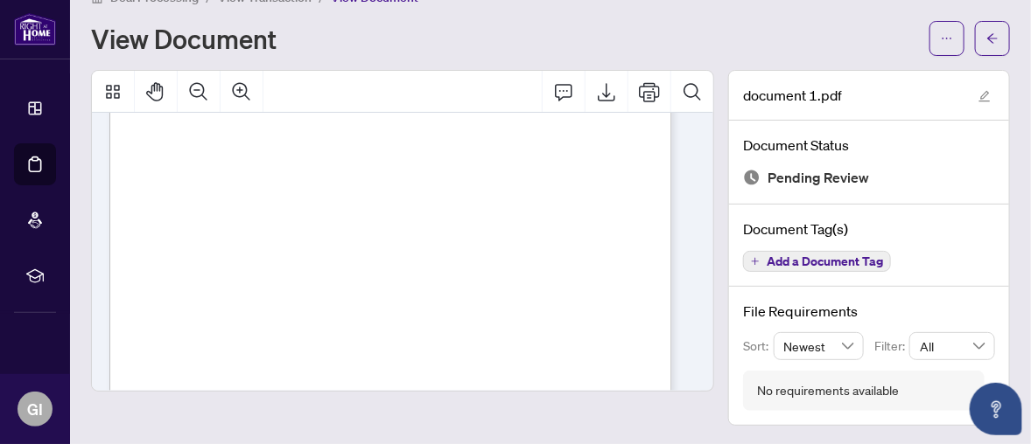
scroll to position [175, 0]
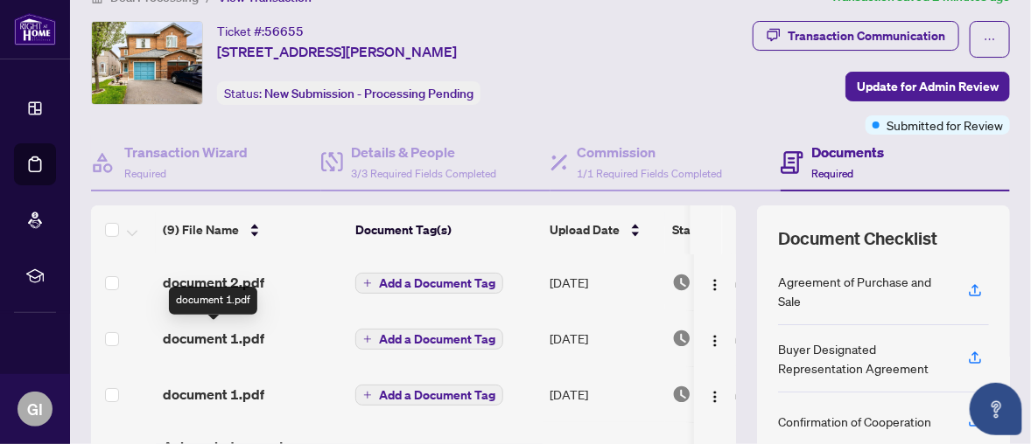
click at [206, 328] on span "document 1.pdf" at bounding box center [213, 338] width 101 height 21
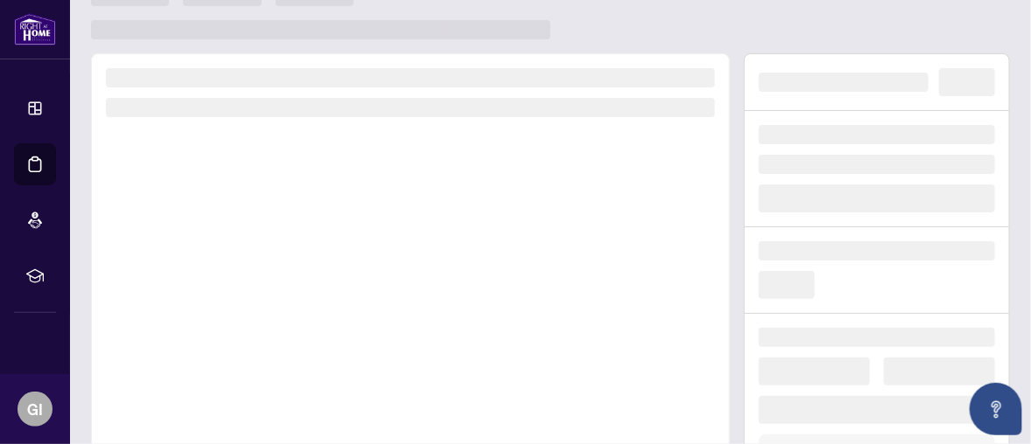
click at [207, 325] on div at bounding box center [410, 296] width 639 height 487
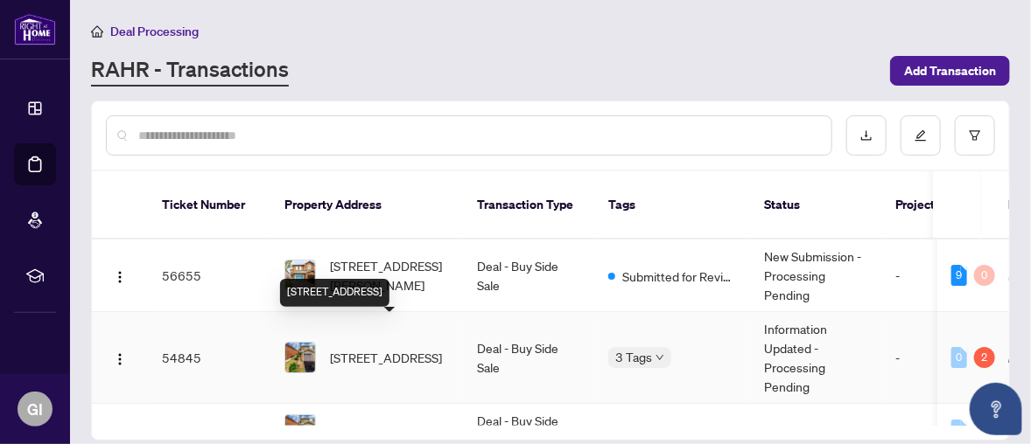
click at [406, 348] on span "[STREET_ADDRESS]" at bounding box center [386, 357] width 112 height 19
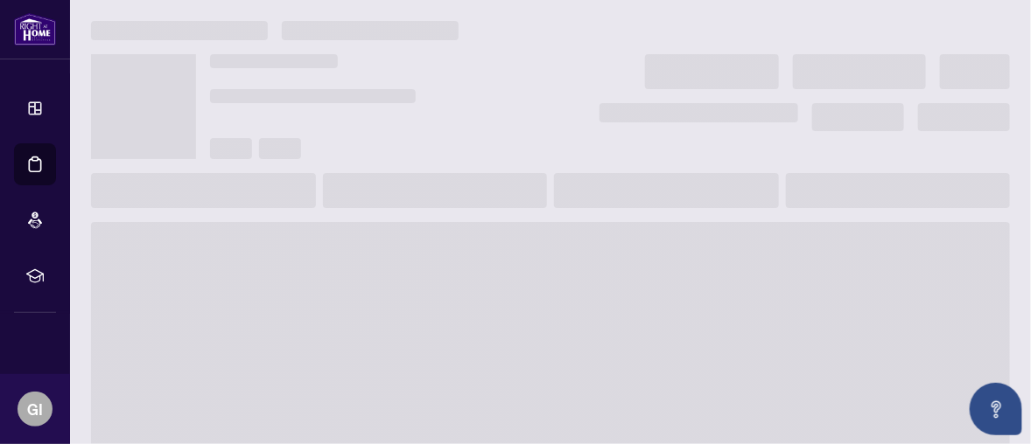
click at [408, 328] on span at bounding box center [550, 362] width 919 height 280
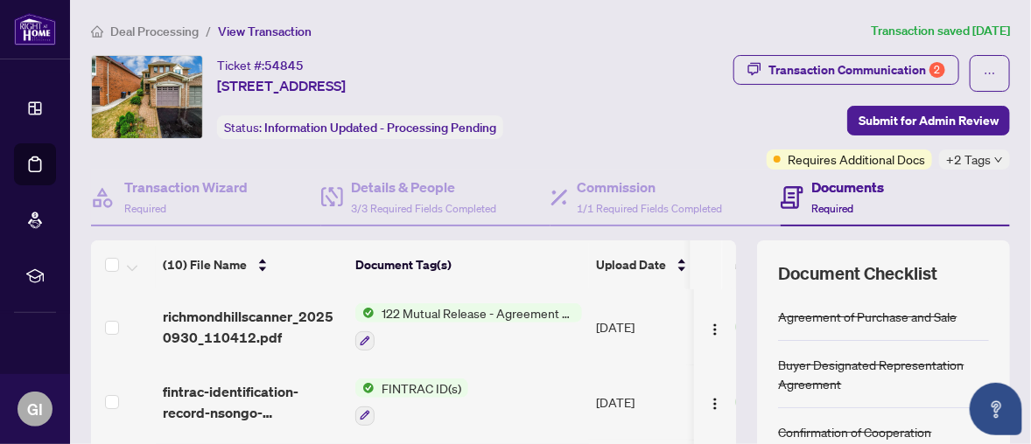
scroll to position [87, 0]
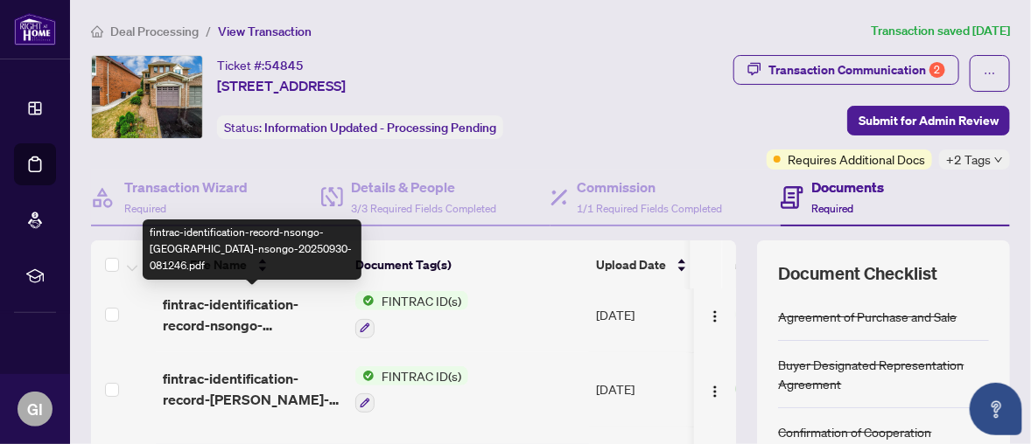
click at [251, 312] on span "fintrac-identification-record-nsongo-wa-nsongo-20250930-081246.pdf" at bounding box center [252, 315] width 178 height 42
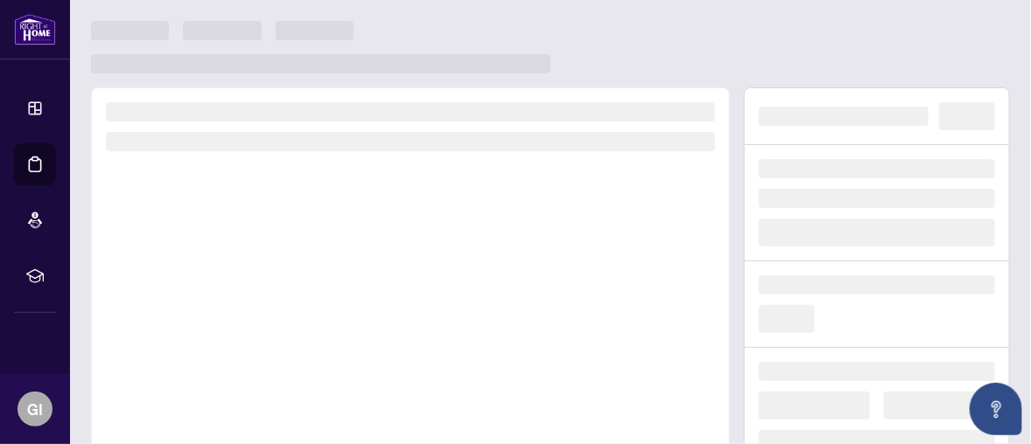
click at [251, 312] on div at bounding box center [410, 330] width 639 height 487
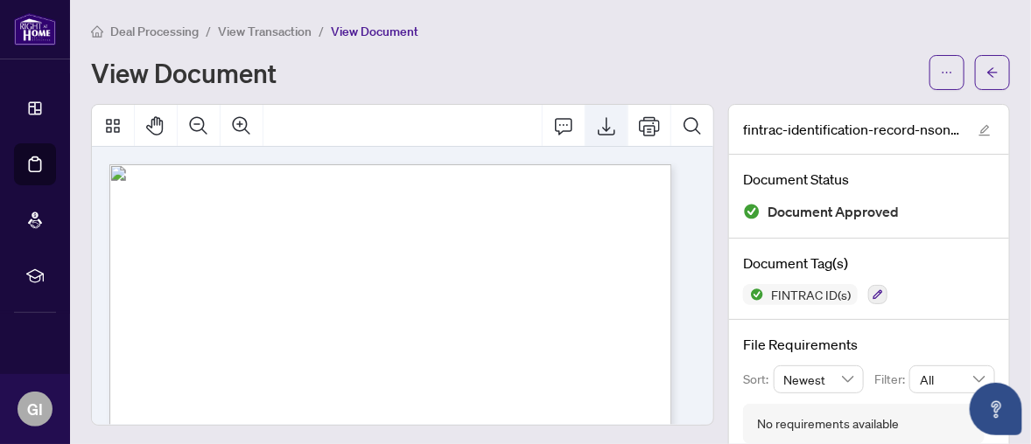
click at [598, 127] on icon "Export" at bounding box center [606, 126] width 17 height 18
click at [596, 127] on icon "Export" at bounding box center [606, 125] width 21 height 21
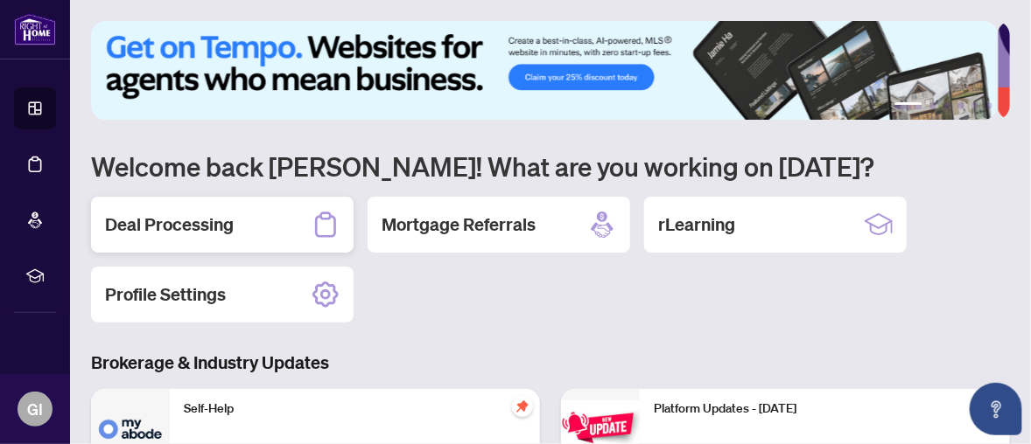
click at [195, 222] on h2 "Deal Processing" at bounding box center [169, 225] width 129 height 24
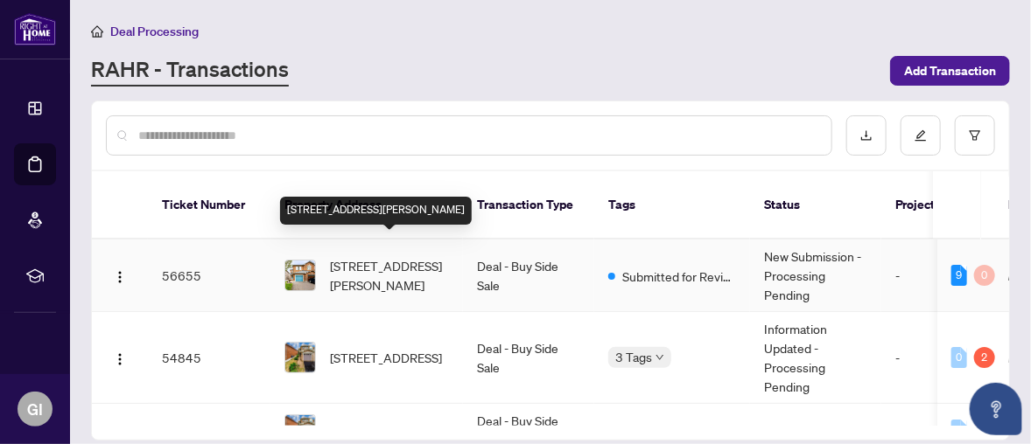
click at [388, 256] on span "[STREET_ADDRESS][PERSON_NAME]" at bounding box center [389, 275] width 119 height 38
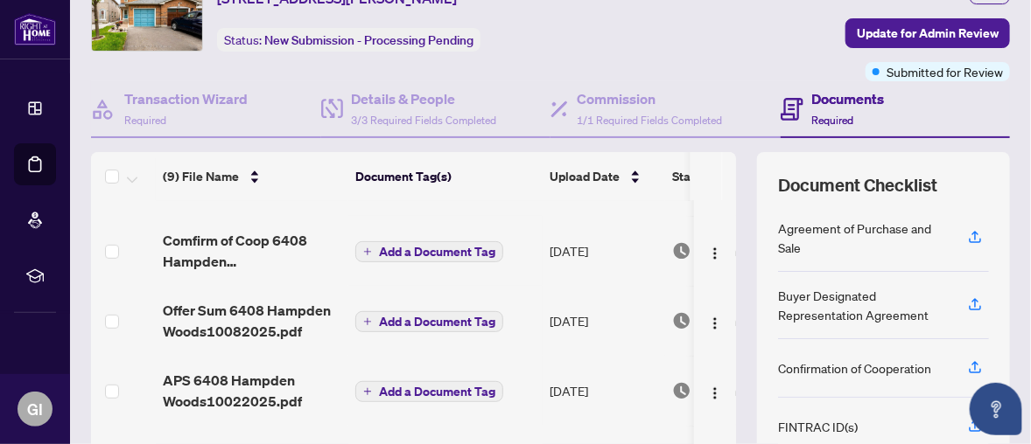
scroll to position [286, 0]
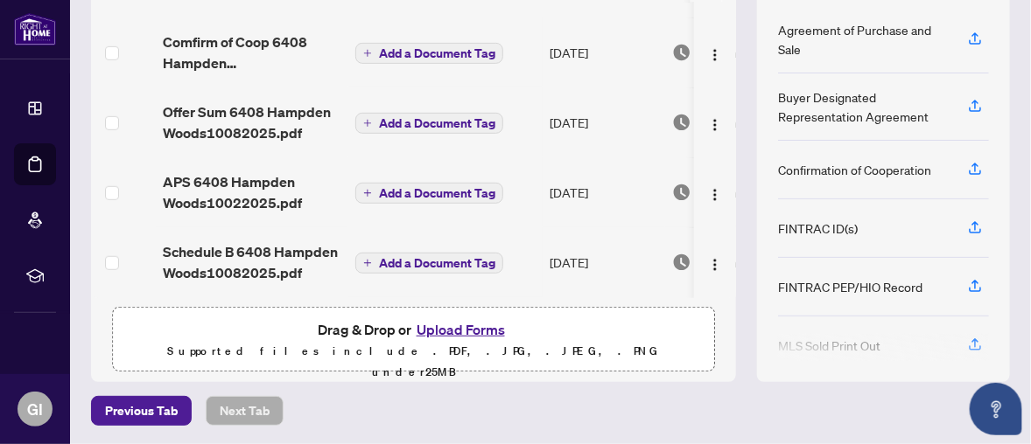
click at [452, 325] on button "Upload Forms" at bounding box center [460, 329] width 99 height 23
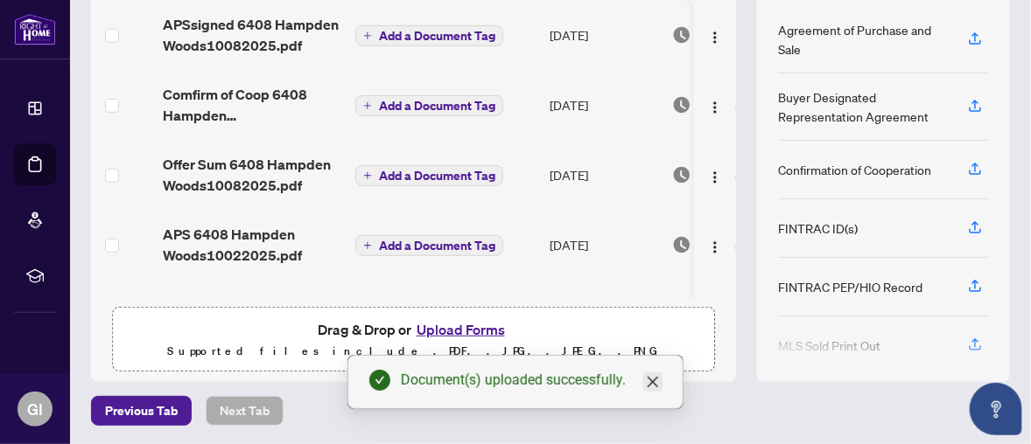
click at [654, 377] on icon "close" at bounding box center [653, 382] width 14 height 14
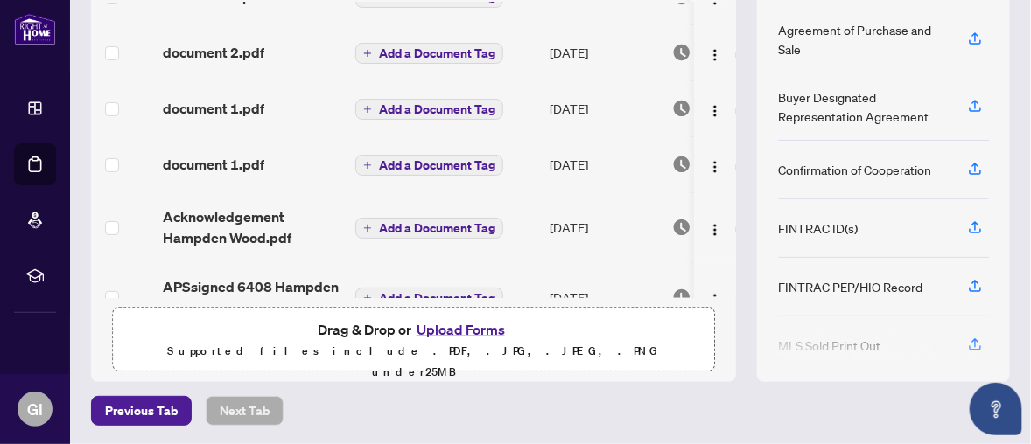
scroll to position [0, 0]
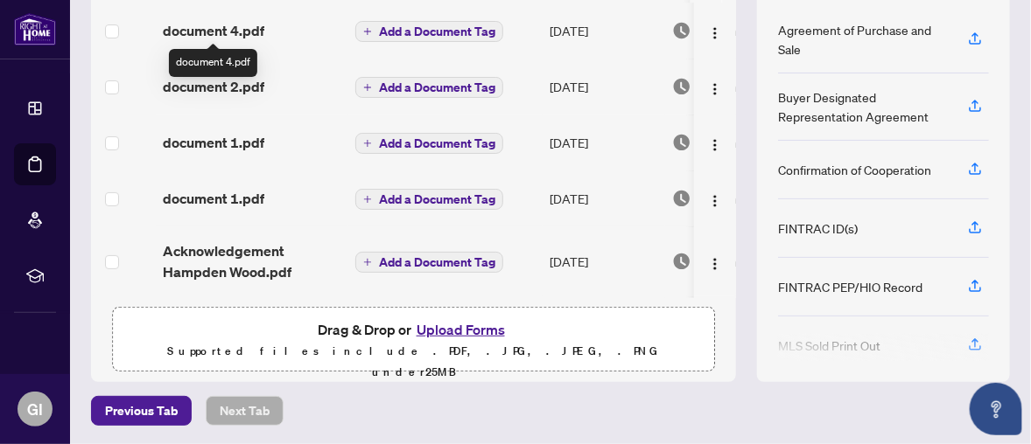
click at [223, 27] on span "document 4.pdf" at bounding box center [213, 30] width 101 height 21
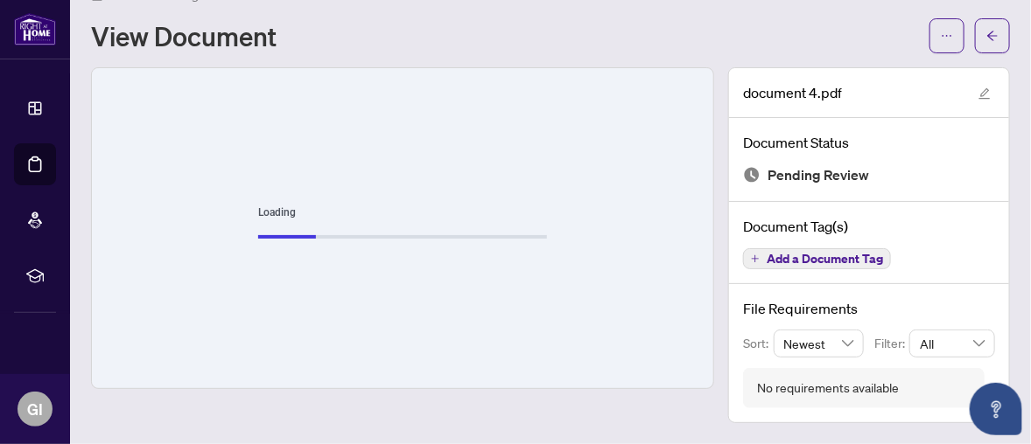
scroll to position [34, 0]
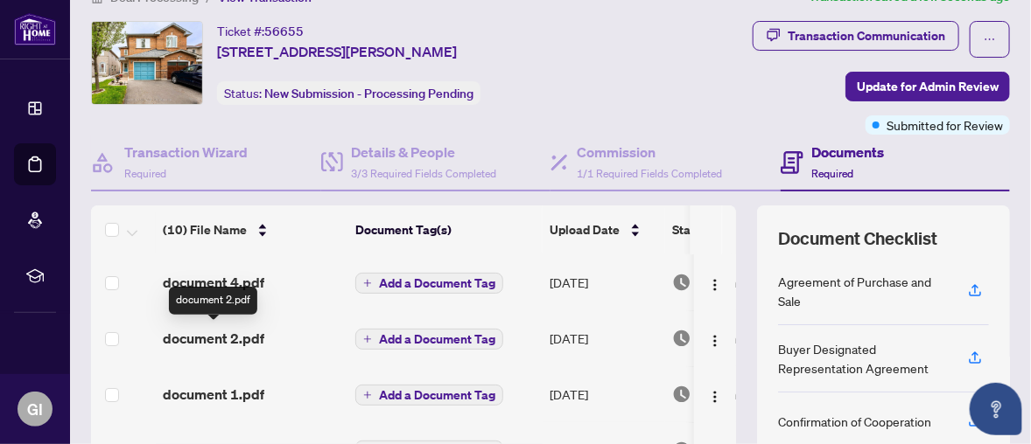
click at [257, 332] on span "document 2.pdf" at bounding box center [213, 338] width 101 height 21
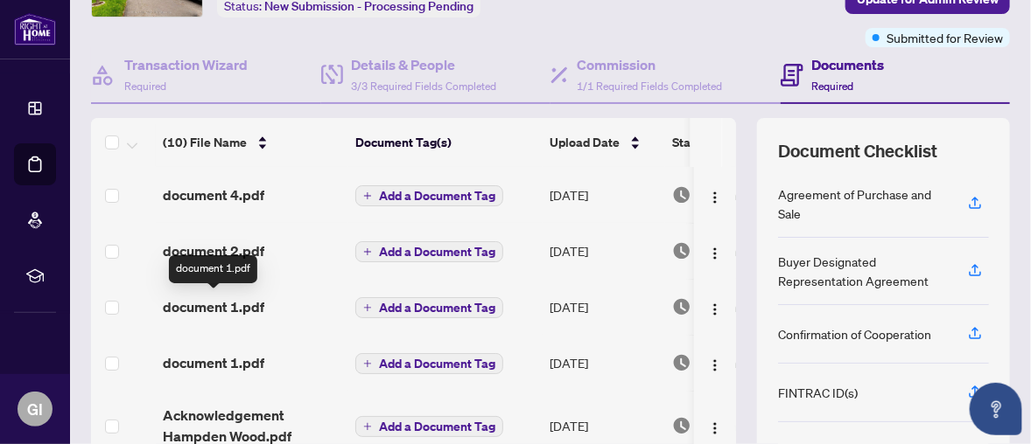
click at [254, 304] on span "document 1.pdf" at bounding box center [213, 307] width 101 height 21
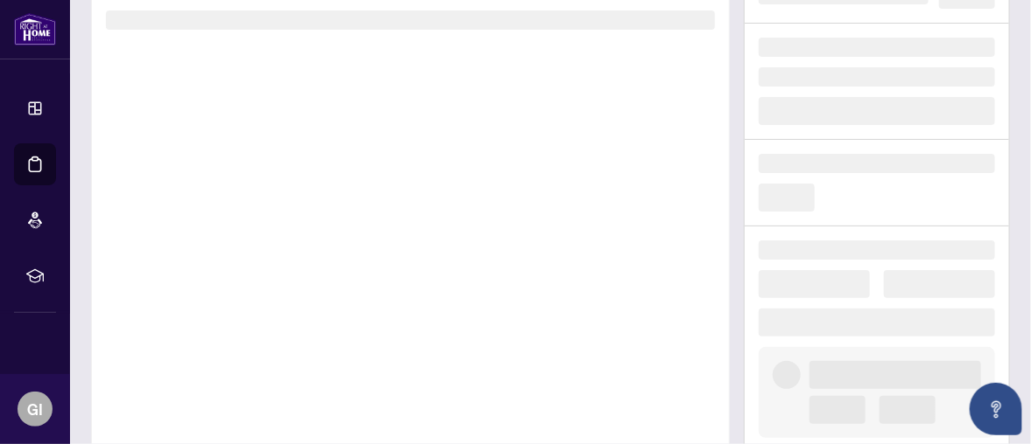
click at [254, 304] on div at bounding box center [410, 209] width 639 height 487
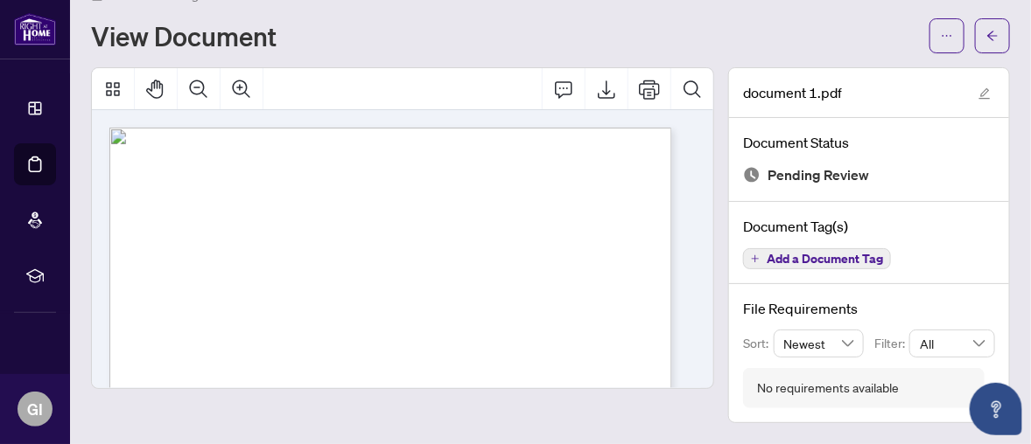
scroll to position [34, 0]
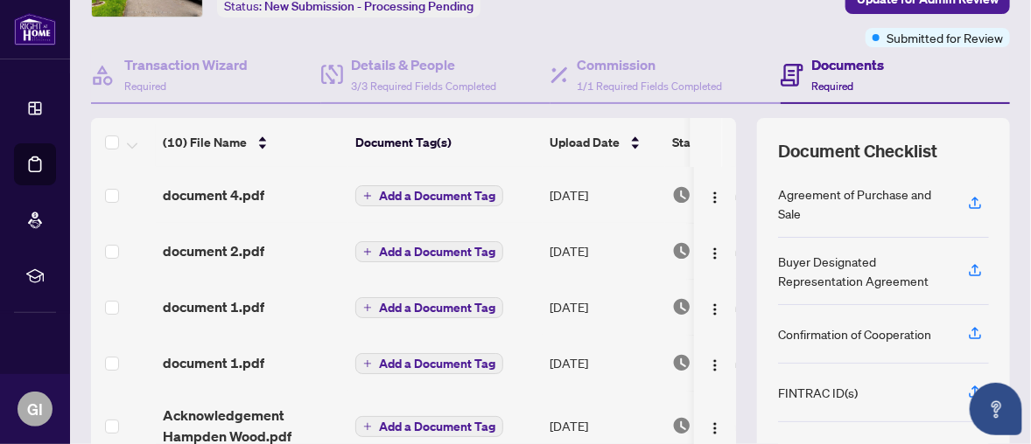
click at [414, 360] on span "Add a Document Tag" at bounding box center [437, 364] width 116 height 12
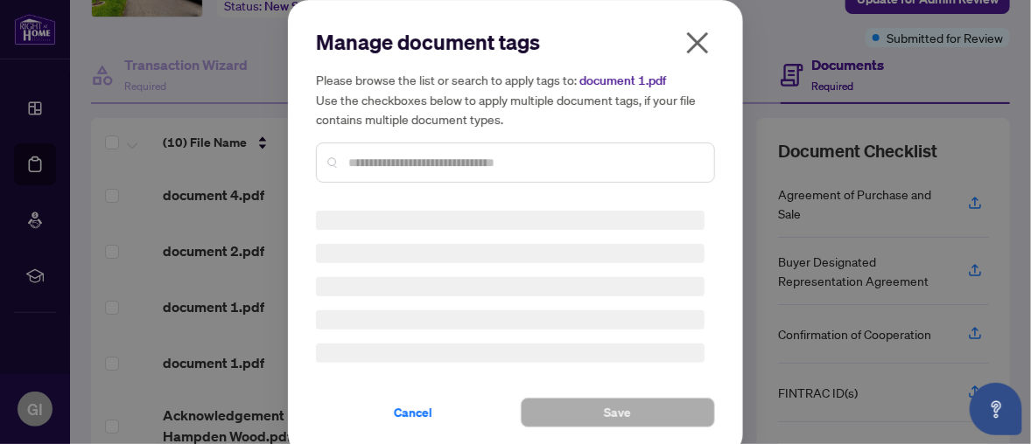
click at [412, 360] on h3 at bounding box center [510, 353] width 388 height 19
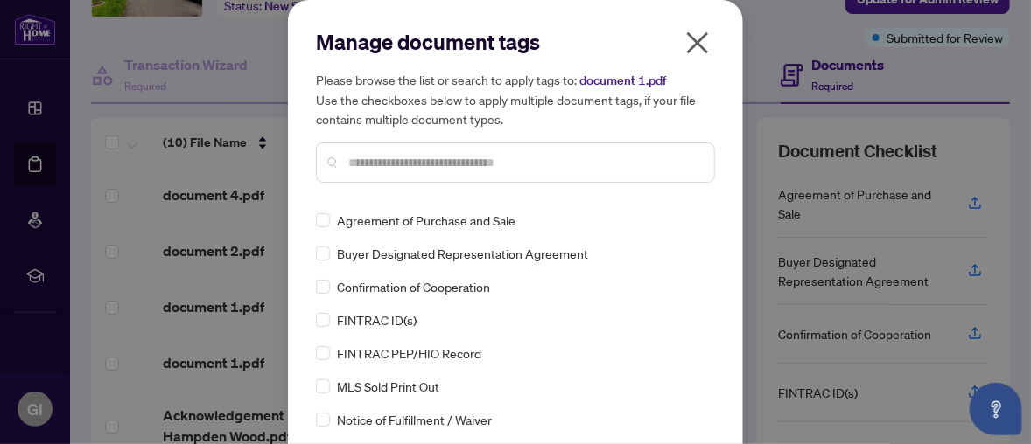
drag, startPoint x: 185, startPoint y: 353, endPoint x: 171, endPoint y: 357, distance: 14.4
click at [179, 354] on div "Manage document tags Please browse the list or search to apply tags to: documen…" at bounding box center [515, 222] width 1031 height 444
click at [693, 39] on icon "close" at bounding box center [698, 43] width 22 height 22
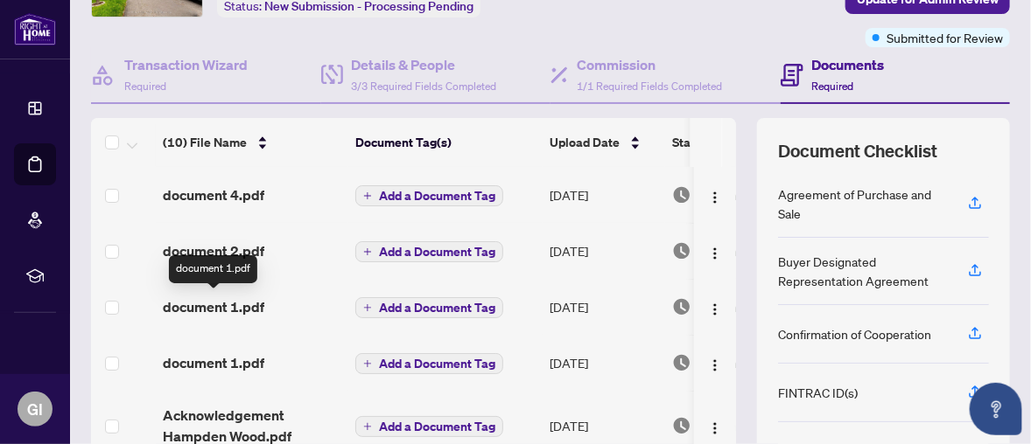
drag, startPoint x: 202, startPoint y: 297, endPoint x: 530, endPoint y: 155, distance: 357.4
click at [535, 155] on th "Document Tag(s)" at bounding box center [445, 142] width 194 height 49
drag, startPoint x: 197, startPoint y: 304, endPoint x: 116, endPoint y: 272, distance: 86.4
click at [121, 279] on td at bounding box center [123, 307] width 65 height 56
drag, startPoint x: 218, startPoint y: 301, endPoint x: 136, endPoint y: 259, distance: 91.6
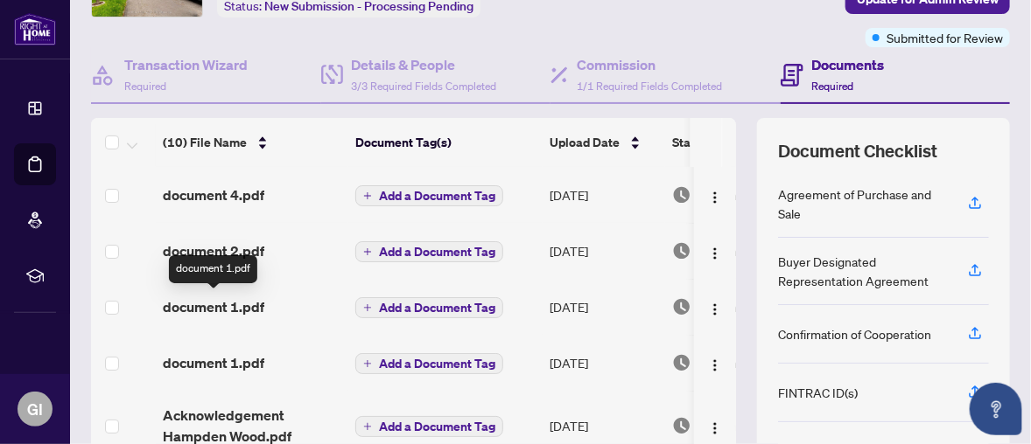
click at [136, 260] on td at bounding box center [123, 251] width 65 height 56
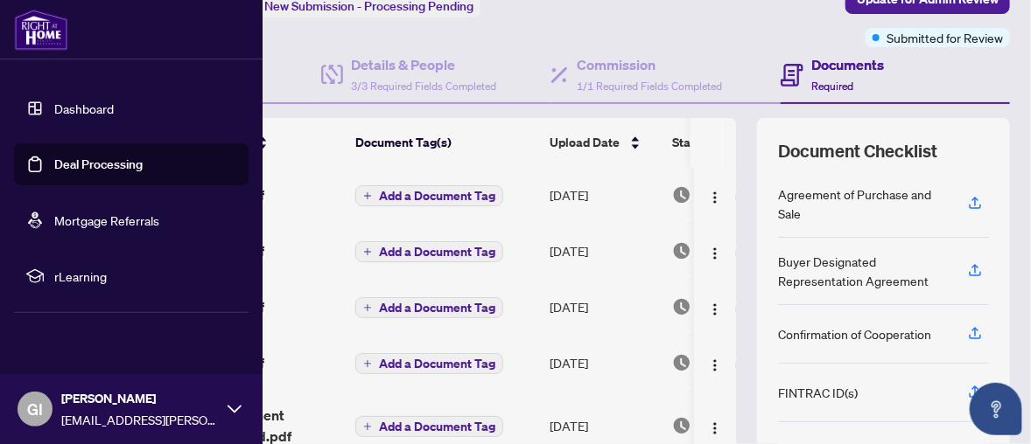
drag, startPoint x: 615, startPoint y: 353, endPoint x: 52, endPoint y: 114, distance: 612.3
click at [52, 114] on li "Dashboard" at bounding box center [131, 108] width 234 height 42
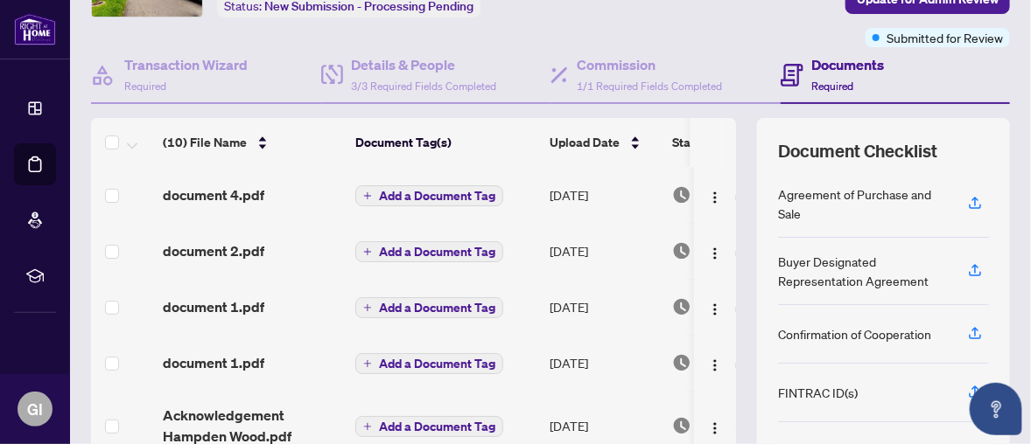
scroll to position [209, 0]
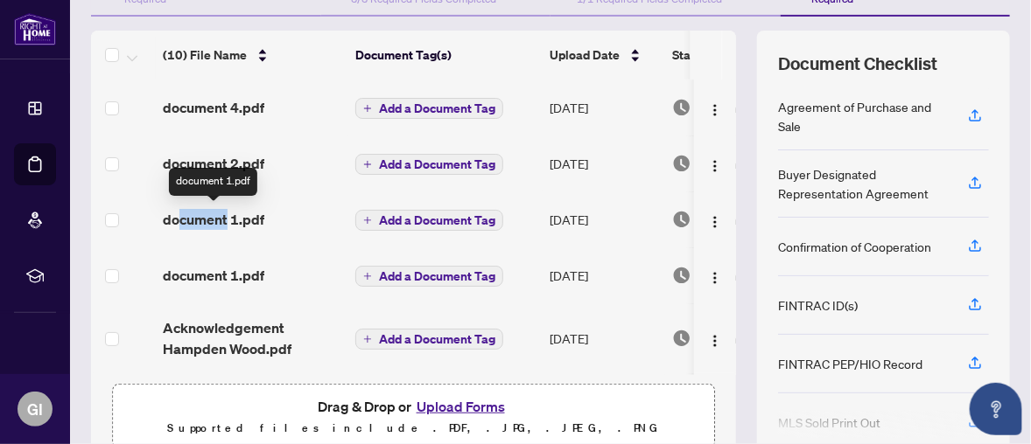
drag, startPoint x: 227, startPoint y: 214, endPoint x: 174, endPoint y: 211, distance: 53.5
click at [174, 211] on span "document 1.pdf" at bounding box center [213, 219] width 101 height 21
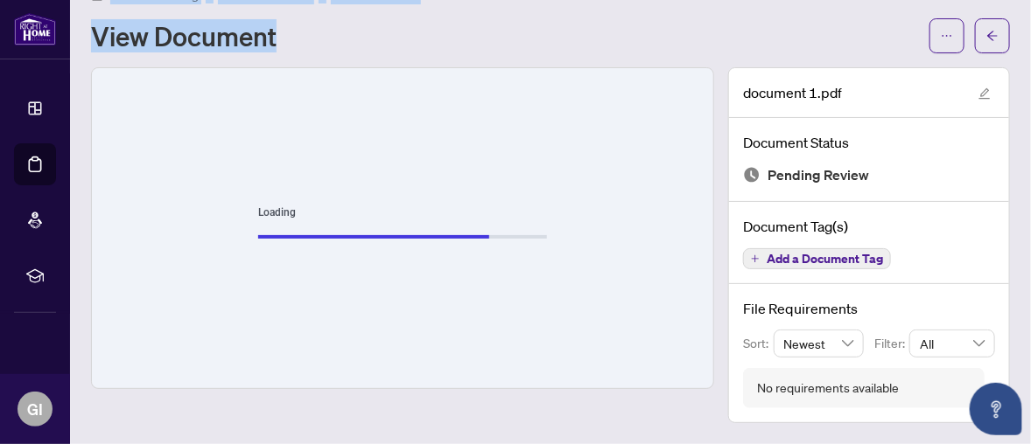
scroll to position [34, 0]
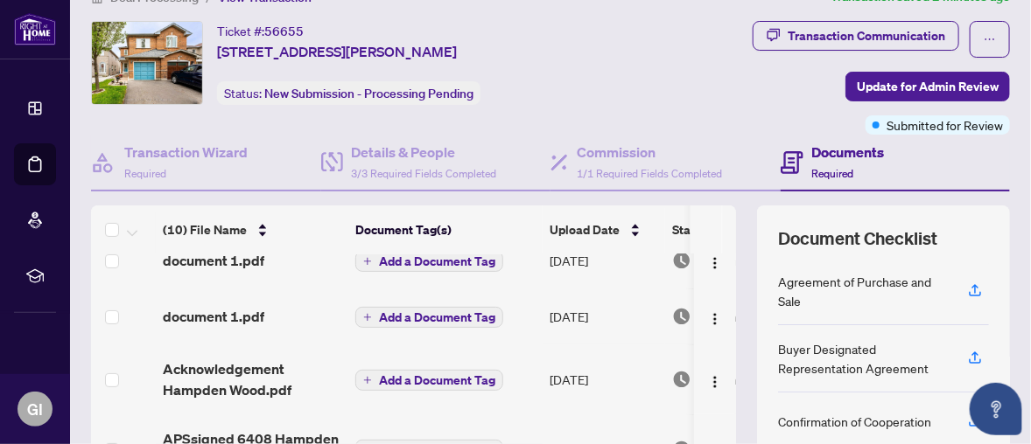
scroll to position [120, 0]
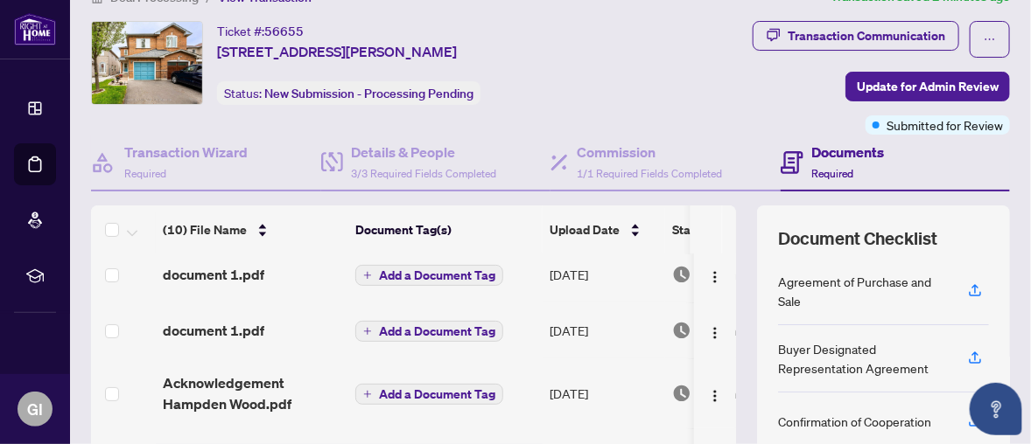
drag, startPoint x: 601, startPoint y: 271, endPoint x: 628, endPoint y: 343, distance: 76.7
click at [628, 343] on td "[DATE]" at bounding box center [603, 331] width 122 height 56
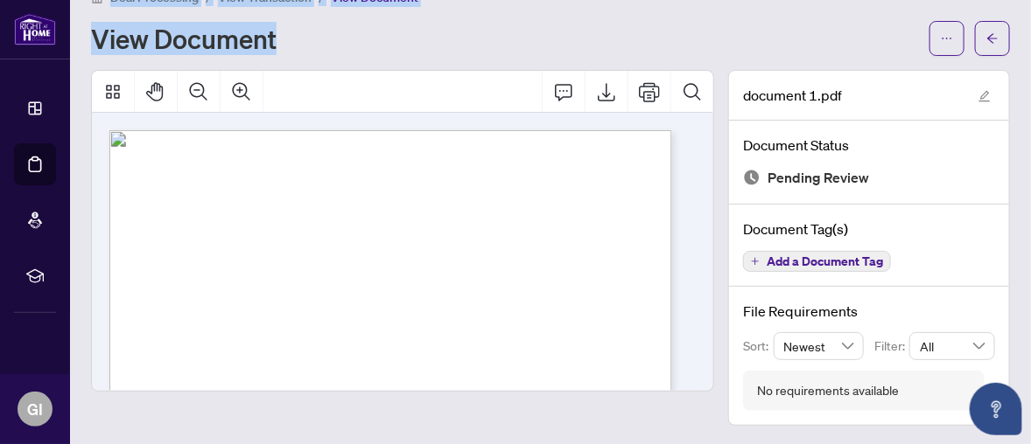
scroll to position [87, 0]
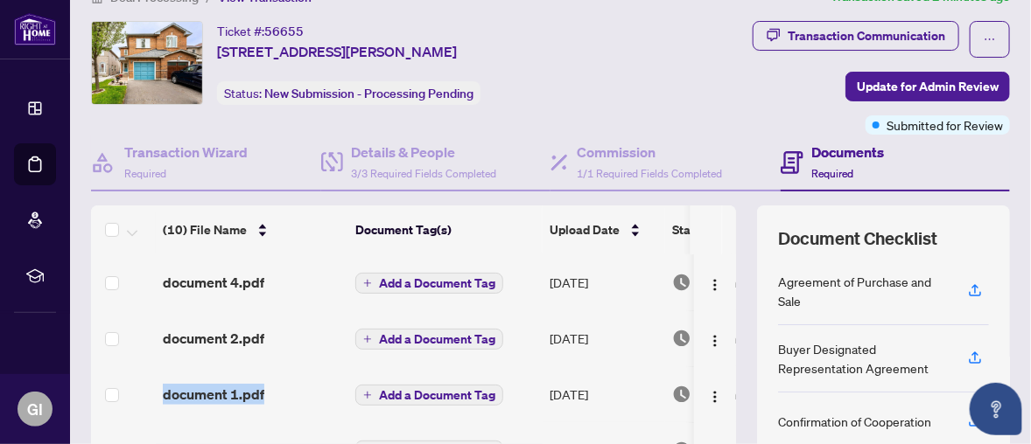
drag, startPoint x: 164, startPoint y: 388, endPoint x: 530, endPoint y: 398, distance: 366.7
click at [530, 398] on tr "document 1.pdf Add a Document Tag [DATE] Pending Review" at bounding box center [473, 395] width 765 height 56
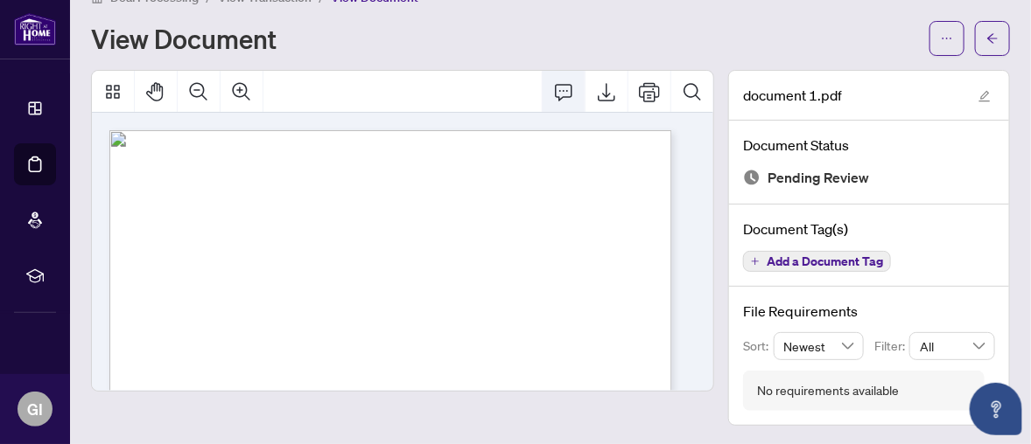
click at [555, 88] on icon "Comment" at bounding box center [563, 92] width 17 height 17
click at [554, 81] on icon "Comment" at bounding box center [563, 91] width 21 height 21
click at [555, 84] on icon "Comment" at bounding box center [563, 92] width 17 height 17
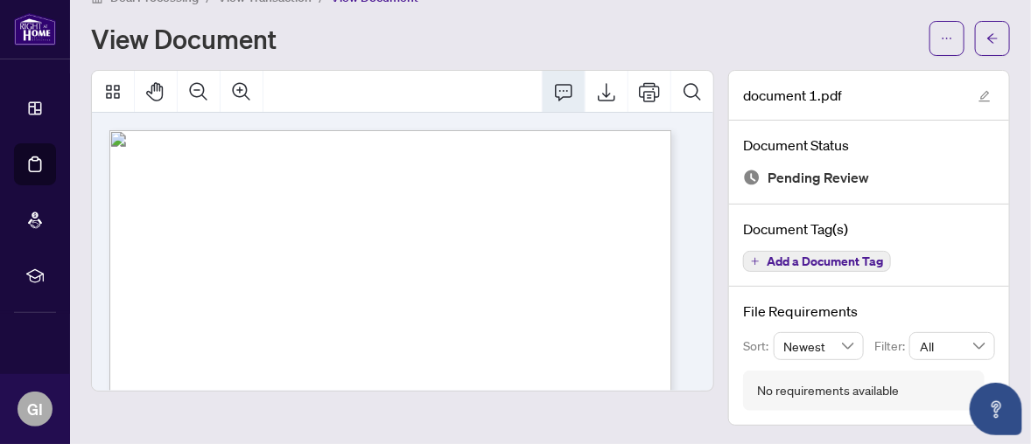
click at [555, 84] on icon "Comment" at bounding box center [563, 92] width 17 height 17
click at [629, 417] on div at bounding box center [402, 248] width 623 height 356
click at [521, 58] on div "Deal Processing / View Transaction / View Document View Document document 1.pdf…" at bounding box center [550, 206] width 919 height 439
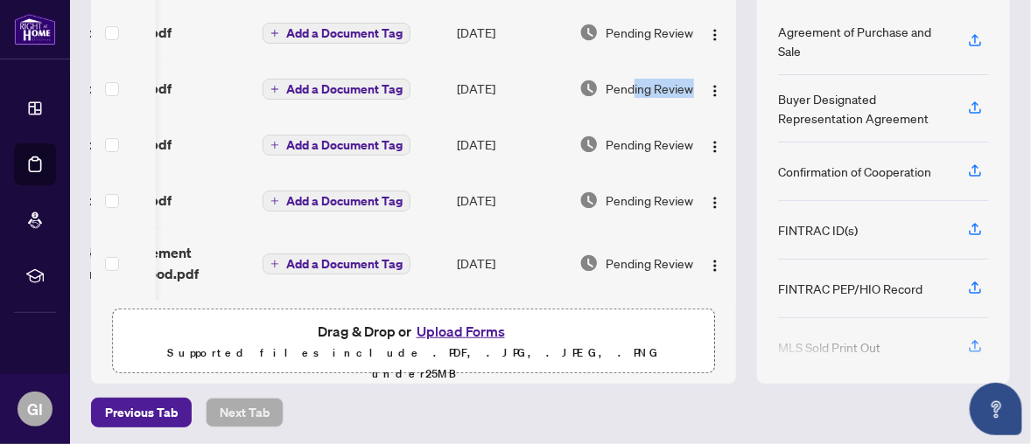
scroll to position [0, 136]
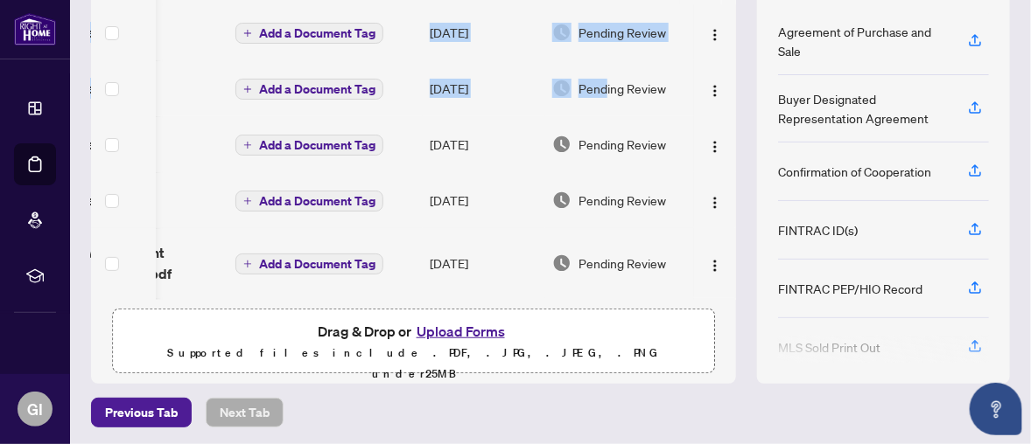
drag, startPoint x: 724, startPoint y: 76, endPoint x: 724, endPoint y: 265, distance: 189.0
click at [722, 258] on div "(10) File Name Document Tag(s) Upload Date Status (10) File Name Document Tag(s…" at bounding box center [550, 169] width 919 height 429
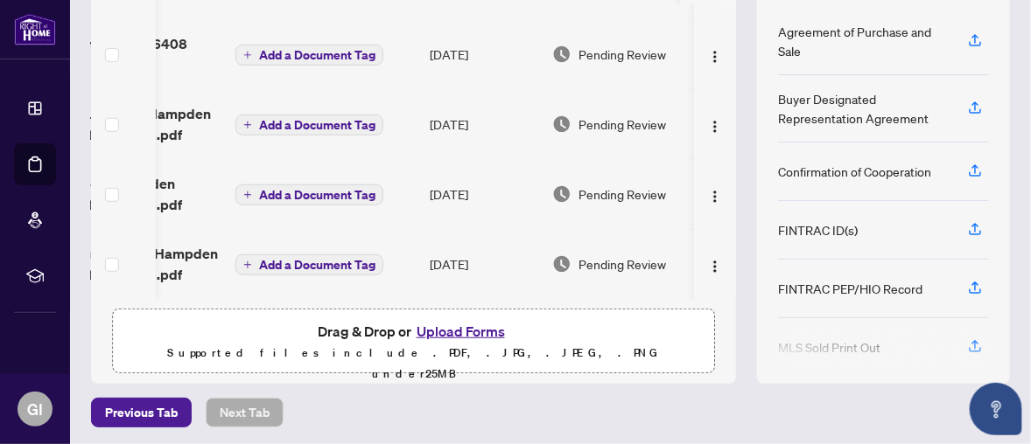
scroll to position [286, 0]
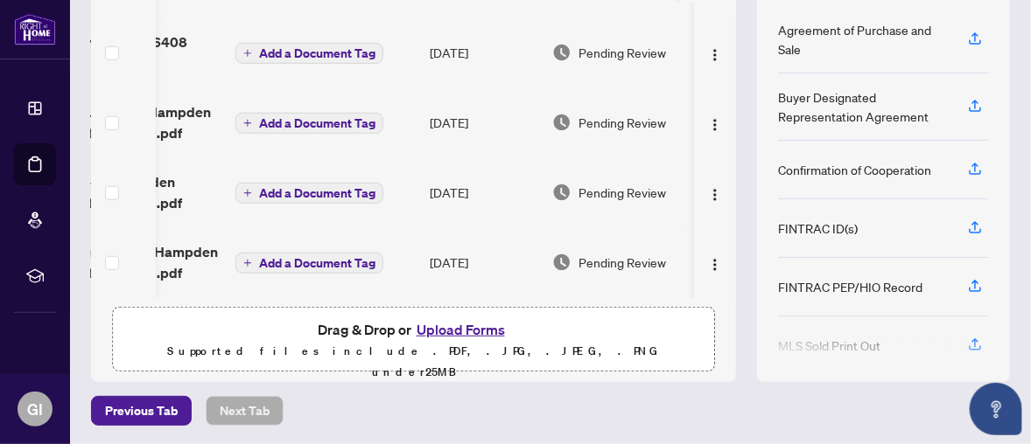
click at [399, 206] on td "Add a Document Tag" at bounding box center [325, 192] width 194 height 70
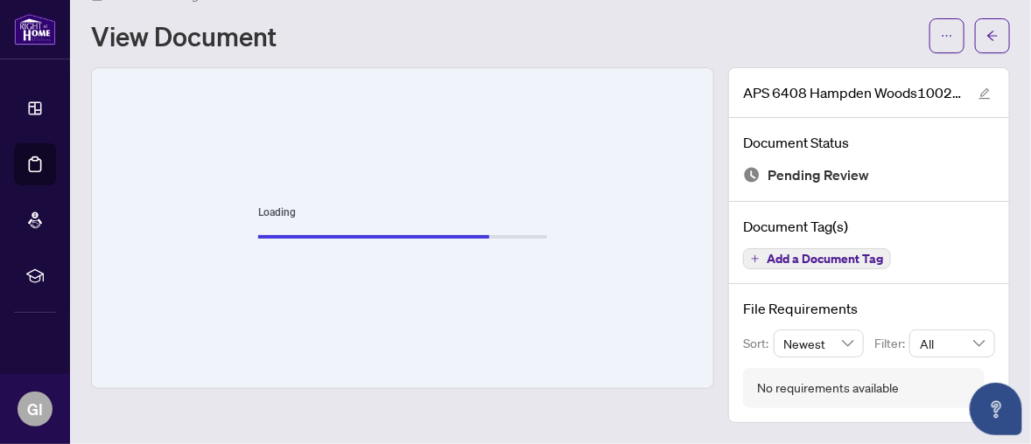
scroll to position [34, 0]
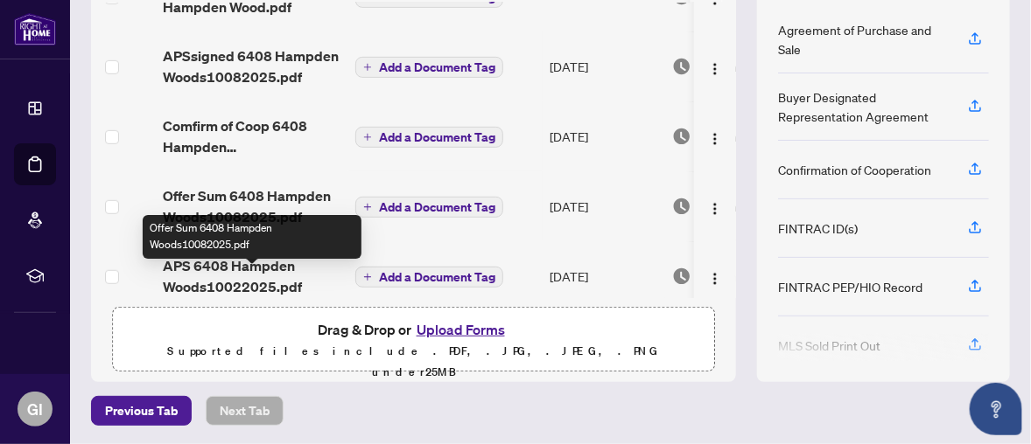
scroll to position [178, 0]
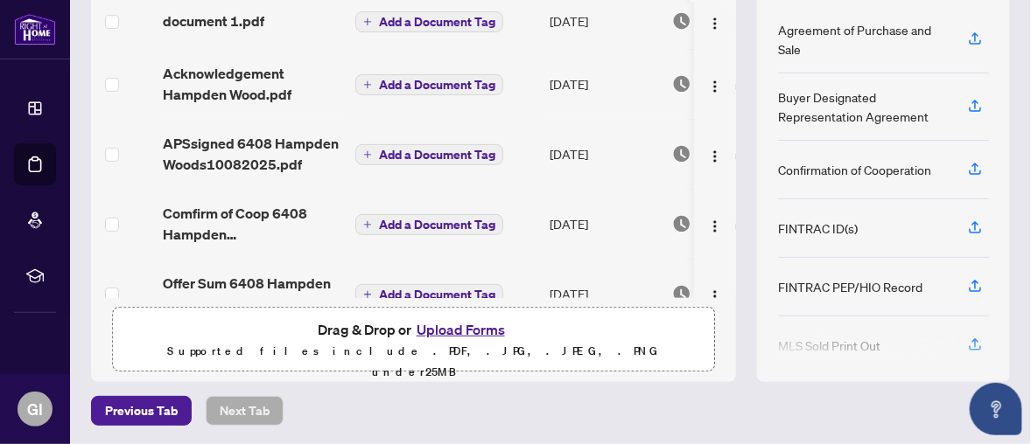
drag, startPoint x: 652, startPoint y: 441, endPoint x: 506, endPoint y: 395, distance: 153.0
click at [506, 395] on main "Deal Processing / View Transaction Transaction saved 3 minutes ago Ticket #: 56…" at bounding box center [550, 222] width 961 height 444
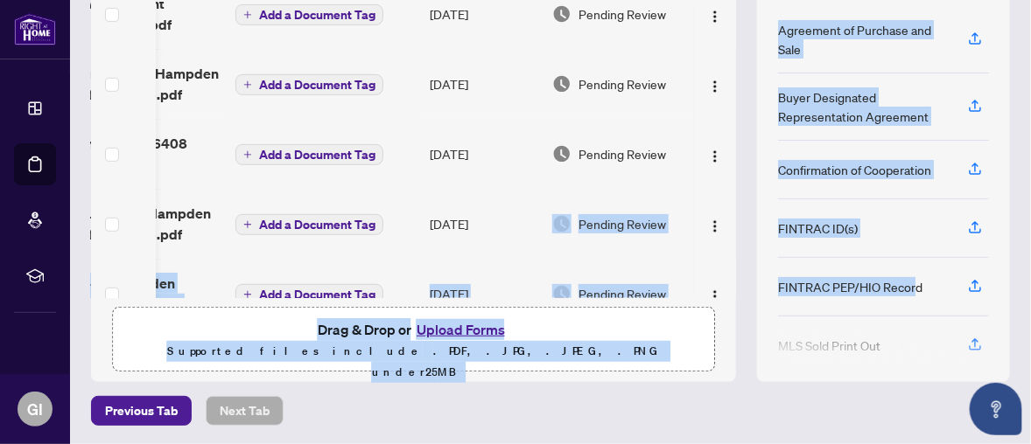
scroll to position [353, 136]
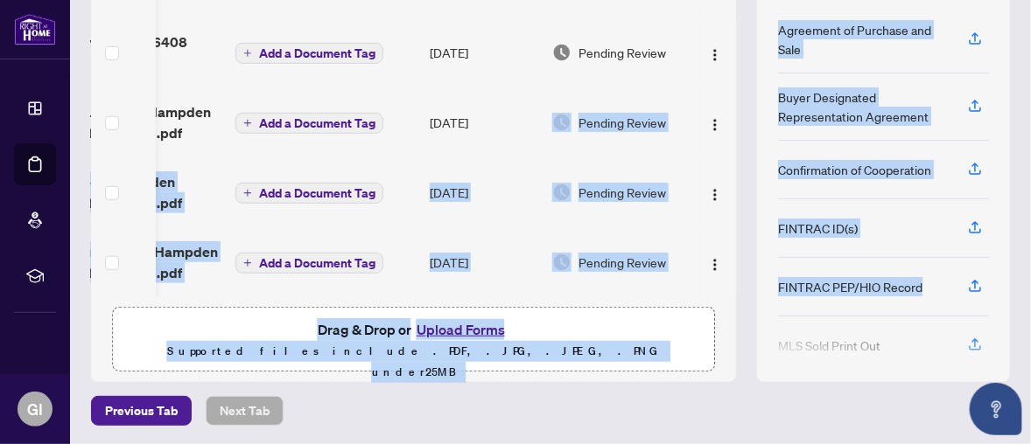
drag, startPoint x: 674, startPoint y: 255, endPoint x: 863, endPoint y: 276, distance: 190.1
click at [881, 283] on div "(10) File Name Document Tag(s) Upload Date Status (10) File Name Document Tag(s…" at bounding box center [550, 168] width 919 height 429
click at [708, 188] on img "button" at bounding box center [715, 195] width 14 height 14
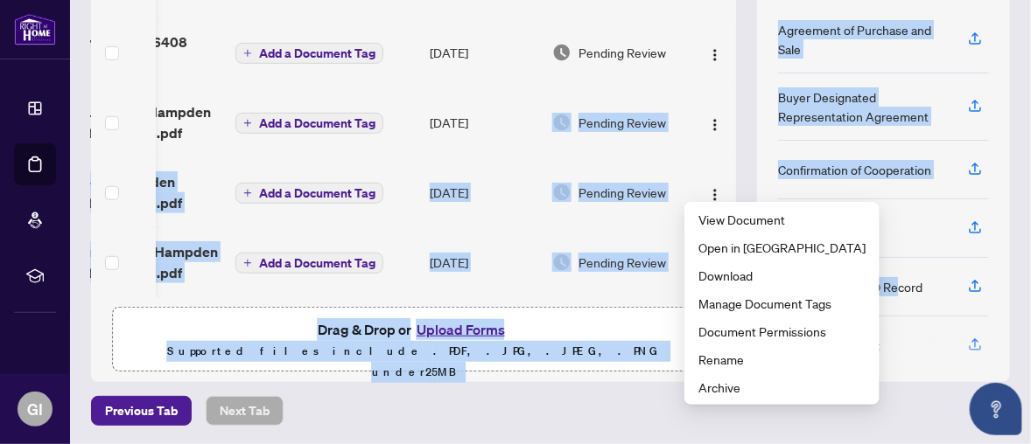
scroll to position [0, 136]
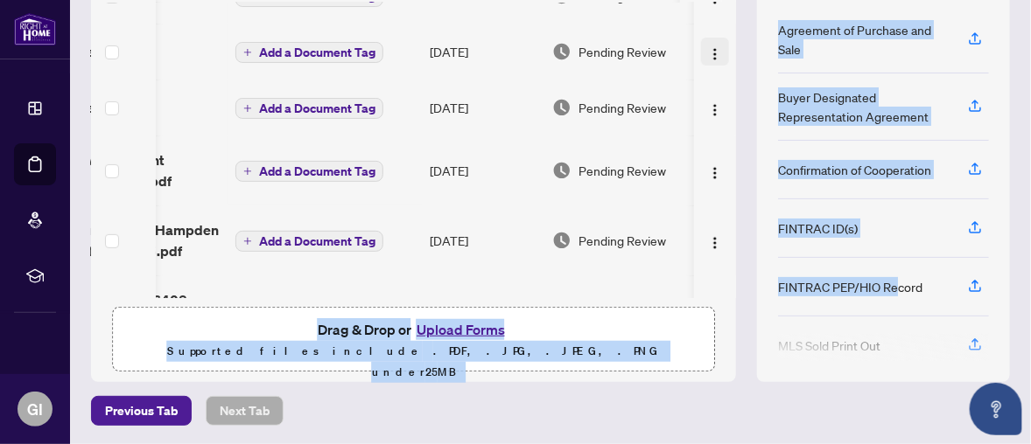
click at [708, 48] on img "button" at bounding box center [715, 54] width 14 height 14
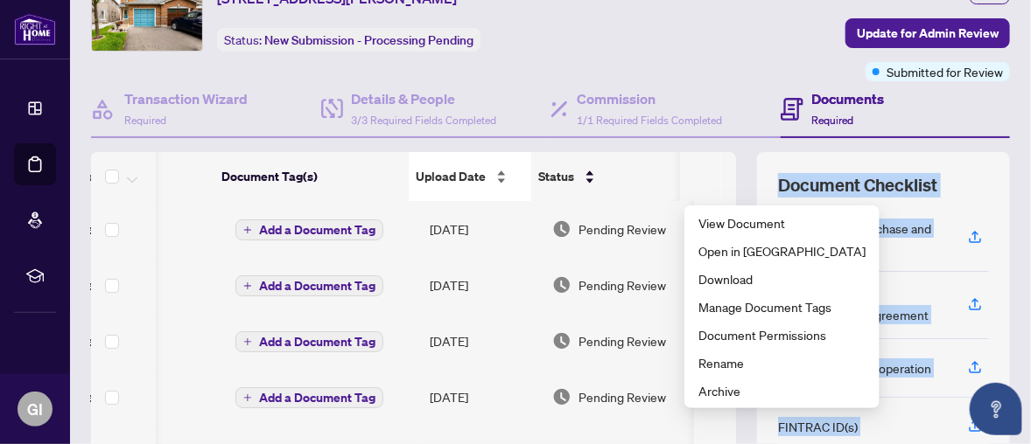
scroll to position [0, 0]
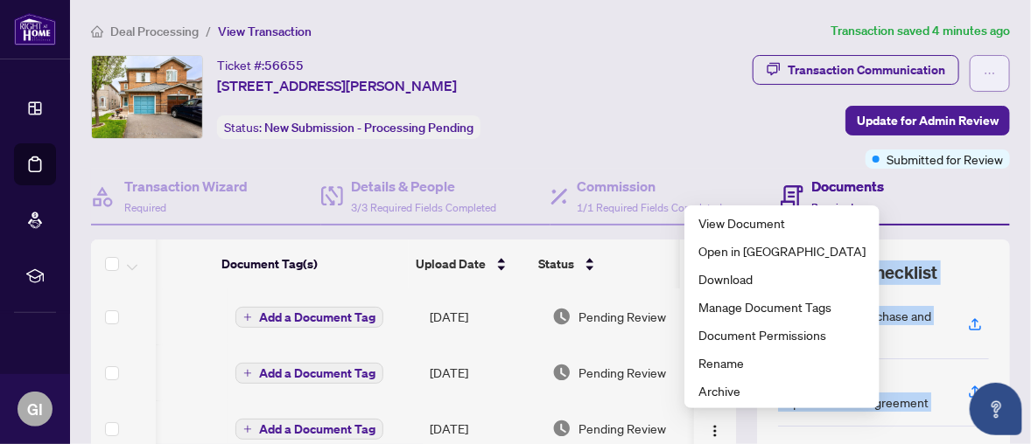
click at [983, 64] on span "button" at bounding box center [989, 73] width 12 height 28
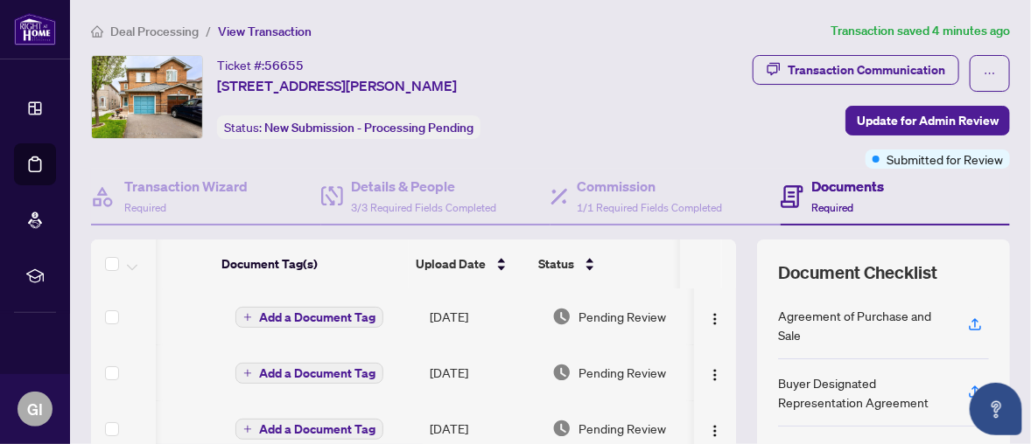
click at [480, 98] on div "Ticket #: 56655 [STREET_ADDRESS][PERSON_NAME] Status: New Submission - Processi…" at bounding box center [348, 97] width 263 height 84
click at [590, 255] on div "Status" at bounding box center [605, 264] width 135 height 19
